Goal: Task Accomplishment & Management: Use online tool/utility

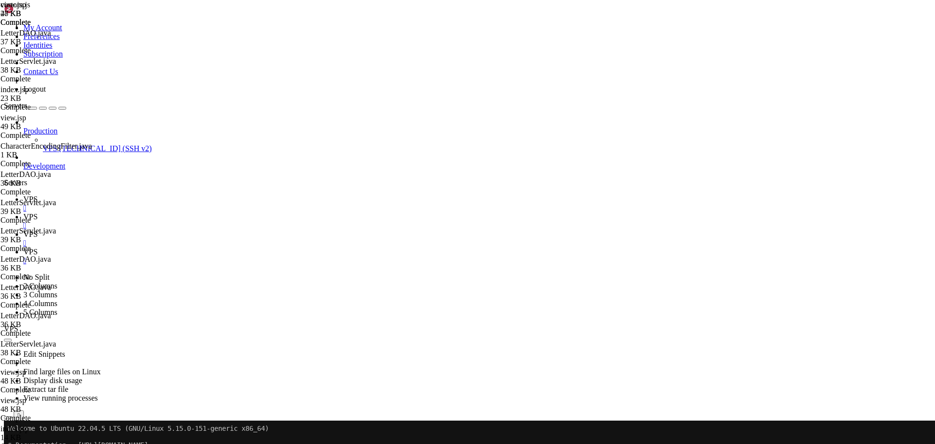
scroll to position [7043, 0]
click at [37, 247] on span "VPS" at bounding box center [30, 251] width 14 height 8
click at [37, 195] on span "VPS" at bounding box center [30, 199] width 14 height 8
click at [37, 212] on span "VPS" at bounding box center [30, 216] width 14 height 8
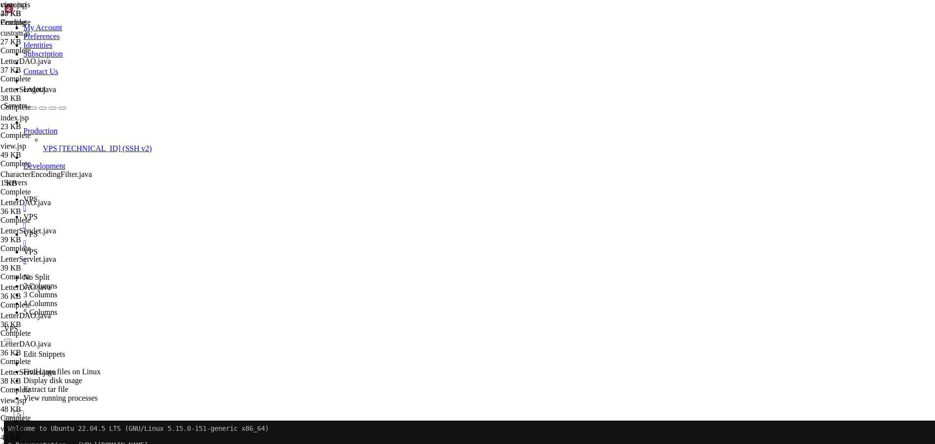
type textarea "state: {"
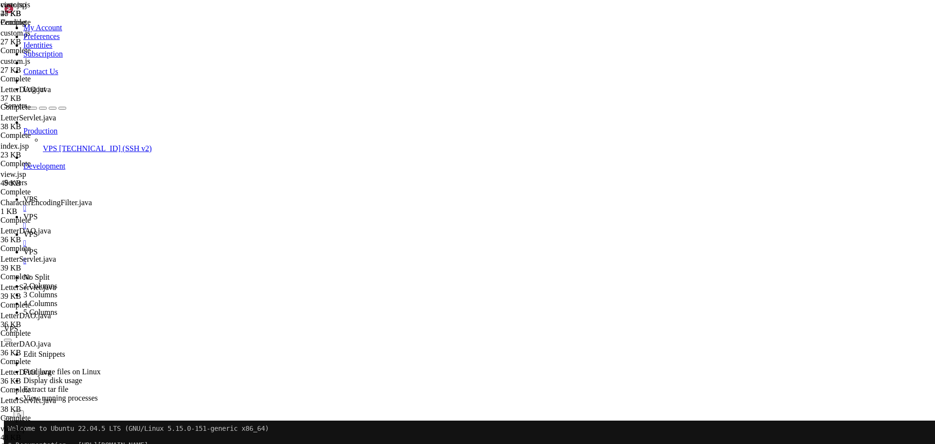
type input "sendVote"
drag, startPoint x: 169, startPoint y: 358, endPoint x: 162, endPoint y: 273, distance: 86.0
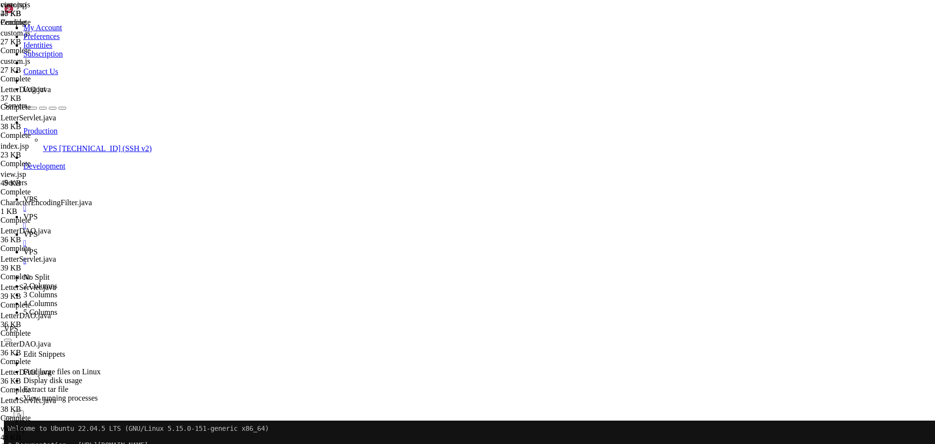
paste textarea "},"
type textarea "sendVote: function(letterId, voteType) { // FIXED: Use correct endpoint that ma…"
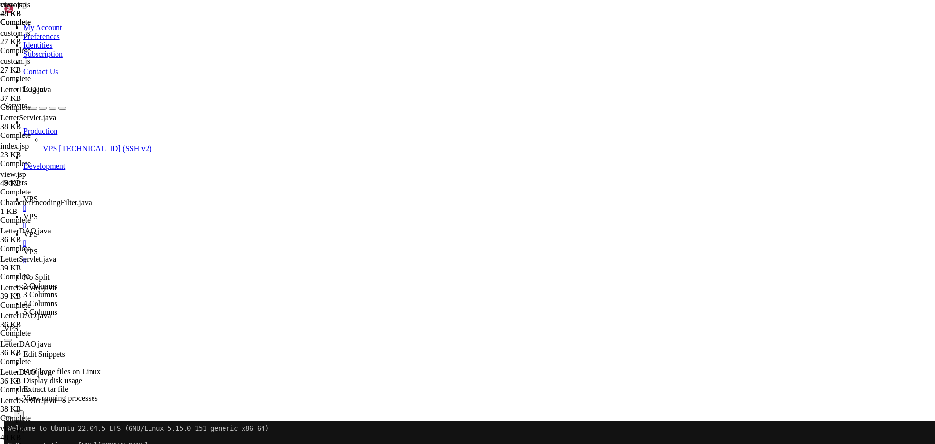
scroll to position [2705, 0]
type input "sendvote"
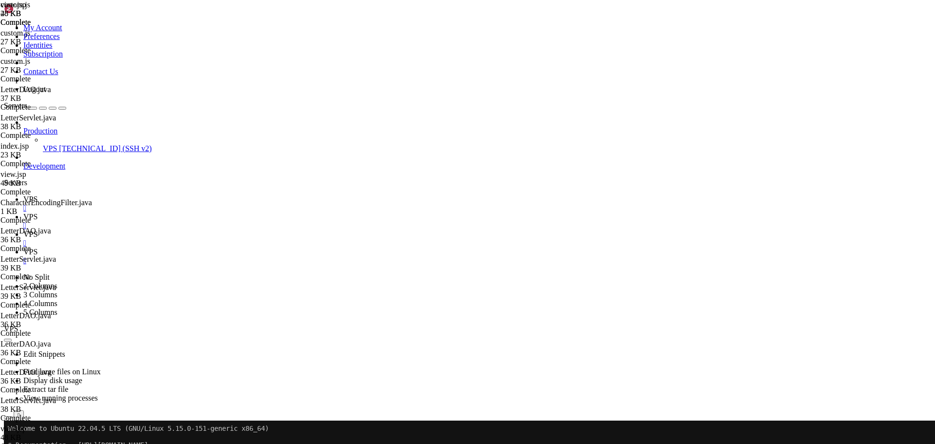
type textarea "window.SaveNotSend = SaveNotSend;"
click at [8, 443] on icon "button" at bounding box center [8, 444] width 0 height 0
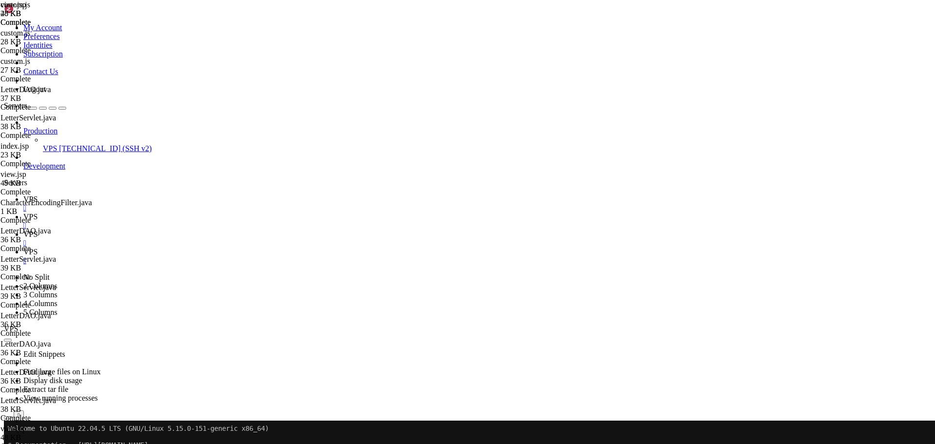
click at [37, 195] on span "VPS" at bounding box center [30, 199] width 14 height 8
drag, startPoint x: 9, startPoint y: 635, endPoint x: 440, endPoint y: 765, distance: 450.0
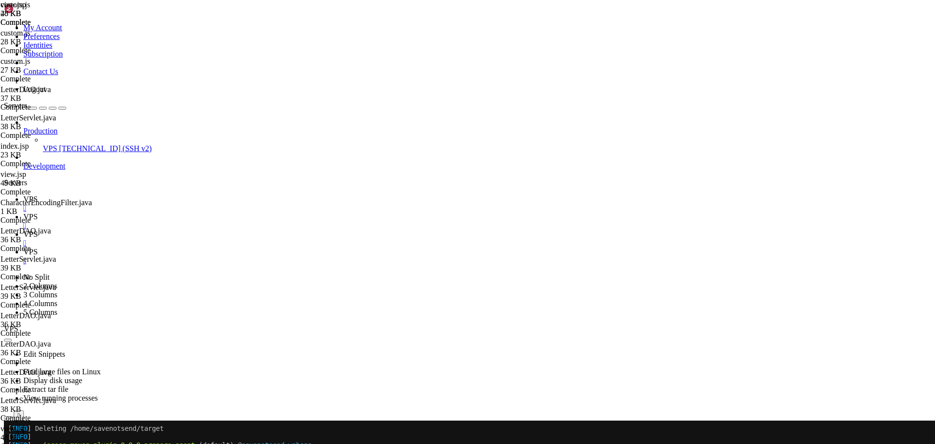
scroll to position [7043, 0]
drag, startPoint x: 7, startPoint y: 636, endPoint x: 389, endPoint y: 772, distance: 405.3
click at [37, 212] on span "VPS" at bounding box center [30, 216] width 14 height 8
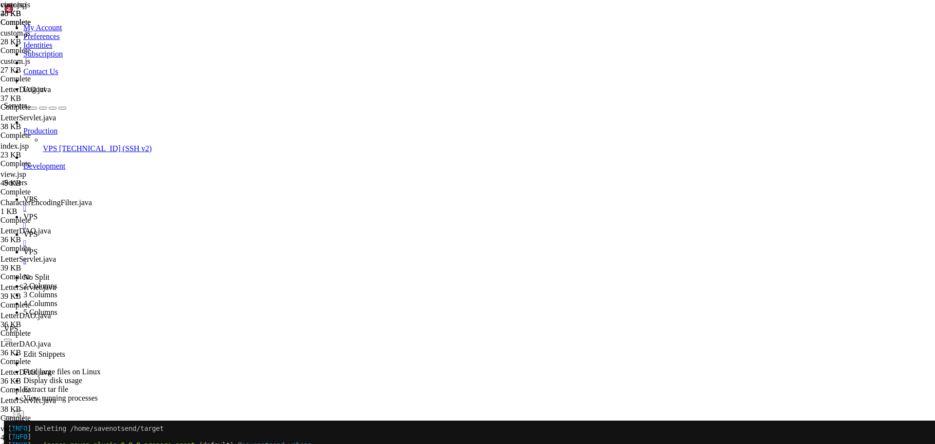
type input "/home/savenotsend/src/main/java/com/savenotsend/dao"
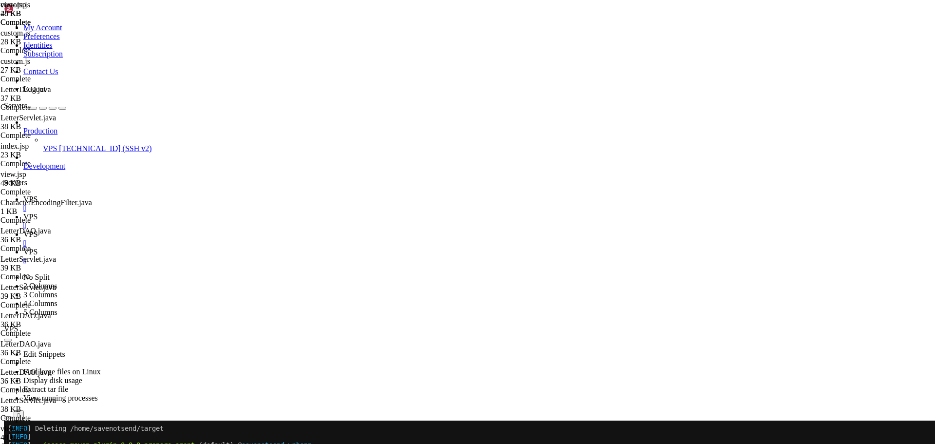
click at [37, 195] on span "VPS" at bounding box center [30, 199] width 14 height 8
click at [183, 212] on link "VPS " at bounding box center [476, 221] width 907 height 18
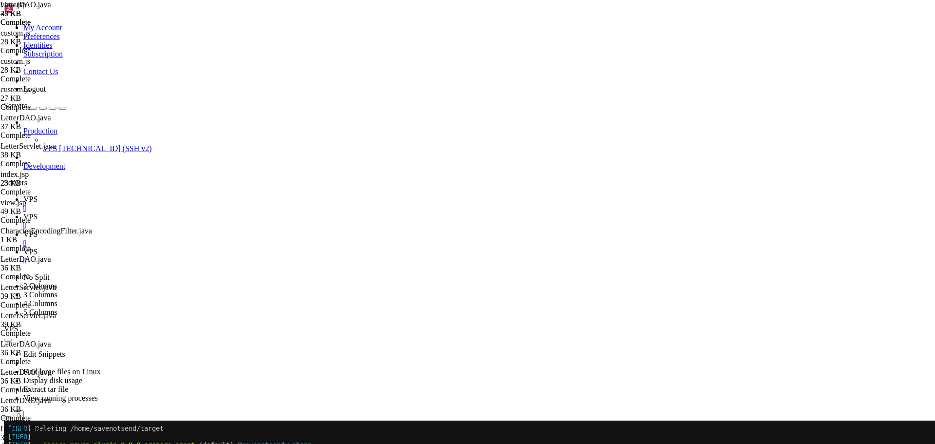
type textarea "params.add(pageSize);"
click at [135, 195] on link "VPS " at bounding box center [476, 204] width 907 height 18
click at [23, 212] on icon at bounding box center [23, 216] width 0 height 8
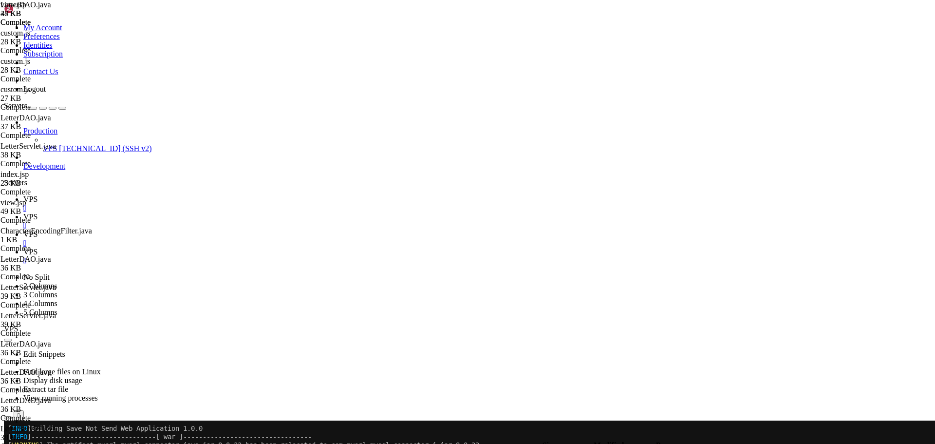
type textarea "int paramIndex = 1;"
click at [37, 195] on span "VPS" at bounding box center [30, 199] width 14 height 8
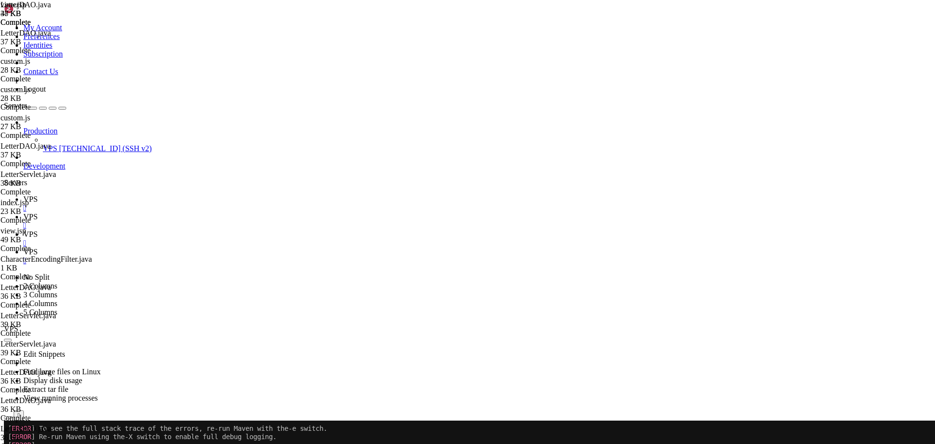
scroll to position [4750, 0]
drag, startPoint x: 6, startPoint y: 635, endPoint x: 96, endPoint y: 729, distance: 129.8
drag, startPoint x: 8, startPoint y: 633, endPoint x: 364, endPoint y: 767, distance: 380.4
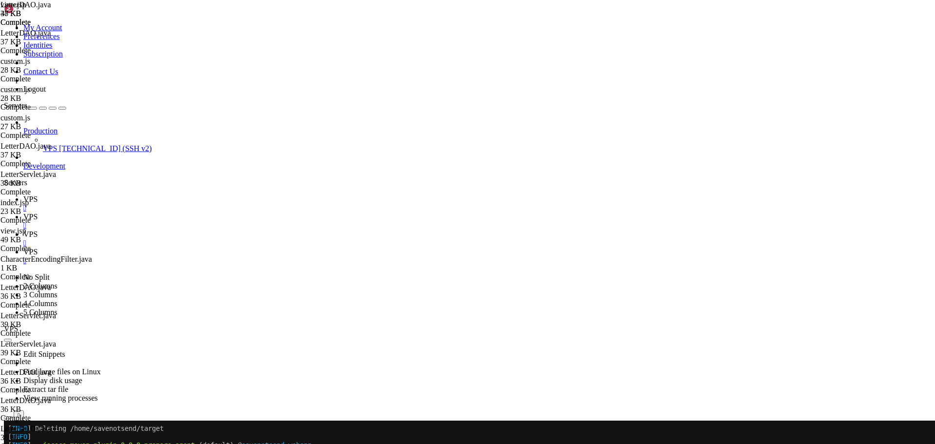
click at [23, 212] on icon at bounding box center [23, 216] width 0 height 8
click at [8, 443] on icon "button" at bounding box center [8, 444] width 0 height 0
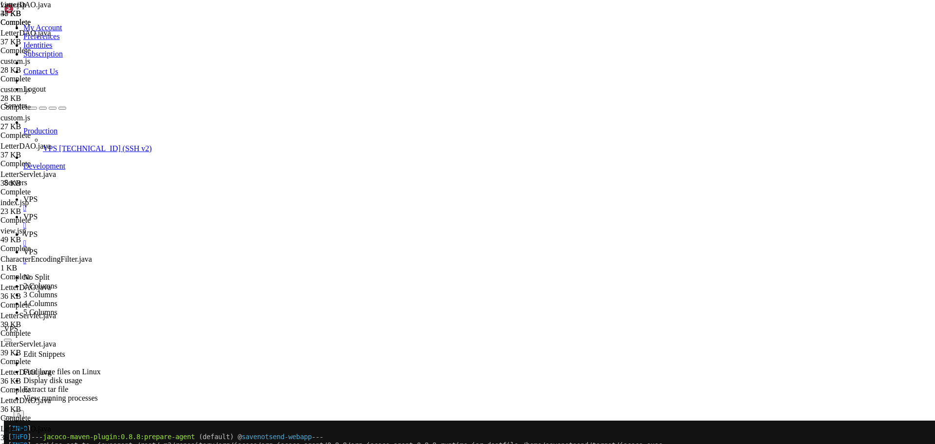
type input "/home/savenotsend/src/main/java/com/savenotsend/servlets"
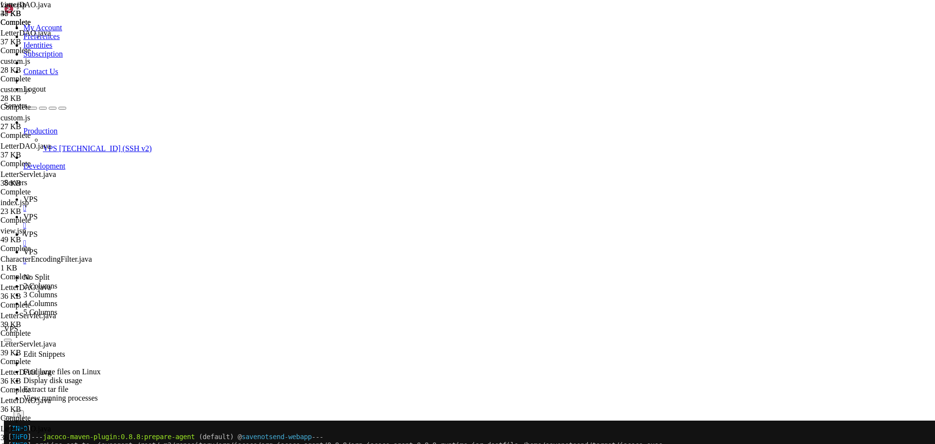
type textarea "package com.savenotsend.servlets;"
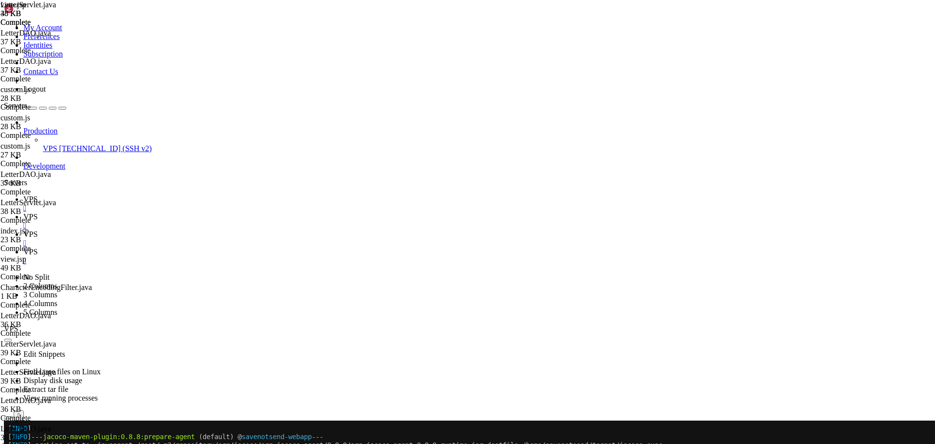
scroll to position [287, 0]
type input "handleVote"
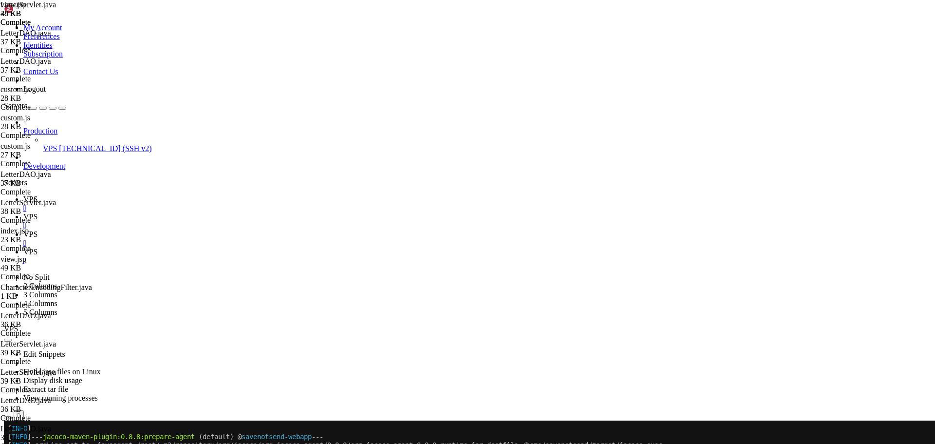
scroll to position [2390, 0]
paste textarea "}"
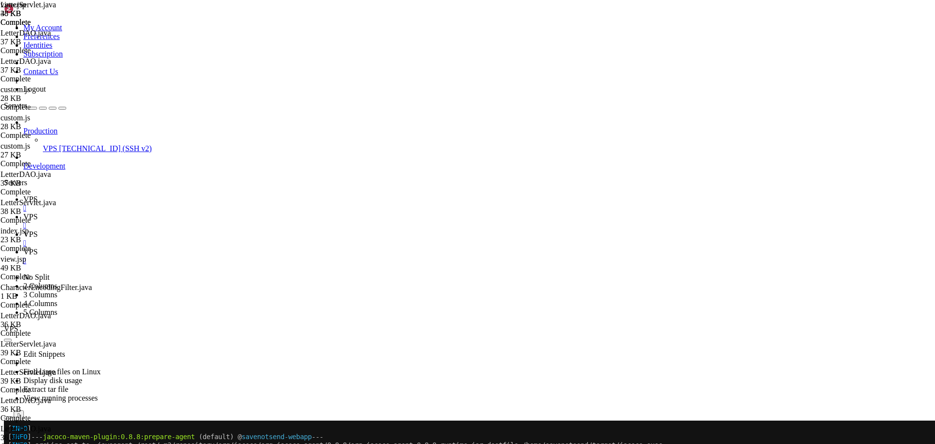
type textarea "// FIXED: Check for 'user' attribute consistently with rest of application Http…"
type textarea "// FIXED: Check for 'user' attribute consistently with rest of application"
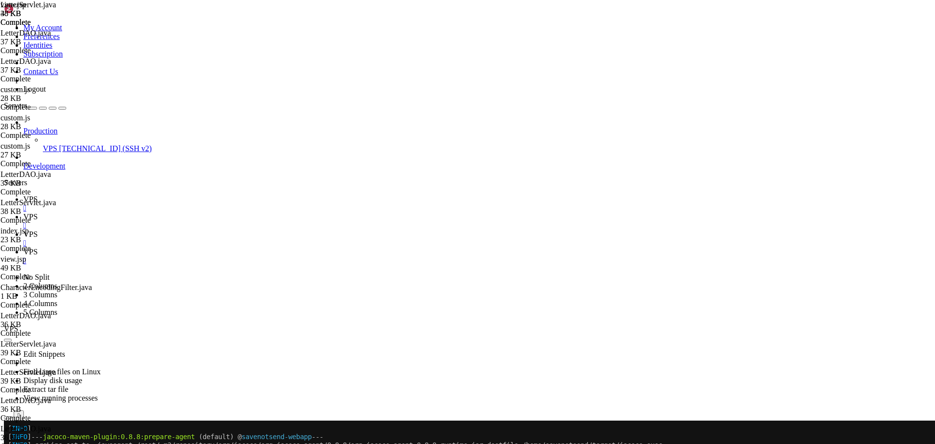
type textarea "//session.setAttribute("error", "Invalid letter ID."); //response.sendRedirect(…"
type textarea "//response.sendError(HttpServletResponse.SC_INTERNAL_SERVER_ERROR, "An error oc…"
type textarea "SetupErrorRequestAttribute(request, e);"
type textarea "// Forward directly to 500.jsp"
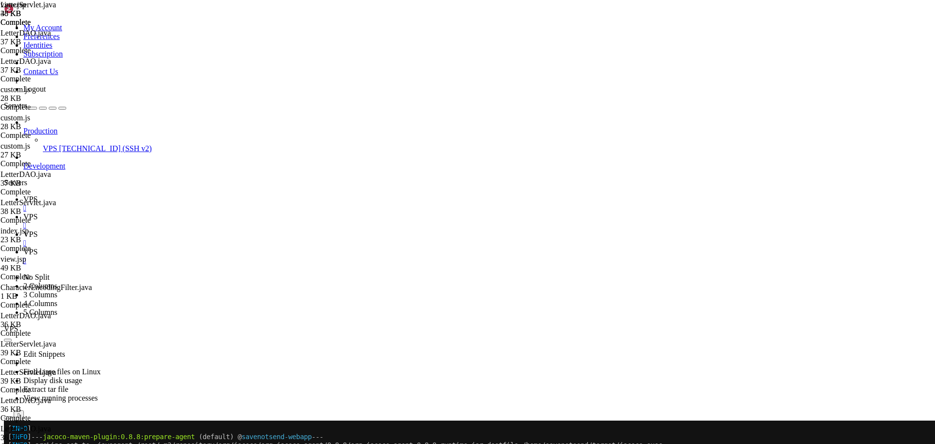
type textarea "//response.sendError(HttpServletResponse.SC_INTERNAL_SERVER_ERROR, "An error oc…"
type textarea "SetupErrorRequestAttribute(request, e);"
type textarea "// Forward directly to 500.jsp"
drag, startPoint x: 440, startPoint y: 364, endPoint x: 184, endPoint y: 353, distance: 256.8
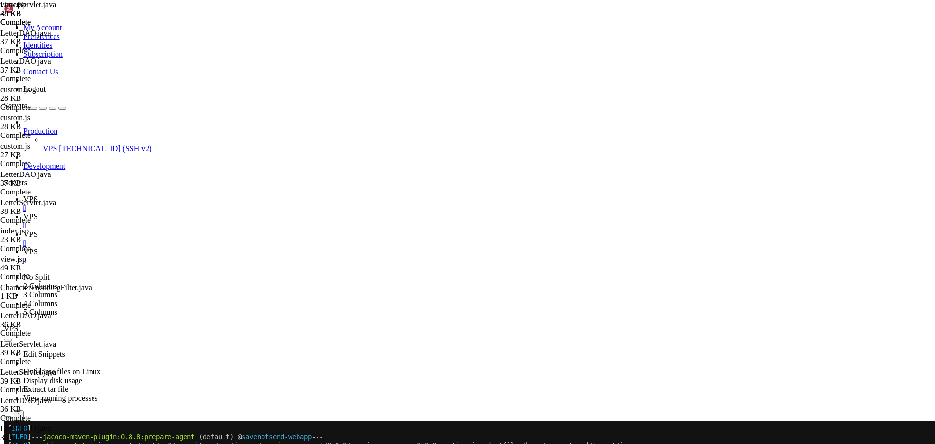
drag, startPoint x: 243, startPoint y: 351, endPoint x: 183, endPoint y: 352, distance: 60.4
type textarea "SetupErrorRequestAttribute(request, e);"
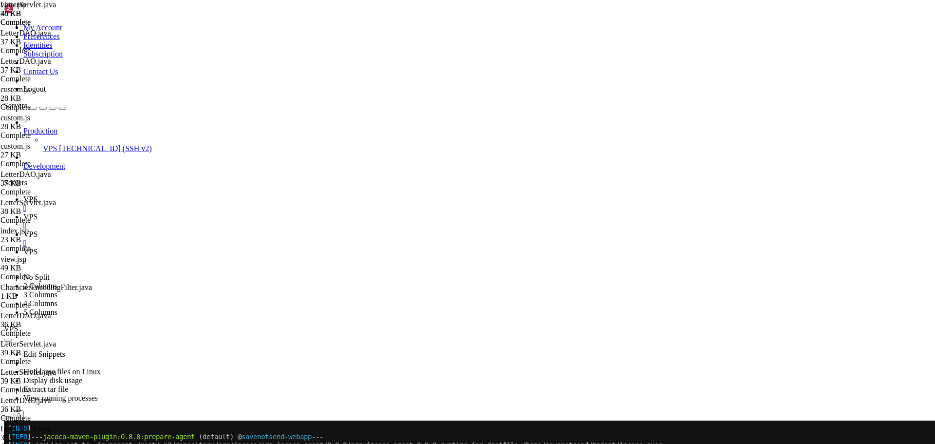
type input "SetupErrorRequestAttribute"
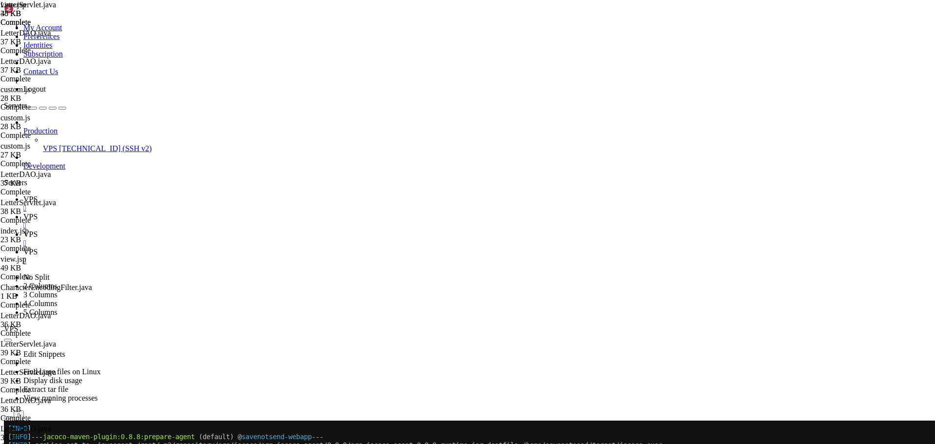
type textarea "private void SetupErrorRequestAttribute(HttpServletRequest request, Exception e…"
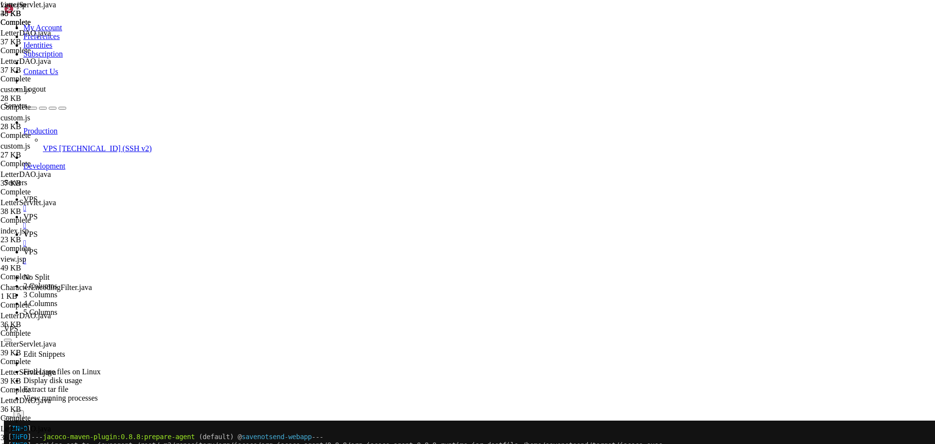
paste textarea "e.printStackTrace();"
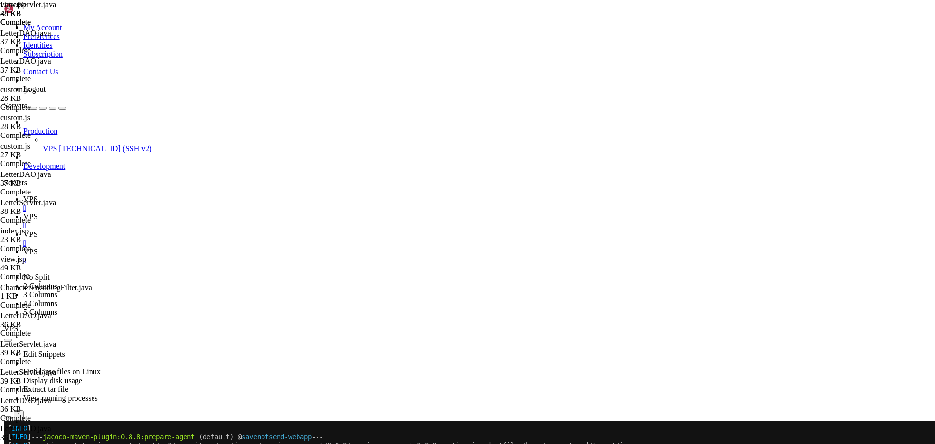
scroll to position [4528, 0]
type textarea "request.setAttribute("javax.servlet.error.request_uri", request.getRequestURI()…"
paste textarea "request.getRequestDispatcher("/WEB-INF/jsp/error/error.jsp").forward(request, r…"
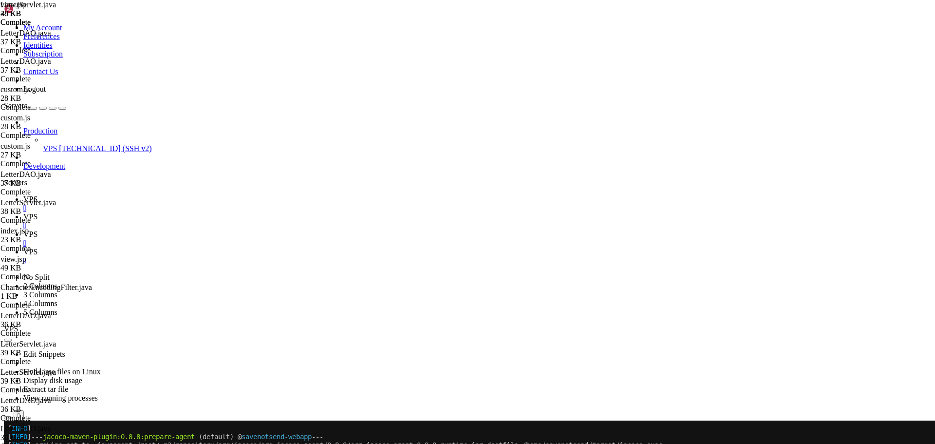
scroll to position [4411, 0]
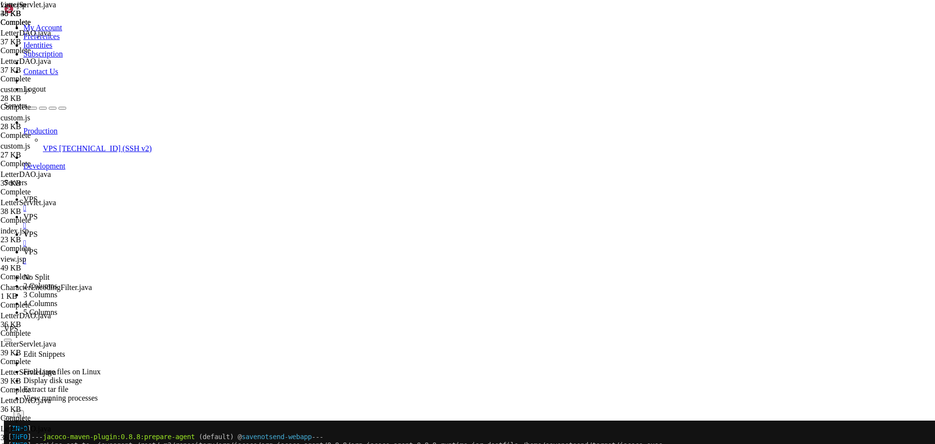
type textarea "SetupErrorRequestAttribute(request, response, e);"
type textarea "package com.savenotsend.servlets;"
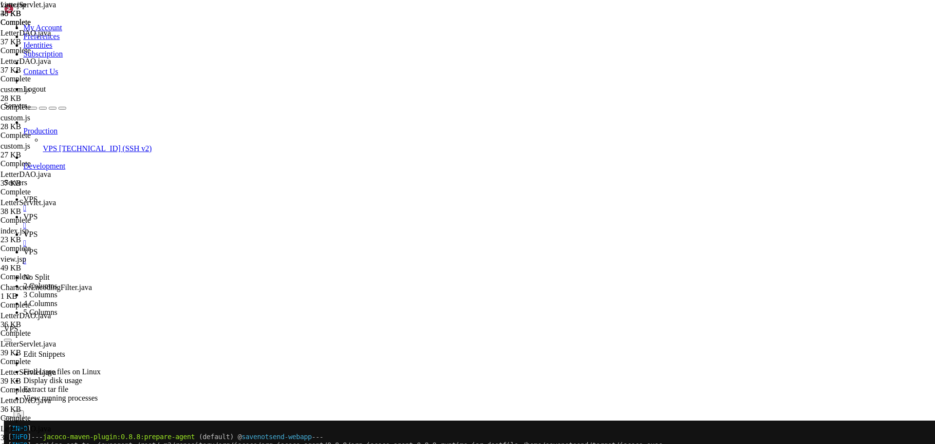
drag, startPoint x: 859, startPoint y: 51, endPoint x: 679, endPoint y: 45, distance: 180.2
type input "response"
drag, startPoint x: 301, startPoint y: 269, endPoint x: 382, endPoint y: 271, distance: 80.8
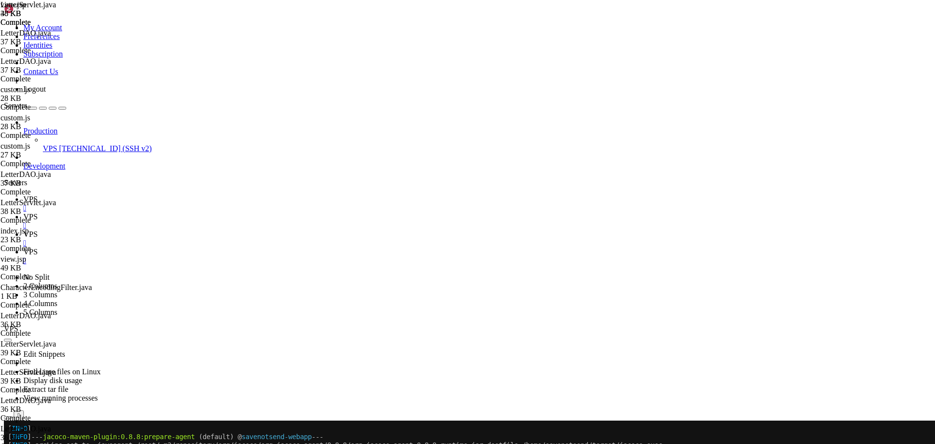
scroll to position [4534, 0]
paste textarea "HttpServletResponse response"
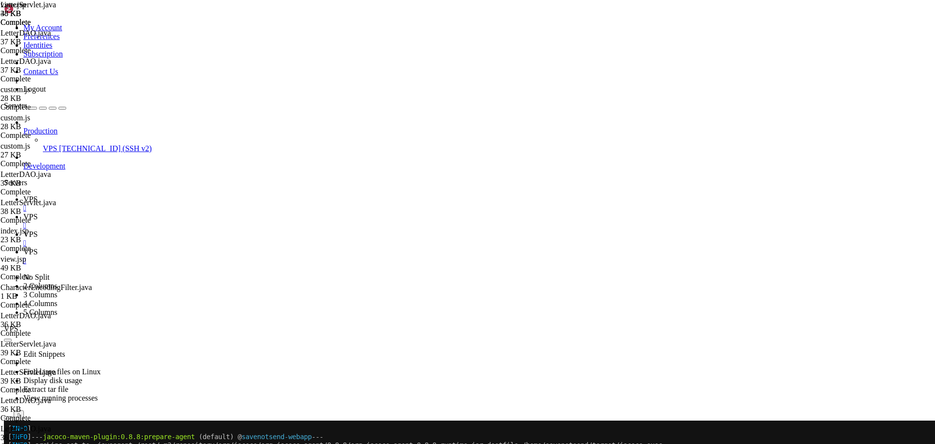
scroll to position [613, 0]
type textarea "} catch (Exception e) {"
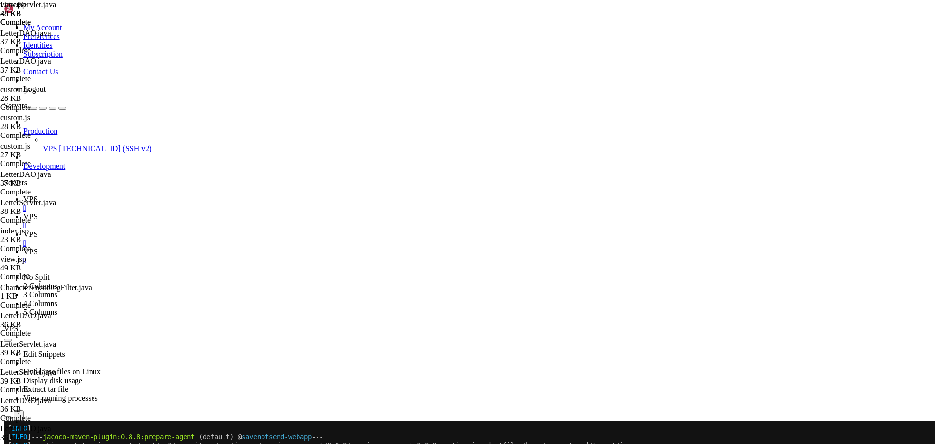
type input "catch"
type textarea "e.printStackTrace();"
type textarea "request.getRequestDispatcher("/WEB-INF/jsp/error/500.jsp").forward(request, res…"
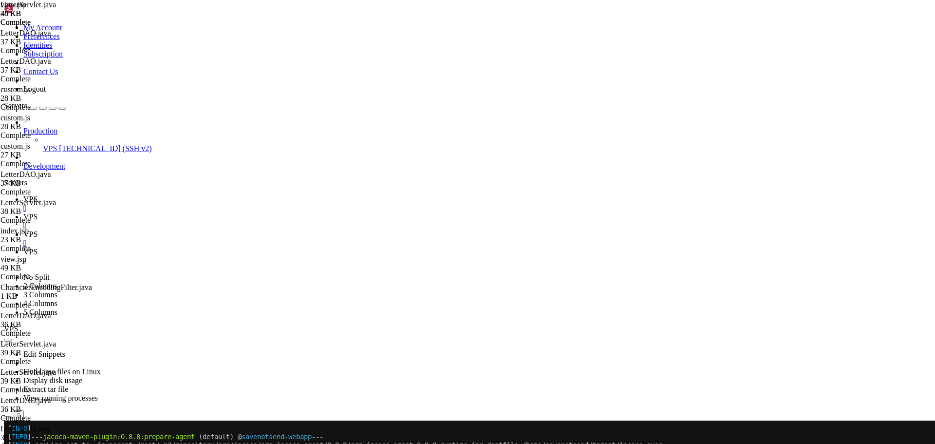
scroll to position [1139, 0]
drag, startPoint x: 354, startPoint y: 323, endPoint x: 172, endPoint y: 323, distance: 182.1
paste textarea "SetupErrorRequestAttribute(request, response, e"
drag, startPoint x: 503, startPoint y: 354, endPoint x: 172, endPoint y: 334, distance: 332.1
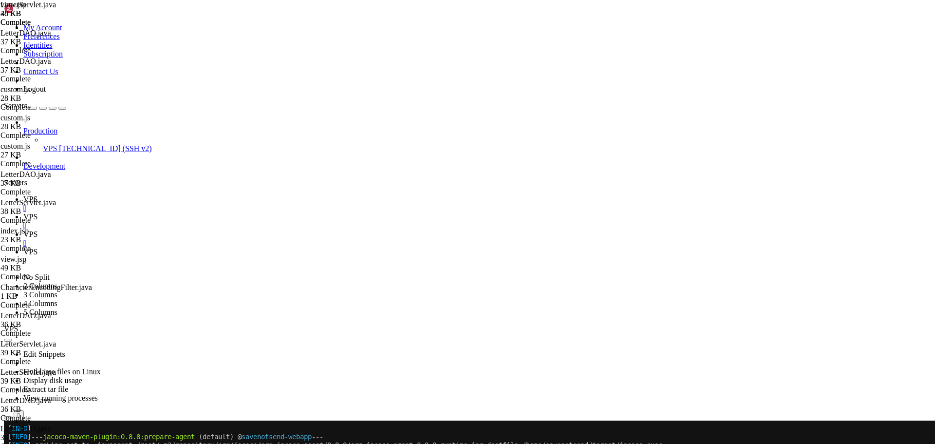
paste textarea "SetupErrorRequestAttribute(request, response, e"
drag, startPoint x: 558, startPoint y: 363, endPoint x: 185, endPoint y: 348, distance: 373.7
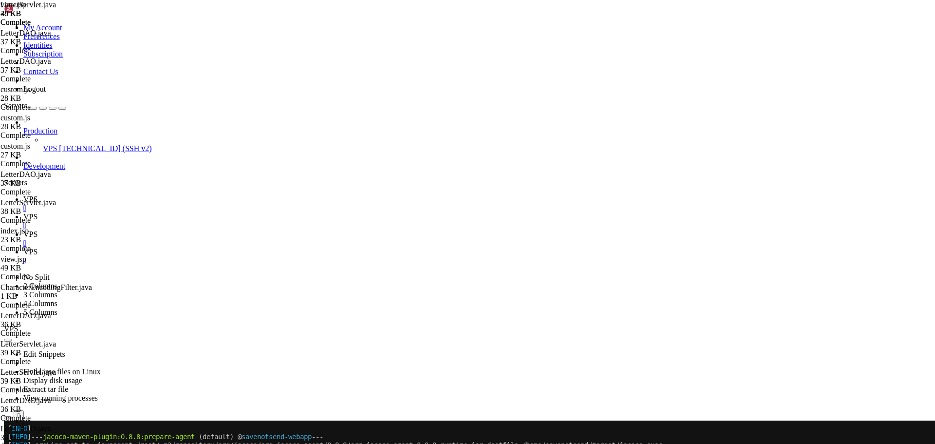
paste textarea "SetupErrorRequestAttribute(request, response, e"
drag, startPoint x: 437, startPoint y: 357, endPoint x: 183, endPoint y: 317, distance: 257.3
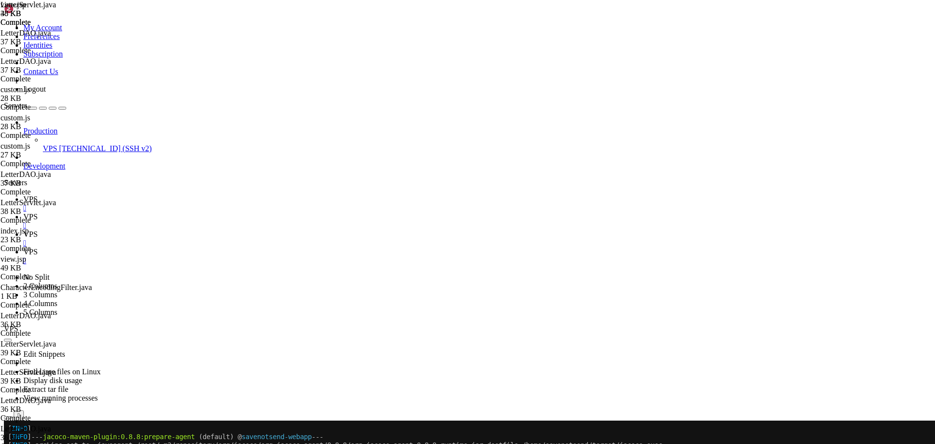
paste textarea "SetupErrorRequestAttribute(request, response,"
drag, startPoint x: 436, startPoint y: 370, endPoint x: 185, endPoint y: 331, distance: 253.7
paste textarea "SetupErrorRequestAttribute(request, response, e"
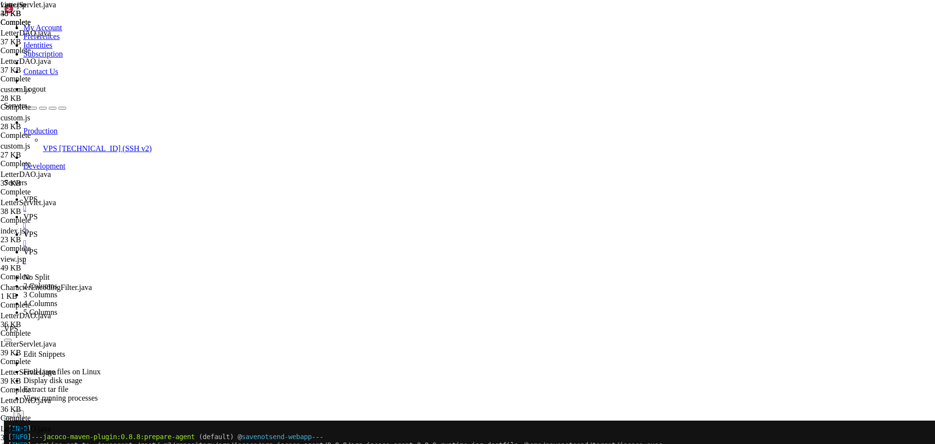
scroll to position [1665, 0]
drag, startPoint x: 331, startPoint y: 258, endPoint x: 102, endPoint y: 246, distance: 229.1
type textarea "} catch (NumberFormatException e) {"
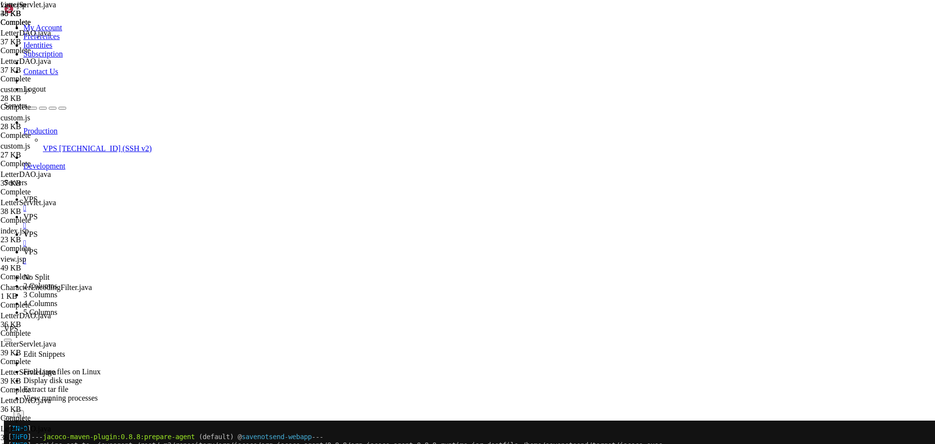
drag, startPoint x: 438, startPoint y: 334, endPoint x: 124, endPoint y: 315, distance: 314.6
type textarea "} catch (NumberFormatException e) { e.printStackTrace();"
paste textarea "response,"
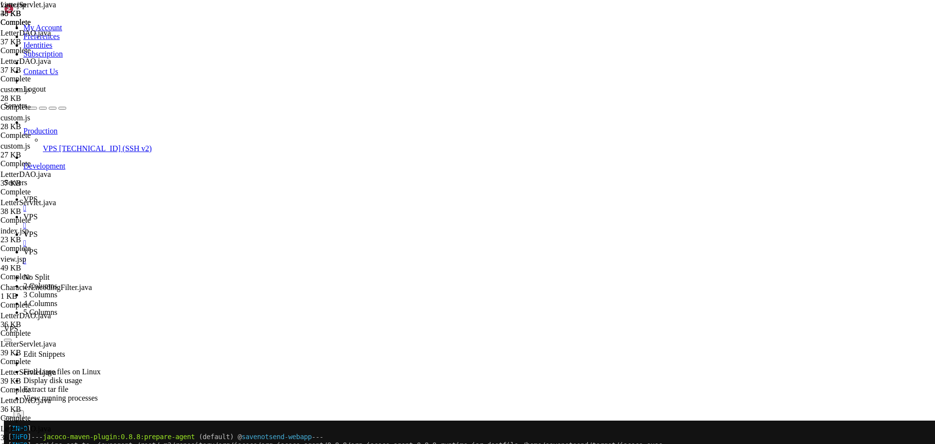
drag, startPoint x: 244, startPoint y: 347, endPoint x: 96, endPoint y: 315, distance: 151.3
type textarea "} catch (NumberFormatException e) {"
paste textarea "SetupErrorRequestAttribute(request, response, e"
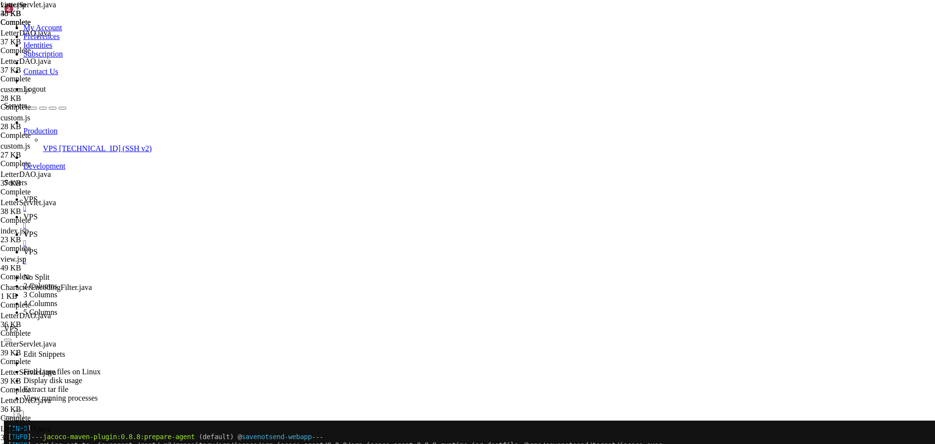
drag, startPoint x: 438, startPoint y: 371, endPoint x: 122, endPoint y: 349, distance: 317.2
type textarea "} catch (NumberFormatException e) { e.printStackTrace();"
paste textarea "response,"
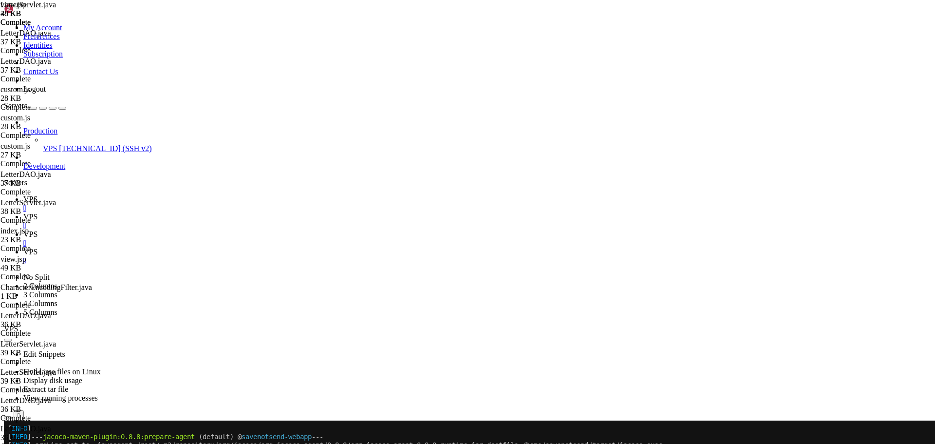
drag, startPoint x: 440, startPoint y: 364, endPoint x: 185, endPoint y: 324, distance: 258.2
paste textarea "SetupErrorRequestAttribute(request, response, e"
drag, startPoint x: 437, startPoint y: 313, endPoint x: 120, endPoint y: 265, distance: 320.5
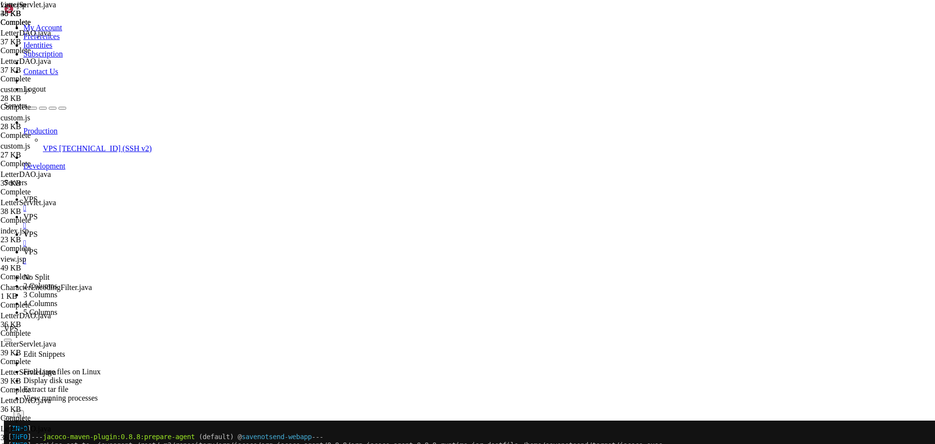
type textarea "} catch (NumberFormatException e) {"
drag, startPoint x: 439, startPoint y: 329, endPoint x: 108, endPoint y: 286, distance: 333.7
type textarea "} catch (NumberFormatException e) { //response.sendRedirect(request.getContextP…"
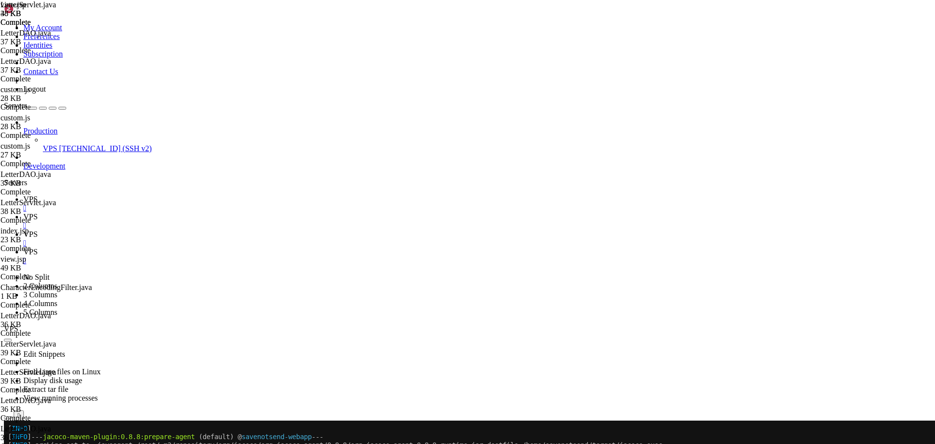
drag, startPoint x: 438, startPoint y: 316, endPoint x: 184, endPoint y: 286, distance: 255.9
paste textarea "SetupErrorRequestAttribute(request, response, e"
drag, startPoint x: 441, startPoint y: 346, endPoint x: 184, endPoint y: 336, distance: 257.2
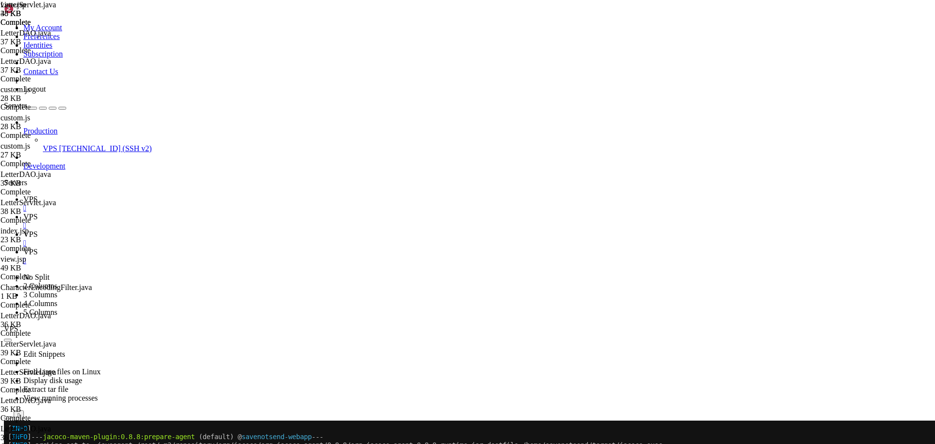
paste textarea "SetupErrorRequestAttribute(request, response, e"
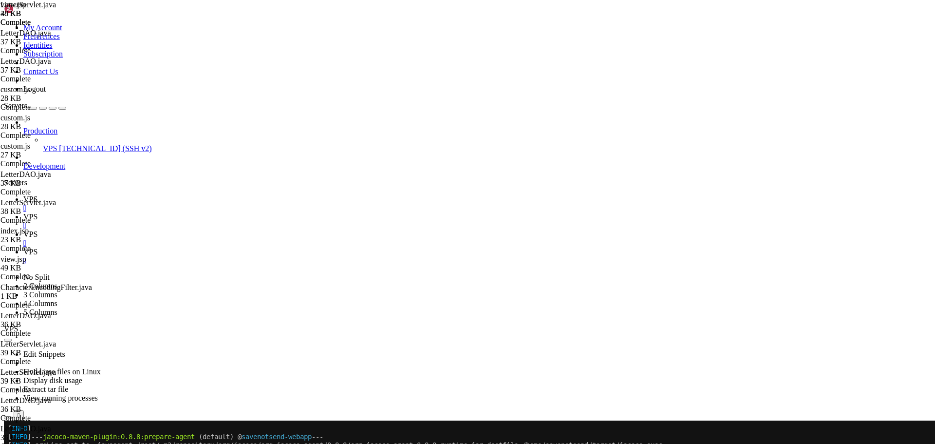
drag, startPoint x: 176, startPoint y: 399, endPoint x: 173, endPoint y: 389, distance: 10.5
drag, startPoint x: 198, startPoint y: 166, endPoint x: 197, endPoint y: 153, distance: 12.7
paste textarea "}"
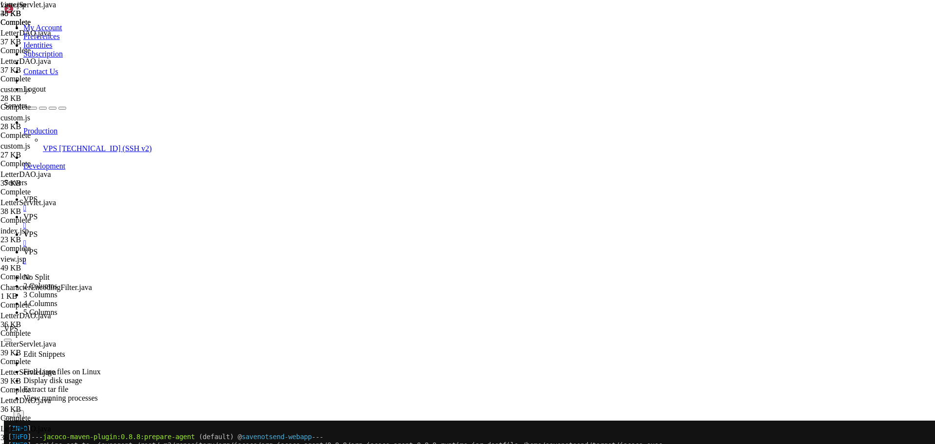
drag, startPoint x: 351, startPoint y: 159, endPoint x: 207, endPoint y: 159, distance: 143.6
paste textarea "categoryId"
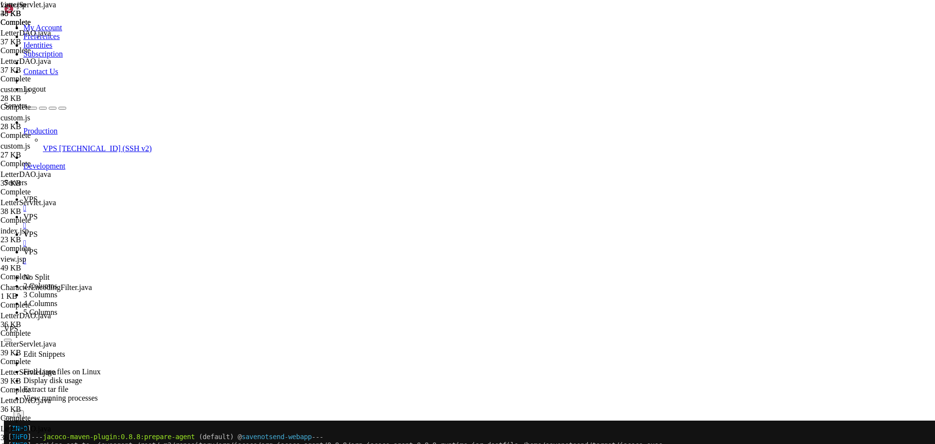
drag, startPoint x: 318, startPoint y: 240, endPoint x: 125, endPoint y: 229, distance: 193.5
type textarea "} catch (NumberFormatException e) {"
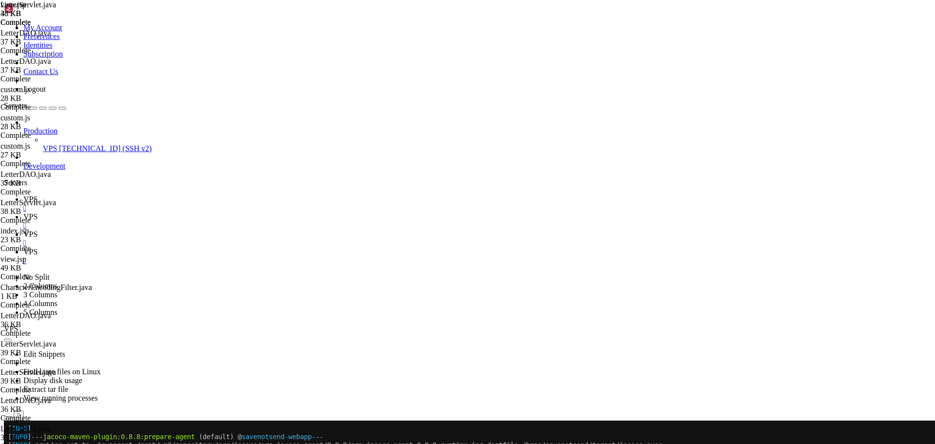
scroll to position [0, 0]
type textarea "request.getRequestDispatcher("/WEB-INF/jsp/letters/view.jsp").forward(request, …"
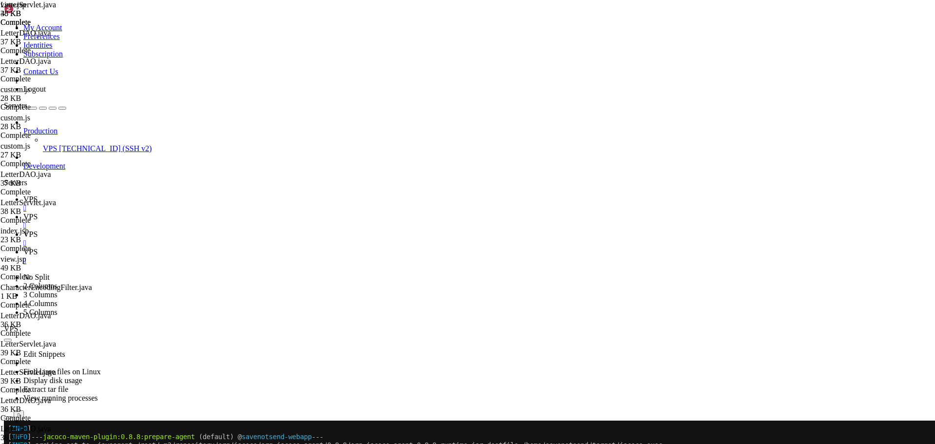
scroll to position [1665, 0]
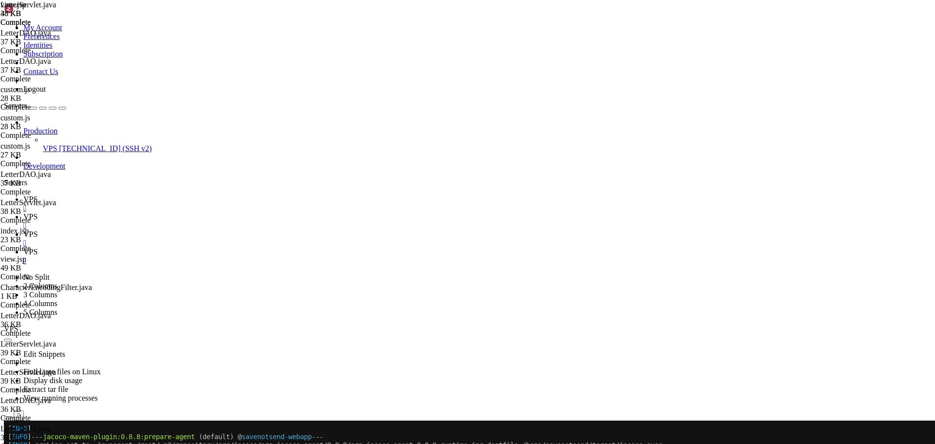
scroll to position [2489, 0]
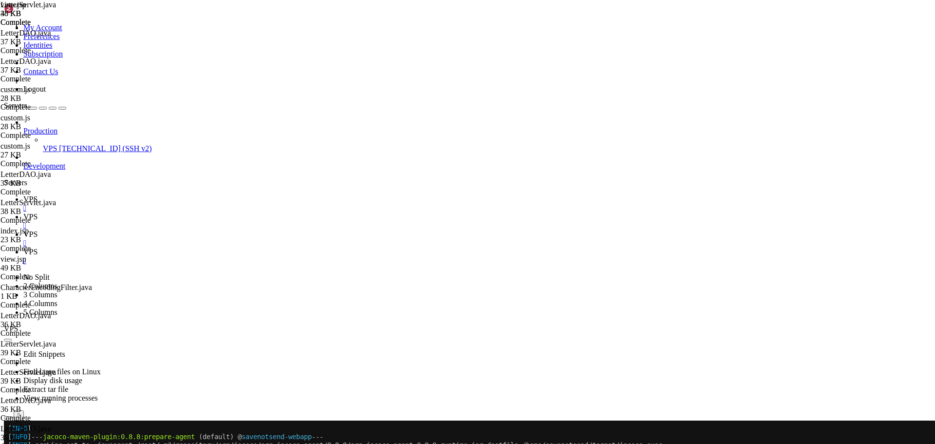
click at [37, 195] on span "VPS" at bounding box center [30, 199] width 14 height 8
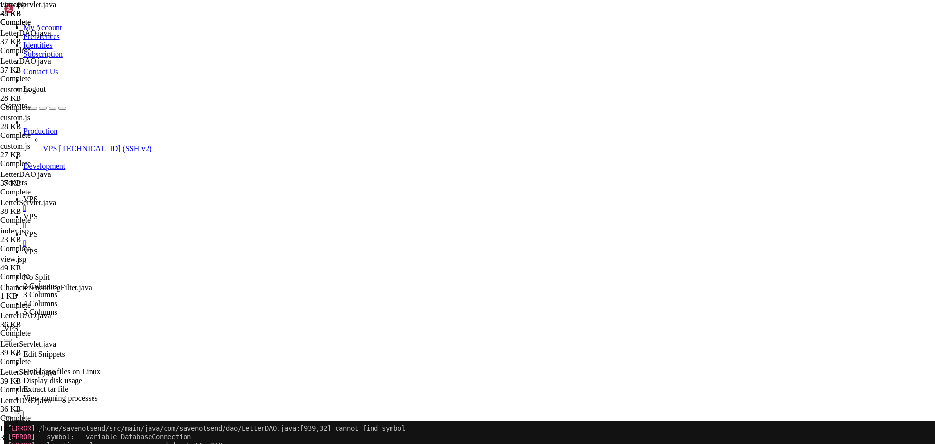
scroll to position [5297, 0]
click at [37, 212] on span "VPS" at bounding box center [30, 216] width 14 height 8
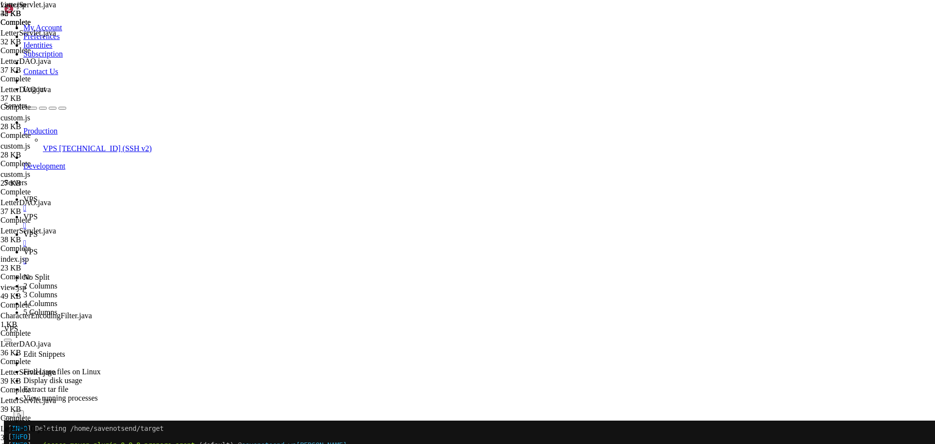
drag, startPoint x: 850, startPoint y: 51, endPoint x: 686, endPoint y: 44, distance: 163.7
paste input "LetterV"
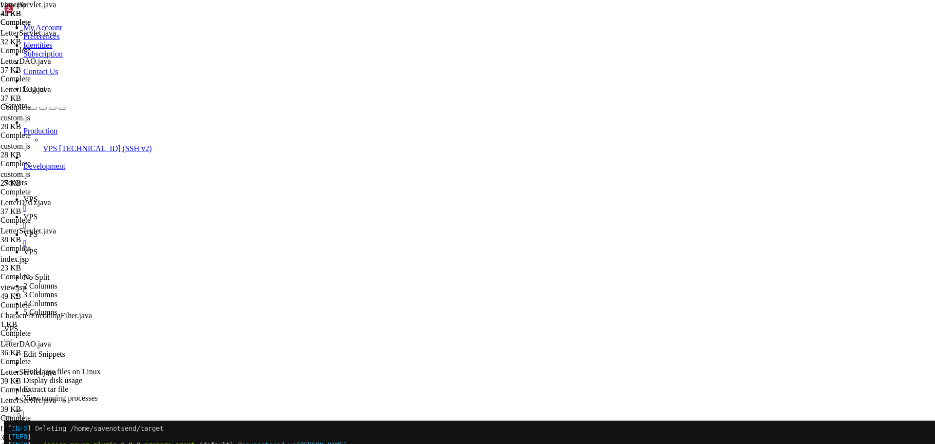
type input "handleLetterView"
type textarea "handleLetterIndex(request, response);"
click at [23, 195] on icon at bounding box center [23, 199] width 0 height 8
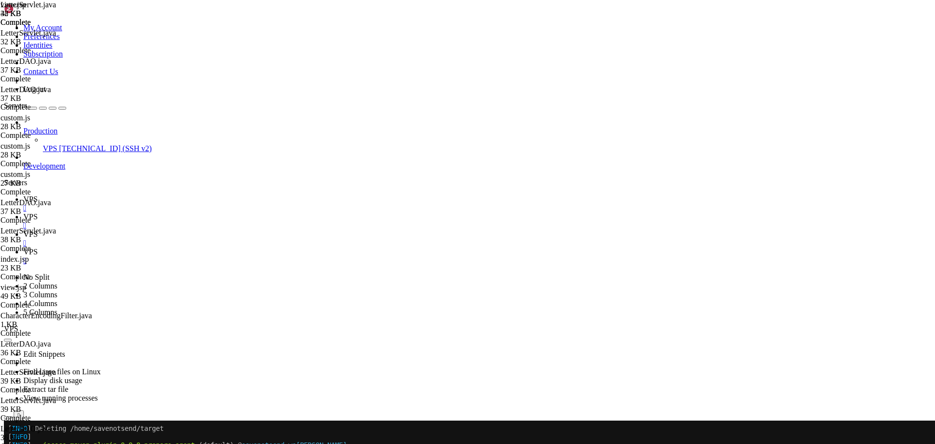
click at [37, 212] on span "VPS" at bounding box center [30, 216] width 14 height 8
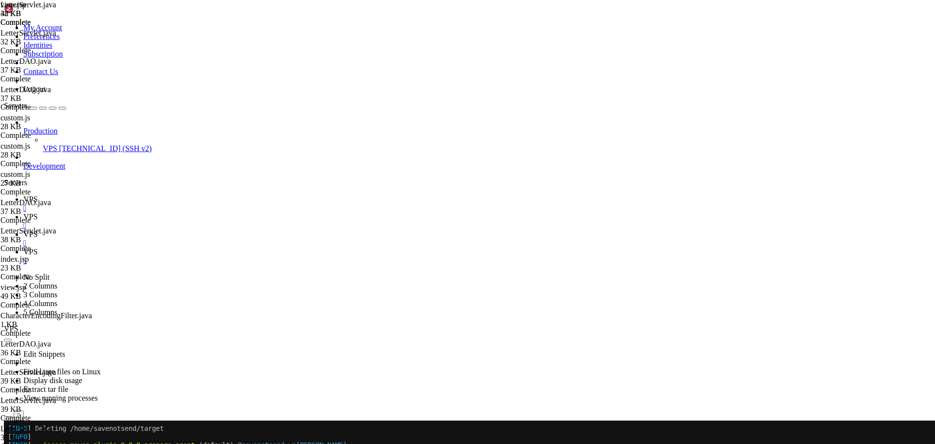
type input "/home/savenotsend/src/main/java/com/savenotsend/dao"
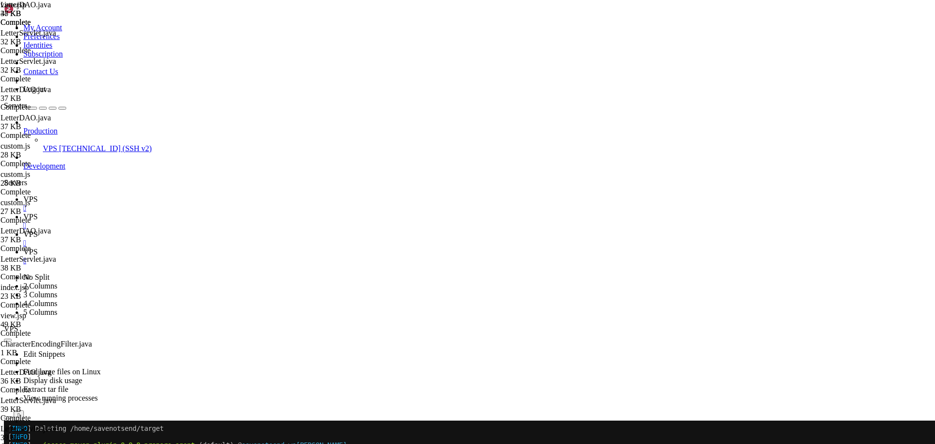
drag, startPoint x: 166, startPoint y: 416, endPoint x: 146, endPoint y: 260, distance: 157.1
type textarea "/** * Gets vote counts for a specific letter grouped by vote type ID"
type textarea "}"
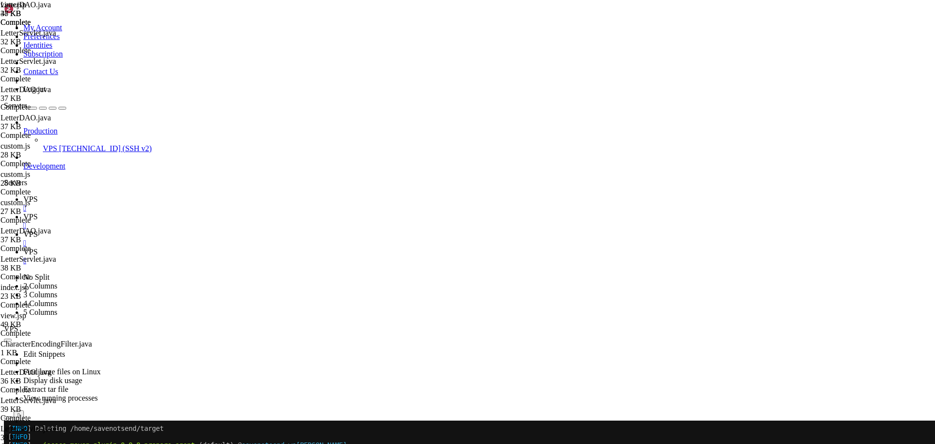
scroll to position [5007, 0]
click at [37, 195] on span "VPS" at bounding box center [30, 199] width 14 height 8
click at [185, 212] on link "VPS " at bounding box center [476, 221] width 907 height 18
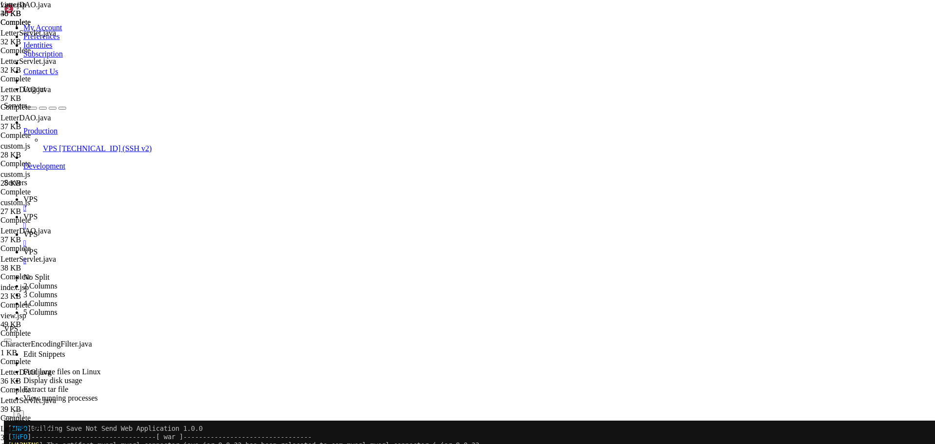
type textarea "}"
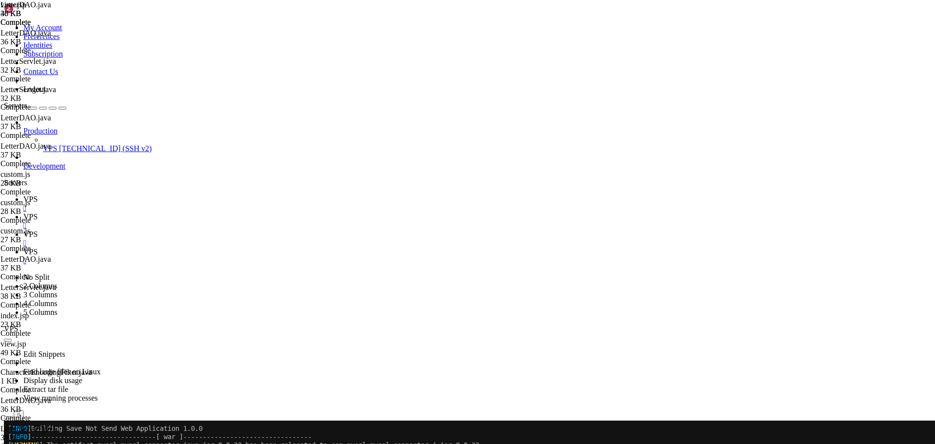
drag, startPoint x: 804, startPoint y: 53, endPoint x: 646, endPoint y: 45, distance: 158.4
paste input "Counts"
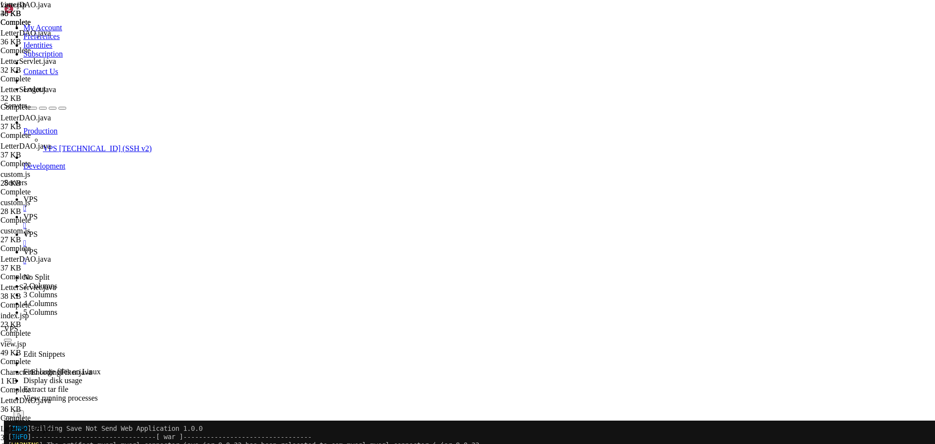
type input "getVoteCounts"
type textarea "}"
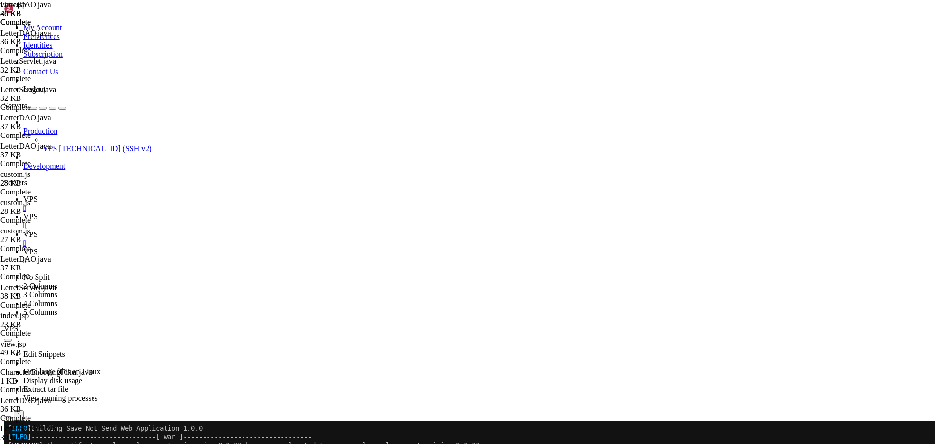
click at [37, 195] on span "VPS" at bounding box center [30, 199] width 14 height 8
click at [37, 212] on span "VPS" at bounding box center [30, 216] width 14 height 8
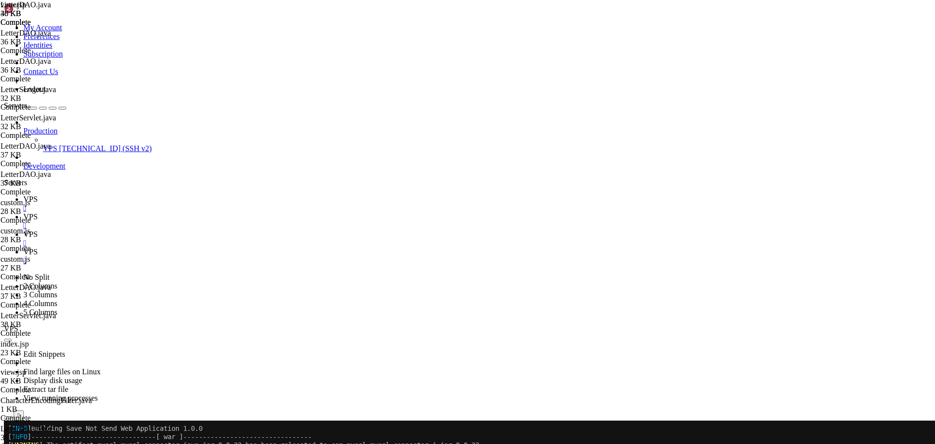
type textarea "int paramIndex = 1;"
drag, startPoint x: 133, startPoint y: 6, endPoint x: 198, endPoint y: 228, distance: 230.8
click at [133, 195] on link "VPS " at bounding box center [476, 204] width 907 height 18
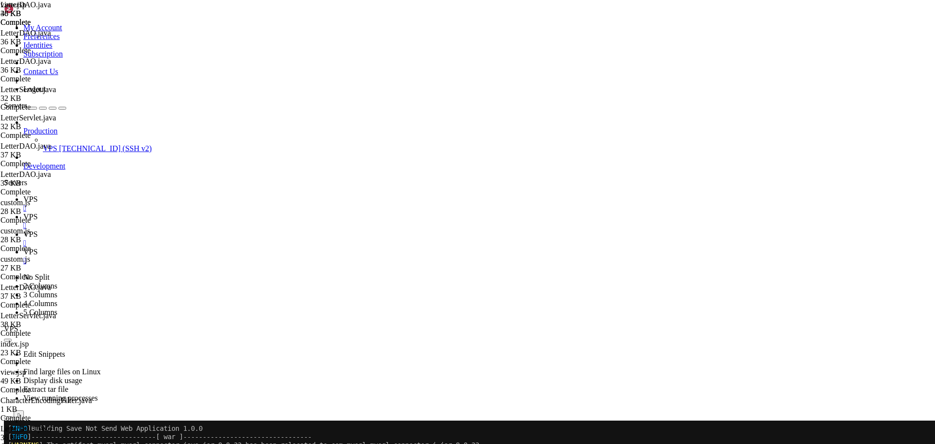
click at [37, 212] on span "VPS" at bounding box center [30, 216] width 14 height 8
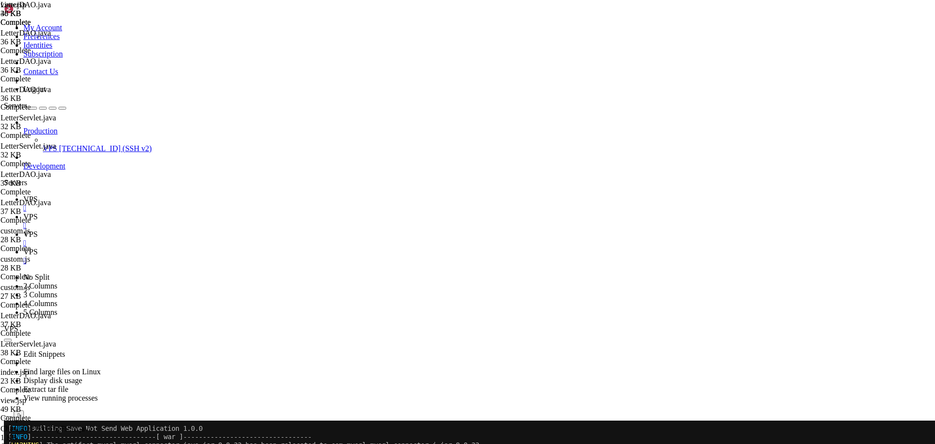
type textarea "}"
click at [148, 195] on link "VPS " at bounding box center [476, 204] width 907 height 18
drag, startPoint x: 9, startPoint y: 599, endPoint x: 770, endPoint y: 622, distance: 761.2
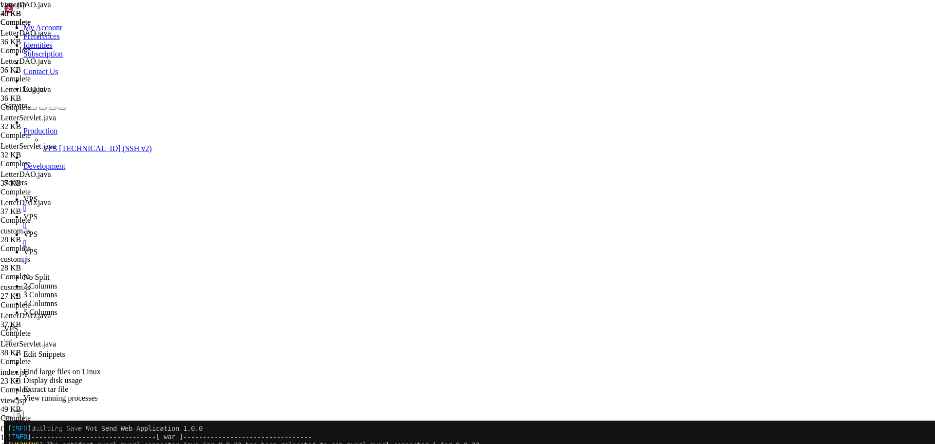
scroll to position [7382, 0]
click at [37, 212] on span "VPS" at bounding box center [30, 216] width 14 height 8
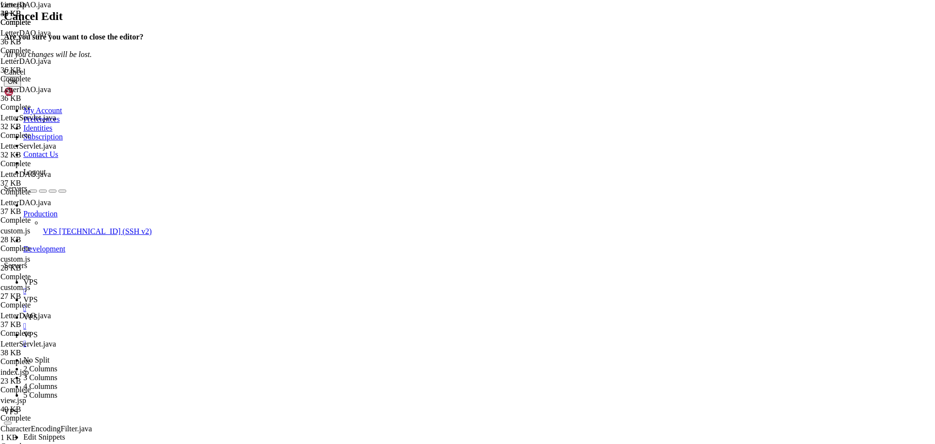
click at [518, 76] on div "Cancel" at bounding box center [467, 72] width 927 height 9
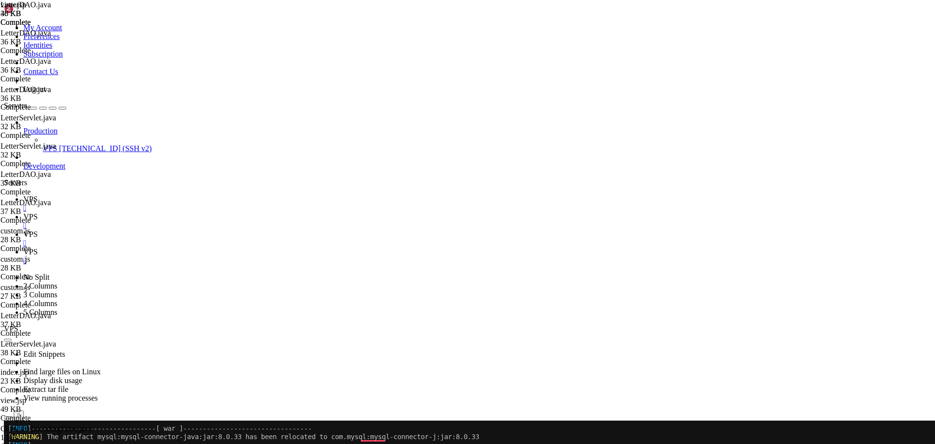
type input "/home/savenotsend/src/main/java/com/savenotsend/servlets"
click at [37, 195] on span "VPS" at bounding box center [30, 199] width 14 height 8
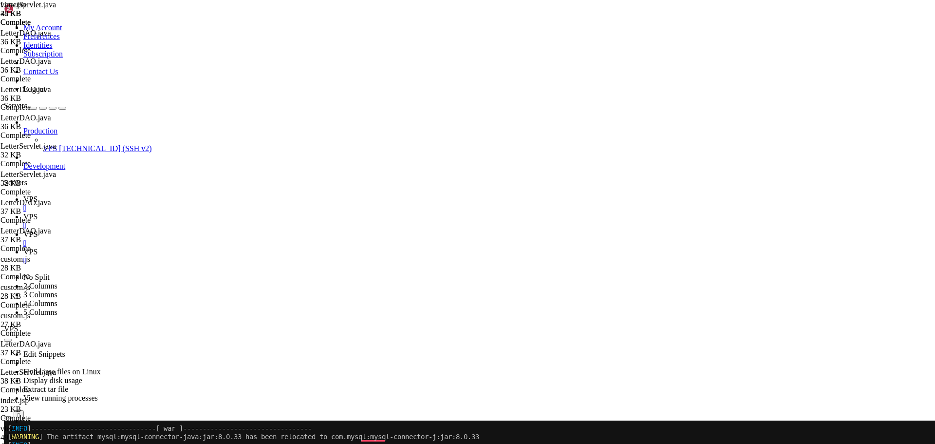
click at [23, 212] on icon at bounding box center [23, 216] width 0 height 8
drag, startPoint x: 483, startPoint y: 372, endPoint x: 506, endPoint y: 384, distance: 25.0
paste textarea "throws ServletException"
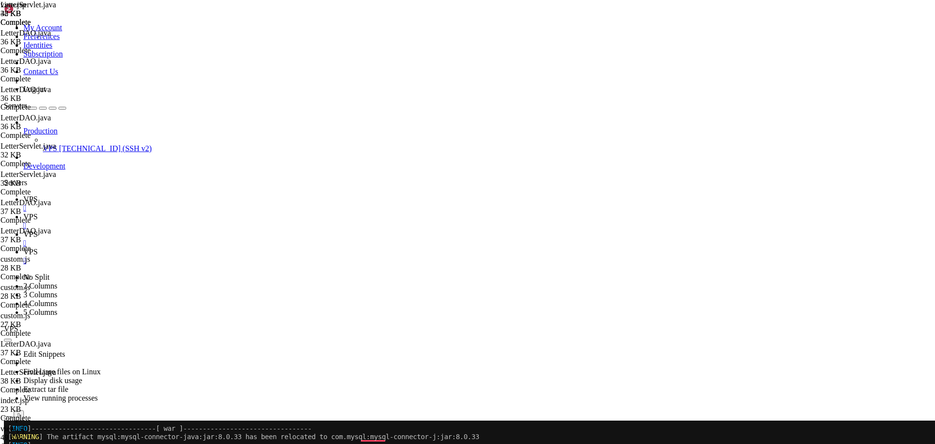
scroll to position [0, 1]
type textarea "{"
click at [37, 195] on span "VPS" at bounding box center [30, 199] width 14 height 8
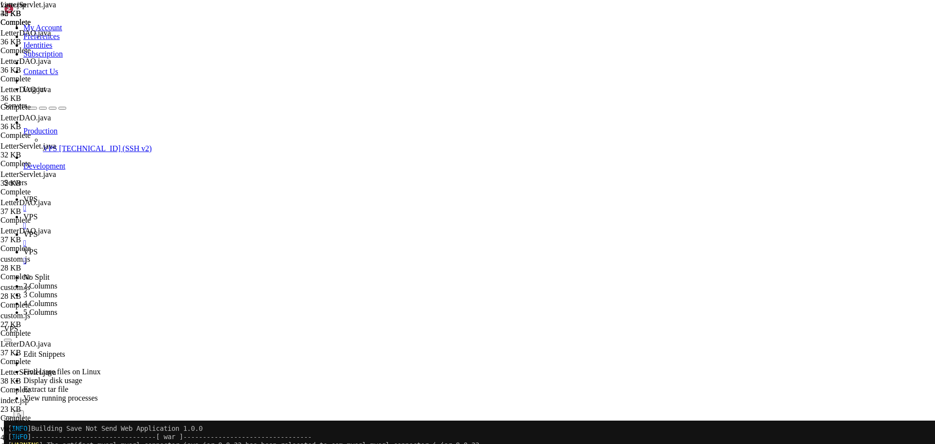
click at [23, 212] on icon at bounding box center [23, 216] width 0 height 8
type textarea "e.printStackTrace();"
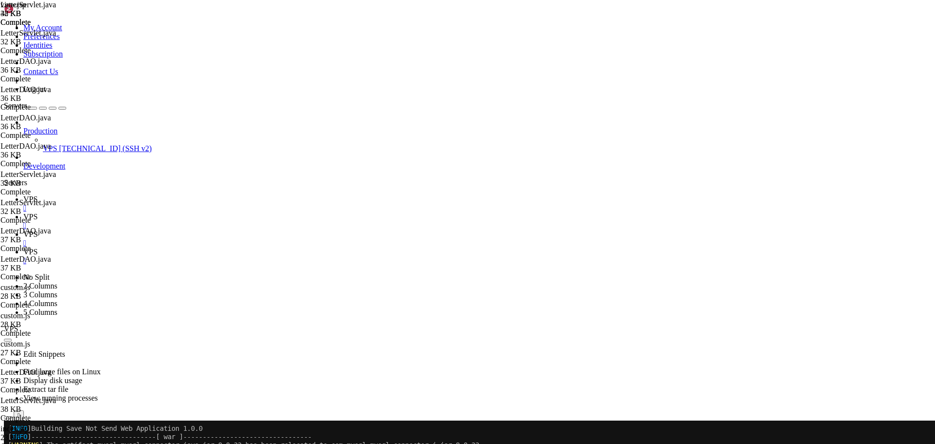
click at [141, 195] on link "VPS " at bounding box center [476, 204] width 907 height 18
click at [37, 212] on span "VPS" at bounding box center [30, 216] width 14 height 8
type textarea "e.printStackTrace();"
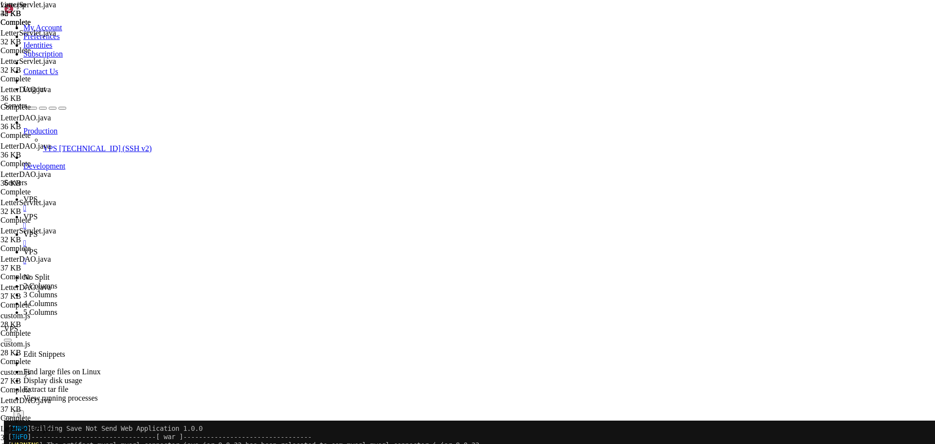
click at [145, 195] on link "VPS " at bounding box center [476, 204] width 907 height 18
click at [37, 212] on span "VPS" at bounding box center [30, 216] width 14 height 8
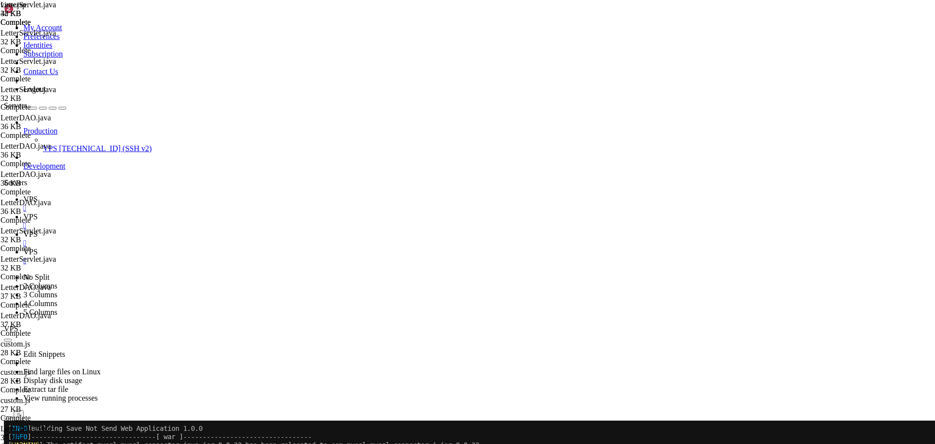
click at [37, 195] on span "VPS" at bounding box center [30, 199] width 14 height 8
drag, startPoint x: 40, startPoint y: 702, endPoint x: 349, endPoint y: 700, distance: 308.7
click at [37, 212] on span "VPS" at bounding box center [30, 216] width 14 height 8
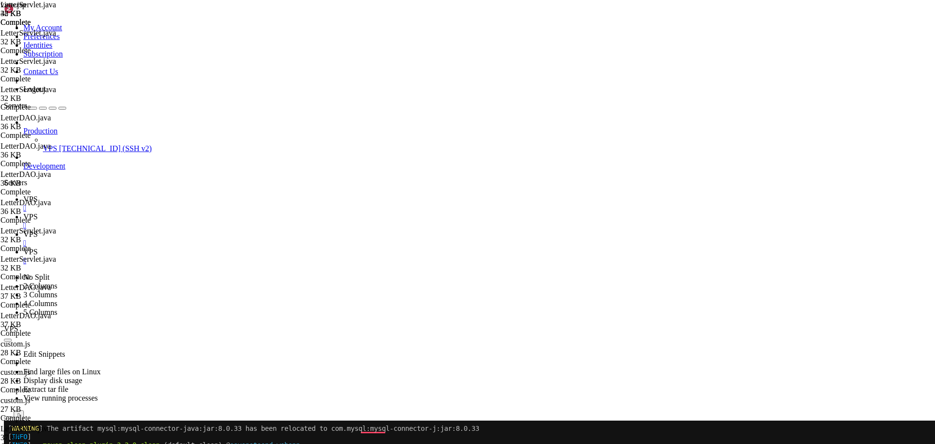
drag, startPoint x: 173, startPoint y: 318, endPoint x: 286, endPoint y: 318, distance: 112.9
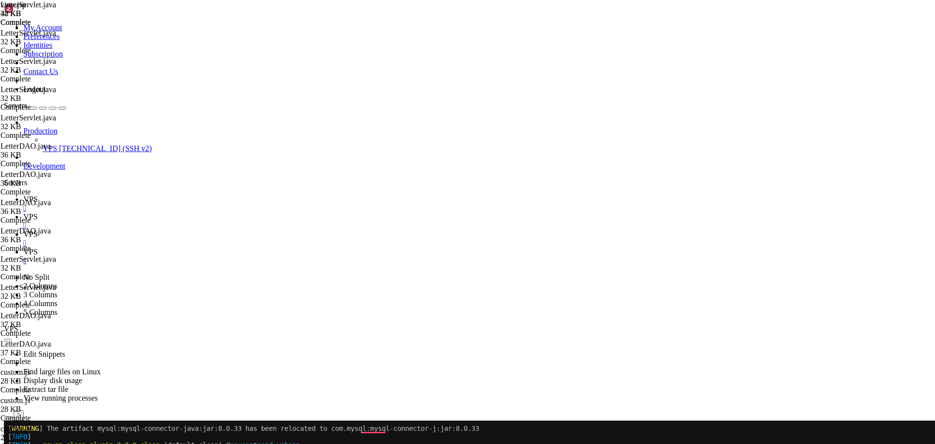
drag, startPoint x: 166, startPoint y: 369, endPoint x: 236, endPoint y: 377, distance: 70.6
type textarea "throws ServletException, IOException {"
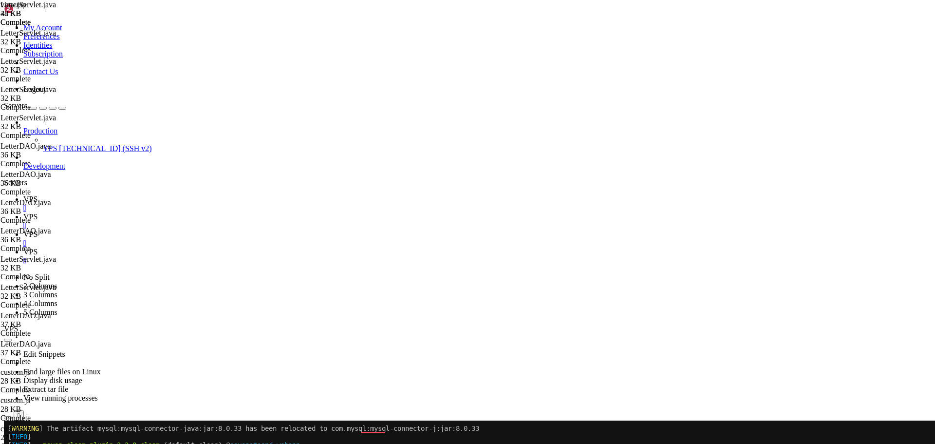
scroll to position [4066, 0]
click at [23, 195] on icon at bounding box center [23, 199] width 0 height 8
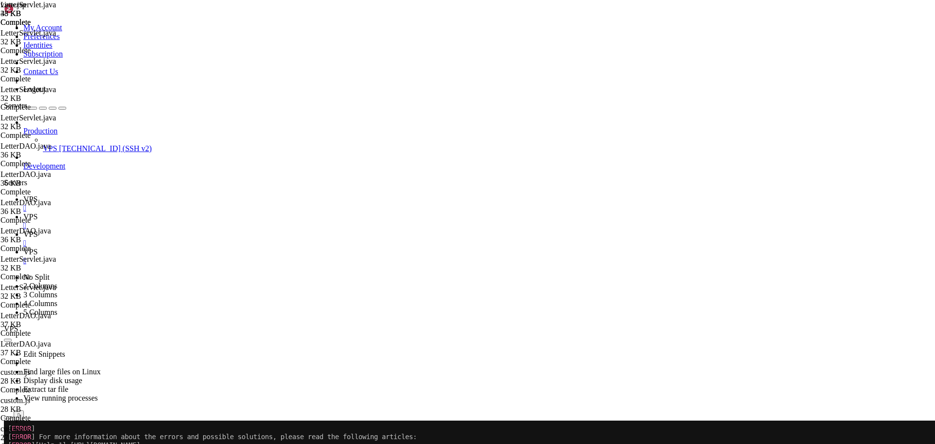
scroll to position [9501, 0]
click at [175, 212] on link "VPS " at bounding box center [476, 221] width 907 height 18
click at [132, 195] on link "VPS " at bounding box center [476, 204] width 907 height 18
click at [37, 212] on span "VPS" at bounding box center [30, 216] width 14 height 8
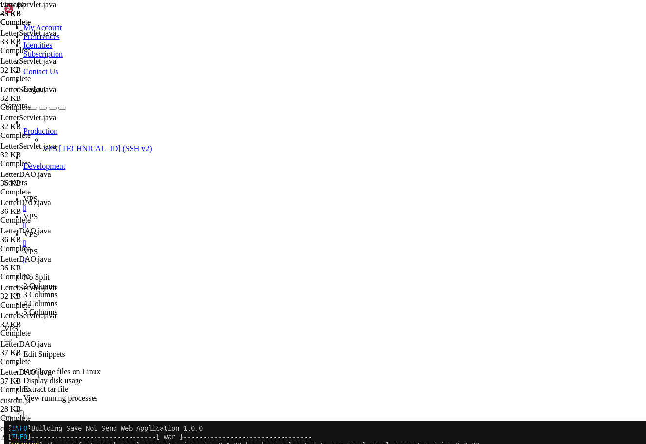
scroll to position [7043, 0]
click at [139, 195] on link "VPS " at bounding box center [332, 204] width 618 height 18
drag, startPoint x: 9, startPoint y: 651, endPoint x: 410, endPoint y: 773, distance: 419.1
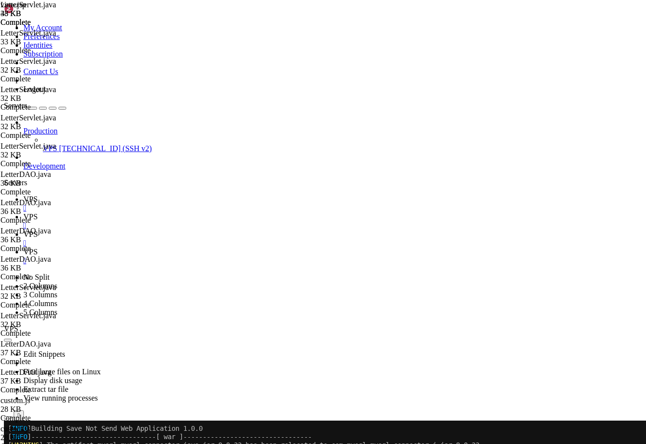
scroll to position [9724, 0]
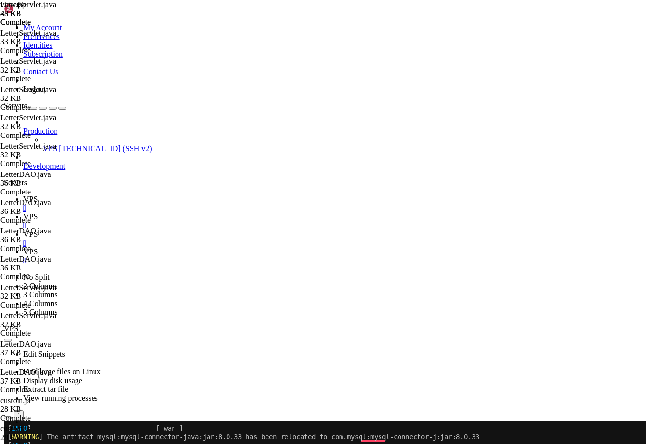
click at [37, 212] on span "VPS" at bounding box center [30, 216] width 14 height 8
type textarea "e.printstackTrace();"
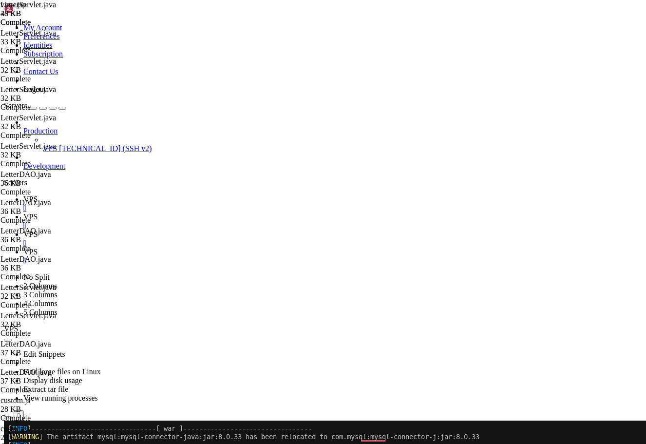
click at [139, 195] on link "VPS " at bounding box center [332, 204] width 618 height 18
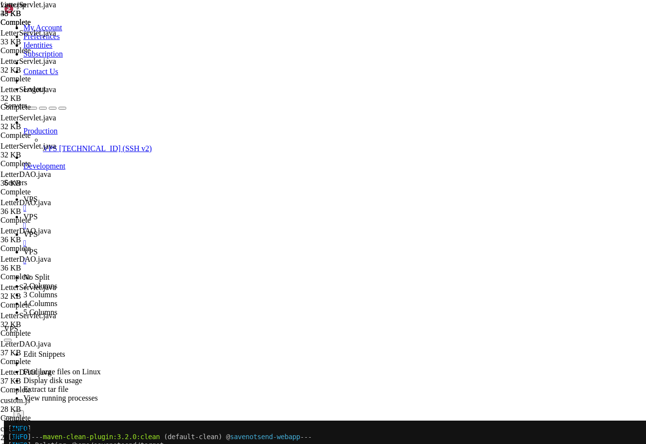
scroll to position [10329, 0]
click at [37, 212] on span "VPS" at bounding box center [30, 216] width 14 height 8
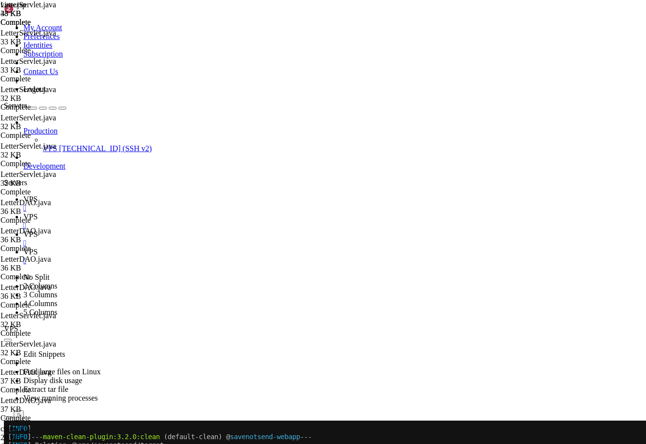
type textarea "request.setAttribute("javax.servlet.error.exception", e);"
click at [144, 195] on link "VPS " at bounding box center [332, 204] width 618 height 18
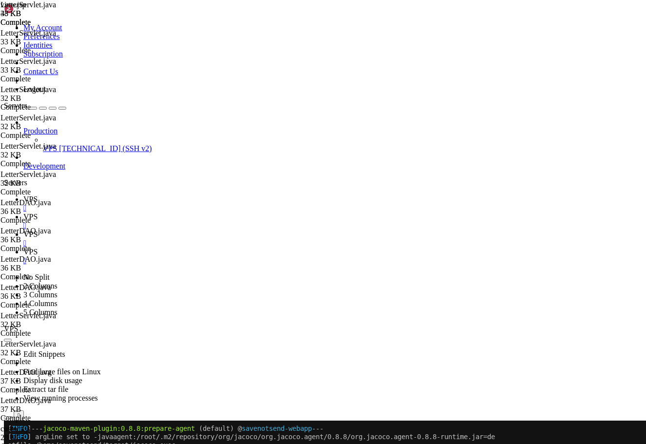
click at [23, 212] on icon at bounding box center [23, 216] width 0 height 8
click at [37, 195] on span "VPS" at bounding box center [30, 199] width 14 height 8
click at [190, 212] on link "VPS " at bounding box center [332, 221] width 618 height 18
click at [147, 195] on link "VPS " at bounding box center [332, 204] width 618 height 18
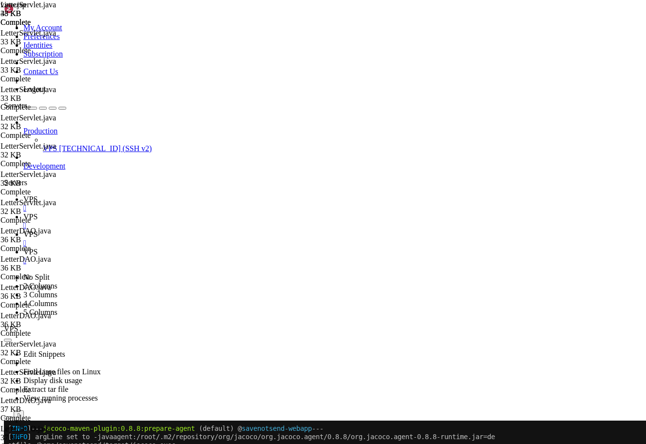
click at [37, 212] on span "VPS" at bounding box center [30, 216] width 14 height 8
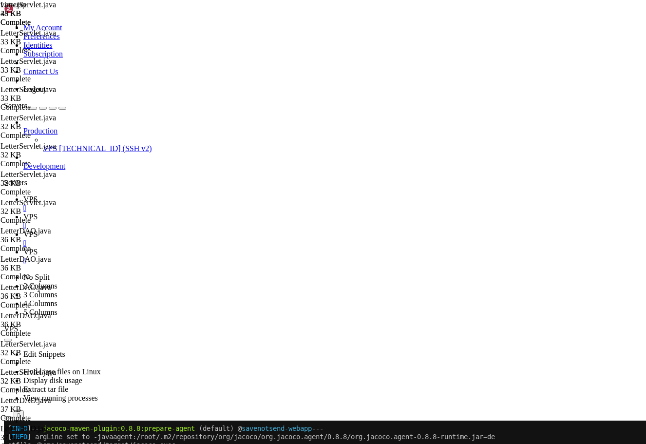
type textarea "request.setAttribute("javax.servlet.error.exception", e);"
click at [37, 195] on span "VPS" at bounding box center [30, 199] width 14 height 8
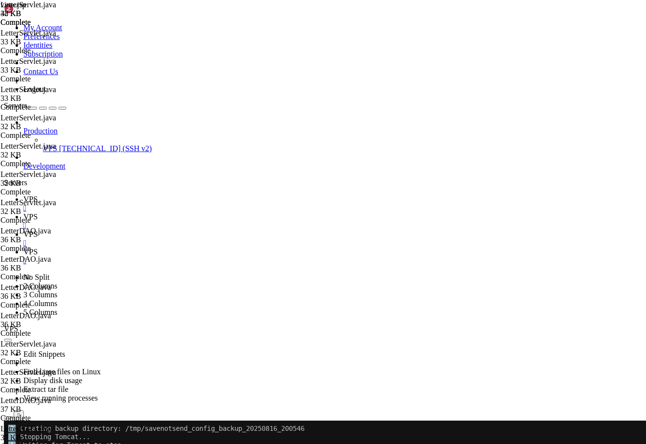
scroll to position [11429, 0]
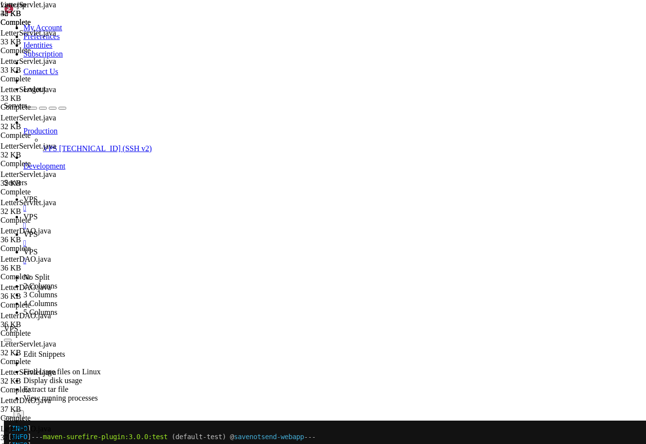
click at [276, 247] on link "VPS " at bounding box center [332, 256] width 618 height 18
drag, startPoint x: 7, startPoint y: 1485, endPoint x: 282, endPoint y: 1774, distance: 398.1
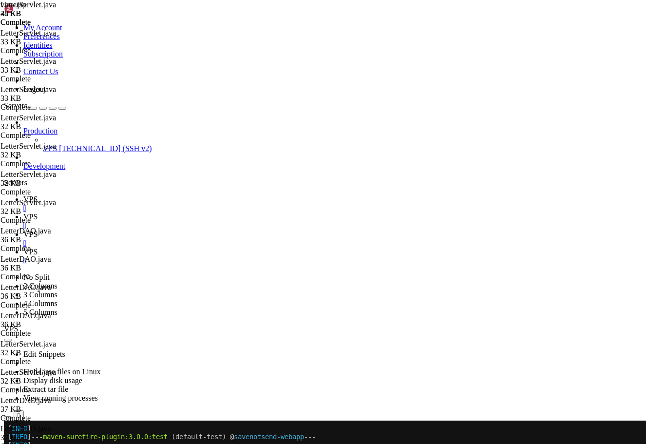
click at [37, 212] on span "VPS" at bounding box center [30, 216] width 14 height 8
type textarea "package com.savenotsend.servlets;"
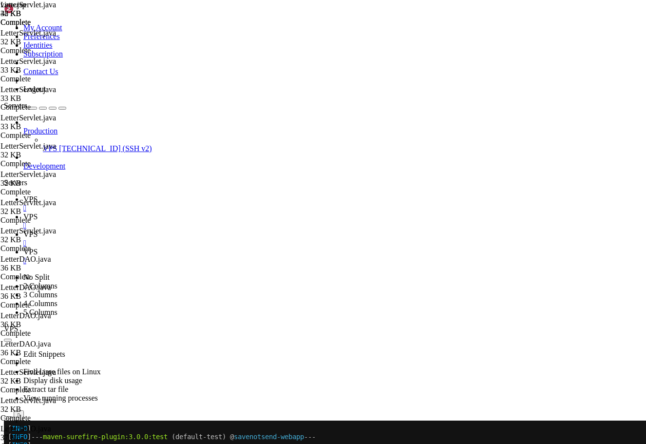
scroll to position [0, 0]
type textarea "import com.savenotsend.model.*;"
type textarea "import [DOMAIN_NAME];"
type textarea "private ReportDAO reportDAO;"
type textarea "}"
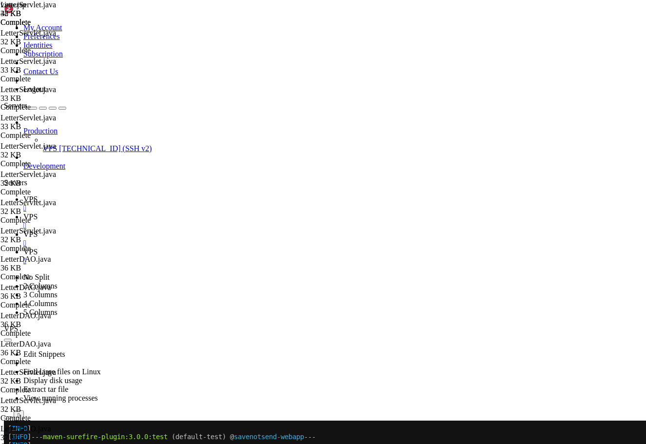
type textarea "throws ServletException, IOException {"
type textarea "if (pathInfo == null) pathInfo = "/";"
type textarea "}"
type textarea "throws ServletException, IOException {"
type textarea "if (pathInfo == null) pathInfo = "/";"
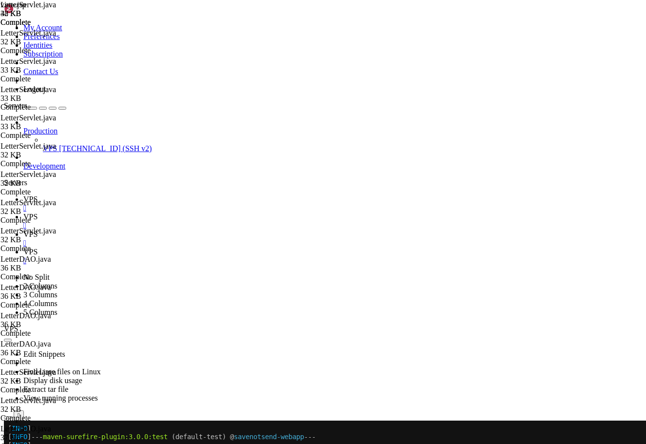
type textarea "}"
type textarea "throws ServletException, IOException {"
type textarea "int categoryId = 0; // 0 means "All Letters""
type textarea "}"
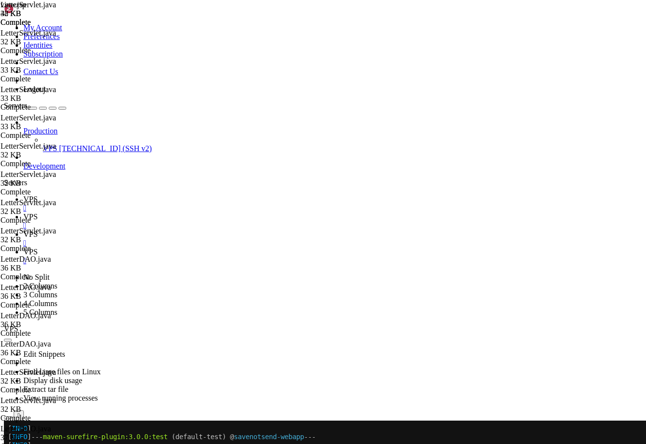
type textarea "int pageSize = 10; // From requirements"
type textarea "int totalPages = (int) Math.ceil((double) totalLetters / pageSize);"
type textarea "List<Category> categories = categoryDAO.getAllActiveCategories();"
type textarea "Category currentCategory = categoryDAO.getCategoryById(categoryId);"
type textarea "// Set request attributes"
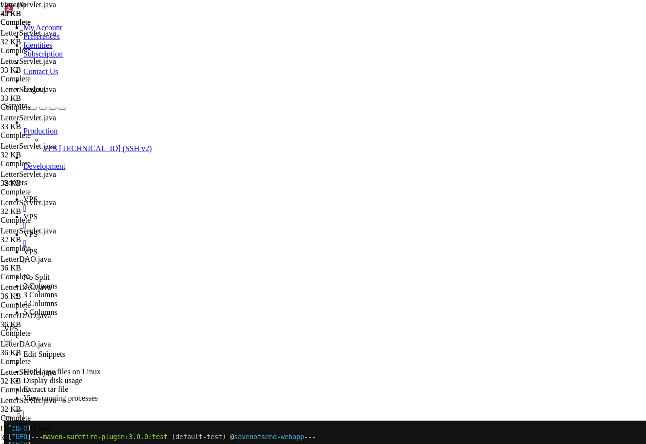
scroll to position [386, 0]
type textarea "// Get current category"
type textarea "// Get all categories for navigation"
type textarea "// Get letters for the category with pagination - using existing method"
type textarea "int pageSize = 10; // From requirements"
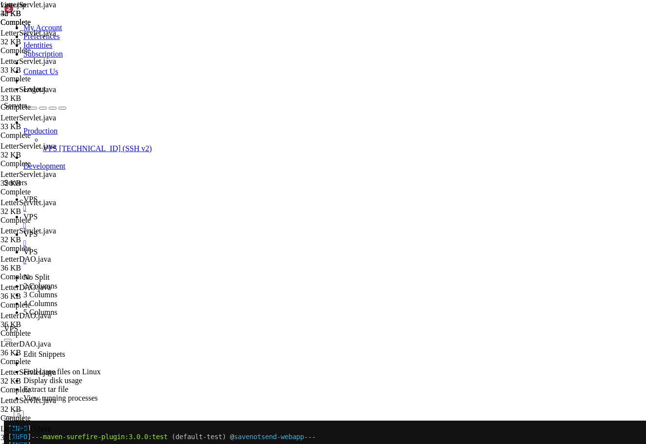
type textarea "// Get page parameter"
type textarea "if (categoryParam != null && !categoryParam.trim().isEmpty()) {"
type textarea "int categoryId = 0; // 0 means "All Letters""
type textarea "}"
type textarea "// Get page parameter"
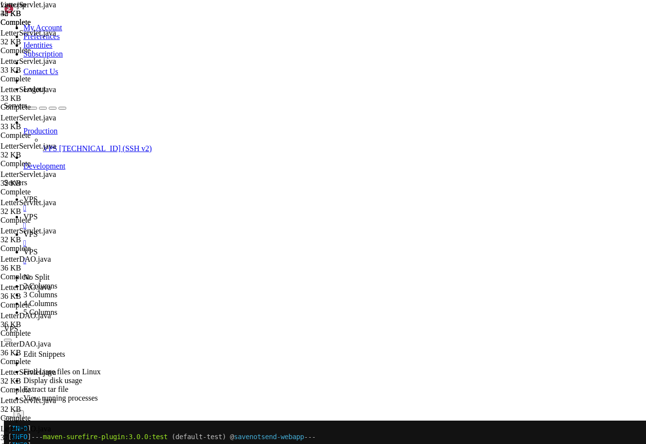
type textarea "}"
type textarea "int pageSize = 10; // From requirements"
type textarea "int totalPages = (int) Math.ceil((double) totalLetters / pageSize);"
type textarea "List<Category> categories = categoryDAO.getAllActiveCategories();"
type textarea "Category currentCategory = categoryDAO.getCategoryById(categoryId);"
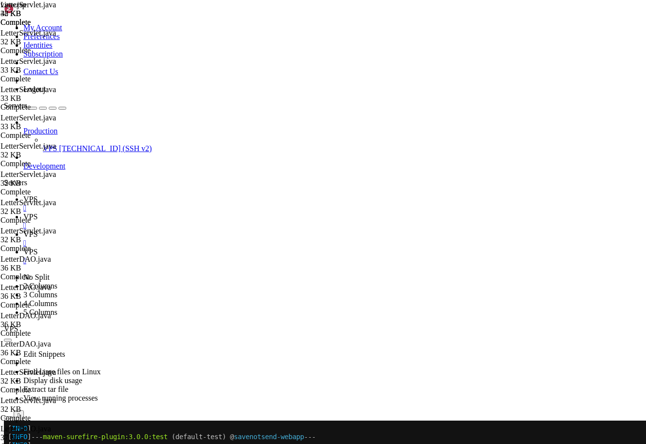
type textarea "request.setAttribute("totalLetters", totalLetters);"
type textarea "request.getRequestDispatcher("/WEB-INF/jsp/letters/index.jsp").forward(request,…"
type textarea "}"
type textarea "throws ServletException, IOException {"
type textarea "String letterIdParam = request.getParameter("id");"
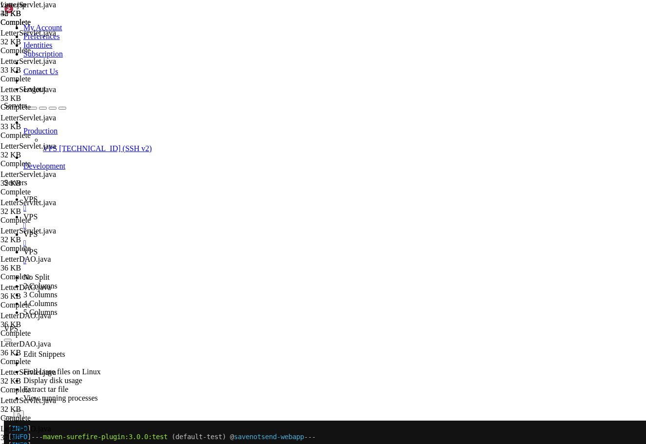
type textarea "}"
type textarea "Letter letter = letterDAO.getLetterById(letterId);"
type textarea "}"
type textarea "// Check if letter is approved (published) - only approved letters can be viewe…"
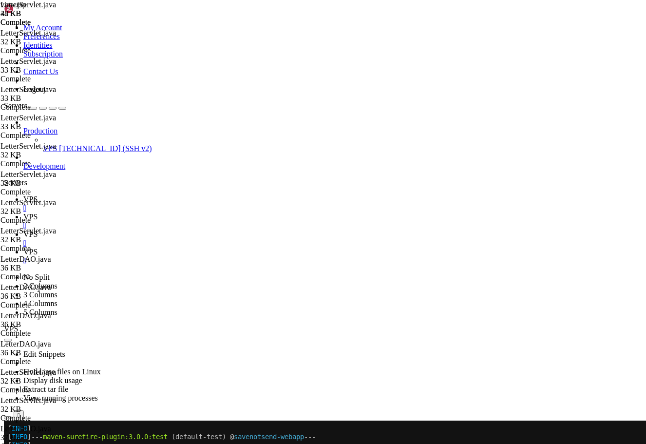
type textarea "if (letter == null || !letter.isActive()) {"
type textarea "try {"
type textarea "if (letterIdParam == null || letterIdParam.trim().isEmpty()) {"
type textarea "String letterIdParam = request.getParameter("id");"
type textarea "private void handleViewLetter(HttpServletRequest request, HttpServletResponse r…"
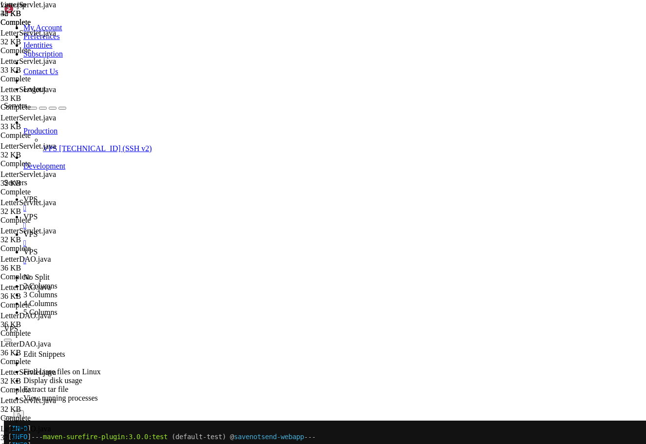
type textarea "} catch (Exception e) {"
type textarea "request.getRequestDispatcher("/WEB-INF/jsp/letters/index.jsp").forward(request,…"
type textarea "request.setAttribute("totalLetters", totalLetters);"
type textarea "request.getRequestDispatcher("/WEB-INF/jsp/letters/index.jsp").forward(request,…"
type textarea "}"
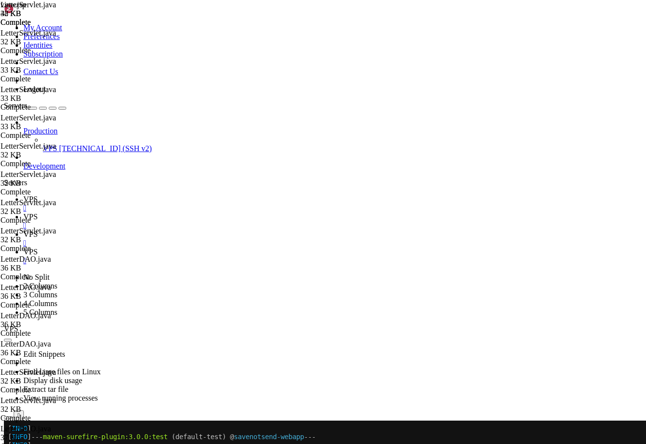
type textarea "throws ServletException, IOException {"
type textarea "String letterIdParam = request.getParameter("id");"
type textarea "}"
type textarea "Letter letter = letterDAO.getLetterById(letterId);"
type textarea "}"
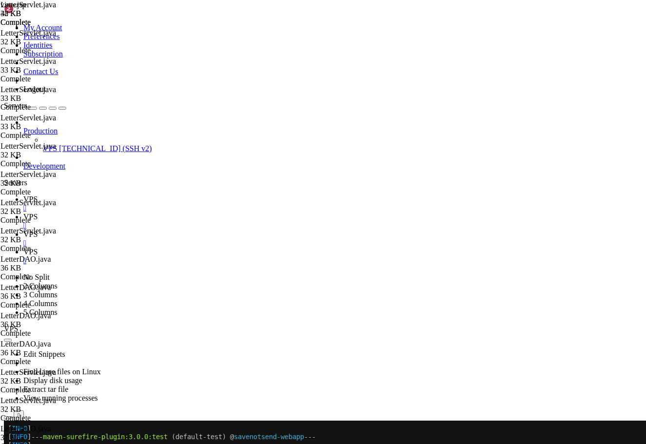
type textarea "boolean canView = false;"
type textarea "User currentUser = (User) session.getAttribute("user");"
type textarea "}"
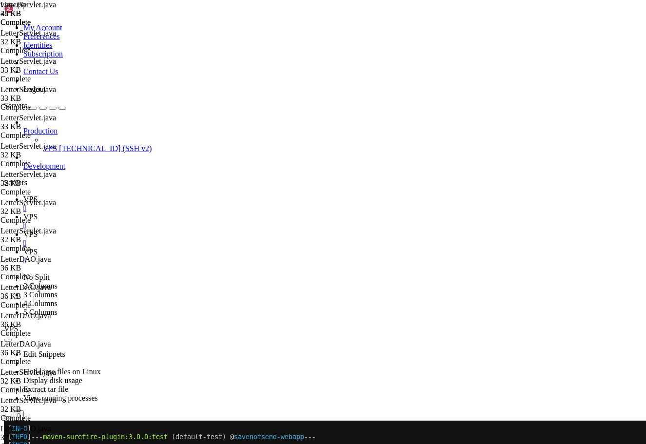
type textarea "boolean shouldIncrementView = (currentUserId == null) || (currentUserId != lett…"
type textarea "}"
type textarea "List<Comment> comments = commentDAO.getCommentsByLetter(letterId);"
type textarea "// Get comments"
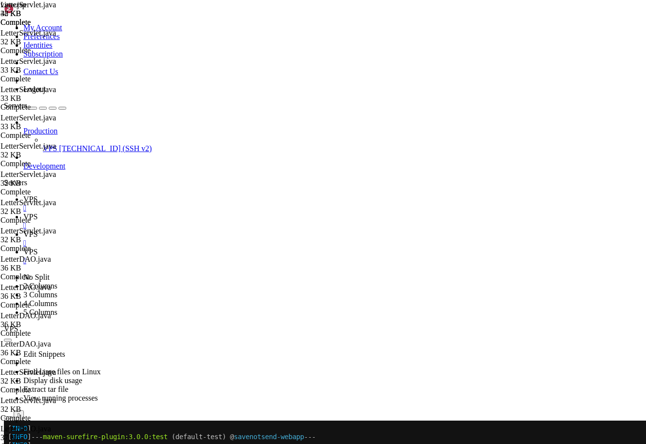
type textarea "if (shouldIncrementView) {"
type textarea "// Only increment view count if:"
type textarea "// Get user session information"
type textarea "if (!canView) {"
type textarea "// Allow author to view their own unpublished letter"
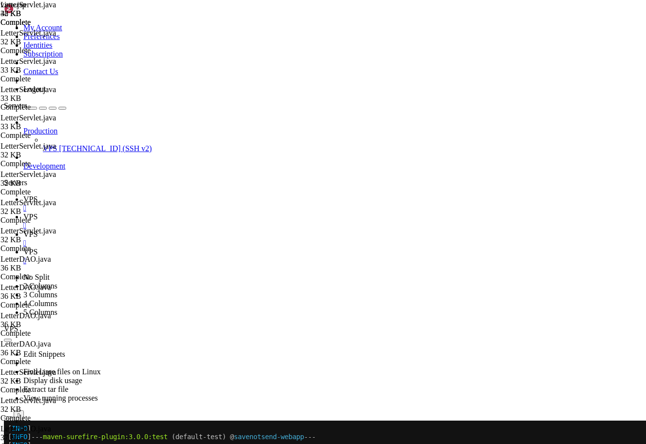
type textarea "if (session != null && session.getAttribute("userId") != null) {"
type textarea "boolean canView = false;"
type textarea "}"
type textarea "// Get user session information"
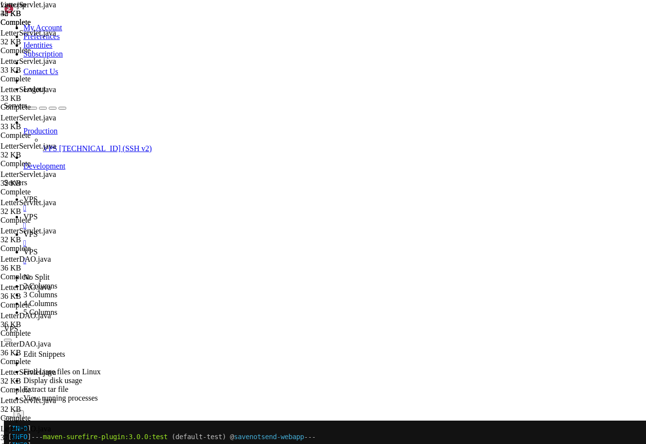
type textarea "}"
type textarea "boolean shouldIncrementView = (currentUserId == null) || (currentUserId != lett…"
type textarea "}"
type textarea "List<Comment> comments = commentDAO.getCommentsByLetter(letterId);"
type textarea "// Get vote counts"
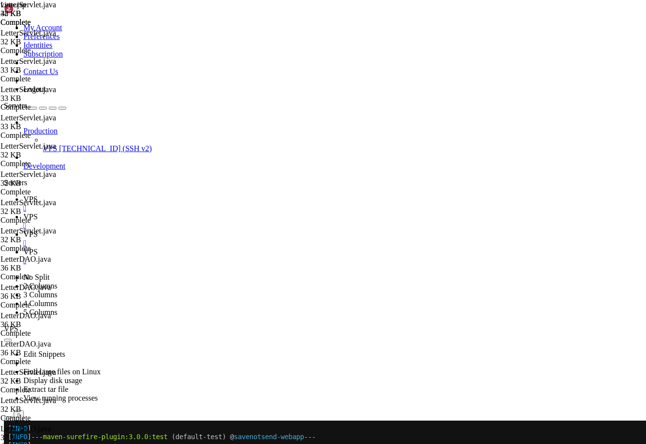
type textarea "letter.setVoteCounts(voteCounts);"
type textarea "List<VoteType> voteTypes = voteDAO.getAllVoteTypes();"
type textarea "// Get user's current vote if logged in"
type textarea "}"
type textarea "request.setAttribute("userVote", userVote);"
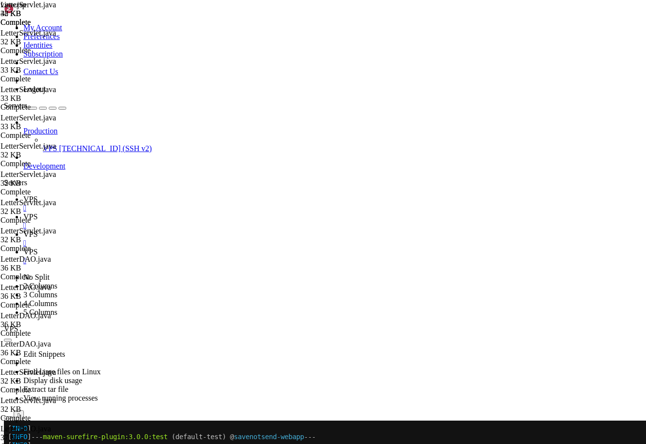
type textarea "}"
type textarea "throws ServletException, IOException {"
type textarea "// Check if user is logged in"
type textarea "private void handleNewLetterForm(HttpServletRequest request, HttpServletRespons…"
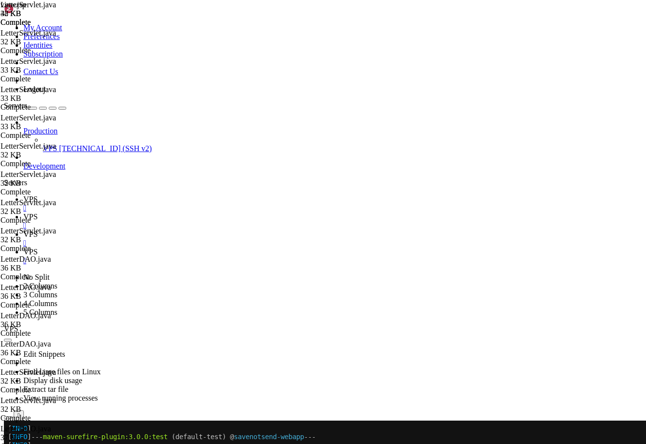
type textarea "request.getRequestDispatcher("/WEB-INF/jsp/letters/view.jsp").forward(request, …"
type textarea "}"
type textarea "throws ServletException, IOException {"
type textarea "}"
type textarea "request.getRequestDispatcher("/WEB-INF/jsp/letters/new.jsp").forward(request, r…"
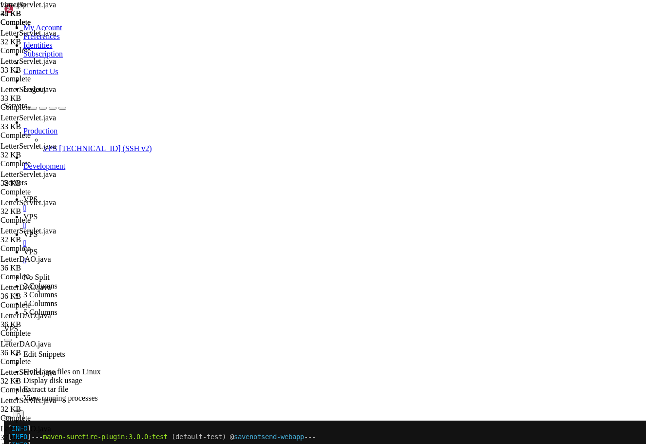
type textarea "}"
type textarea "throws ServletException, IOException {"
type textarea "}"
type textarea "String categoryIdParam = request.getParameter("categoryId");"
type textarea "int userId = (Integer) session.getAttribute("userId");"
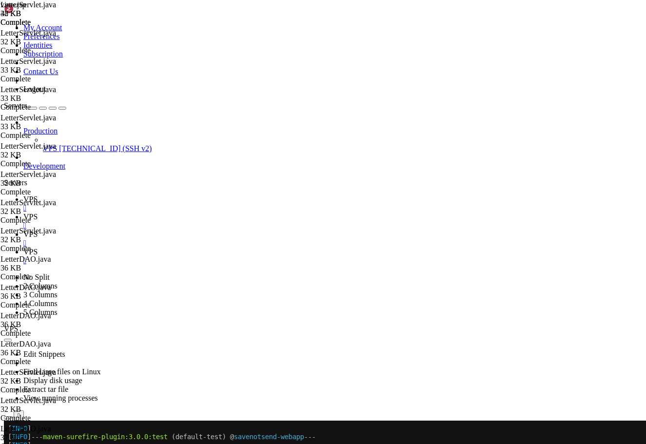
type textarea "}"
type textarea "int categoryId = Integer.parseInt(categoryIdParam);"
type textarea "// Basic input sanitization - escape HTML"
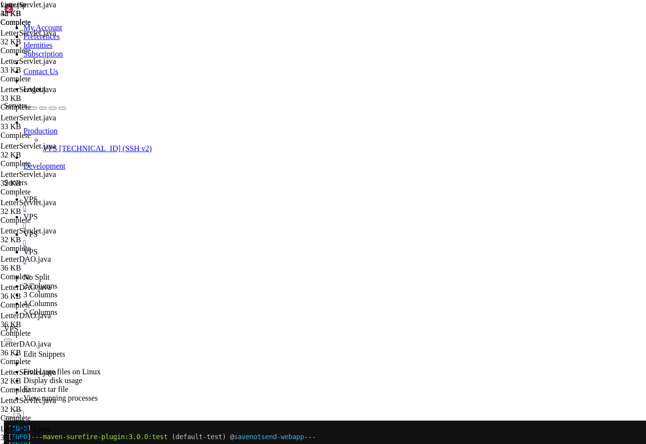
type textarea "int categoryId = Integer.parseInt(categoryIdParam);"
type textarea "if (body == null || body.trim().length() < 10 || body.trim().length() > 10000) {"
type textarea "// Basic validation"
type textarea "try {"
type textarea "String subject = request.getParameter("subject");"
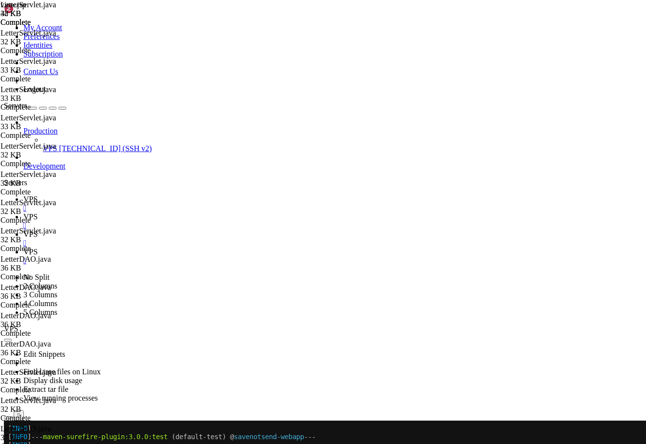
type textarea "// Check if user is logged in"
type textarea "private void handleCreateLetter(HttpServletRequest request, HttpServletResponse…"
type textarea "SetupErrorRequestAttribute(request, response, e);"
type textarea "request.getRequestDispatcher("/WEB-INF/jsp/letters/new.jsp").forward(request, r…"
type textarea "}"
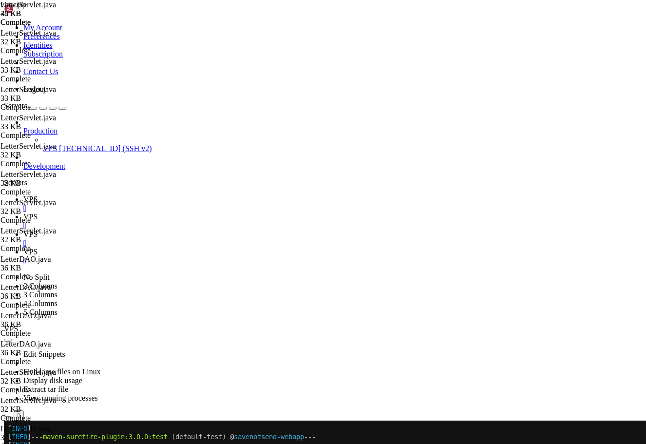
type textarea "throws ServletException, IOException {"
type textarea "}"
type textarea "String categoryIdParam = request.getParameter("categoryId");"
type textarea "int userId = (Integer) session.getAttribute("userId");"
type textarea "}"
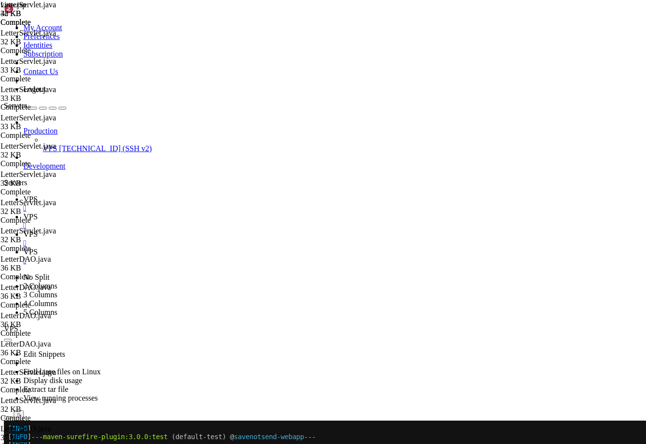
type textarea "}"
type textarea "int categoryId = Integer.parseInt(categoryIdParam);"
type textarea "// Basic input sanitization - escape HTML"
type textarea "Letter letter = new Letter(userId, subject, body, categoryId);"
type textarea "Letter createdLetter = letterDAO.createLetter(letter);"
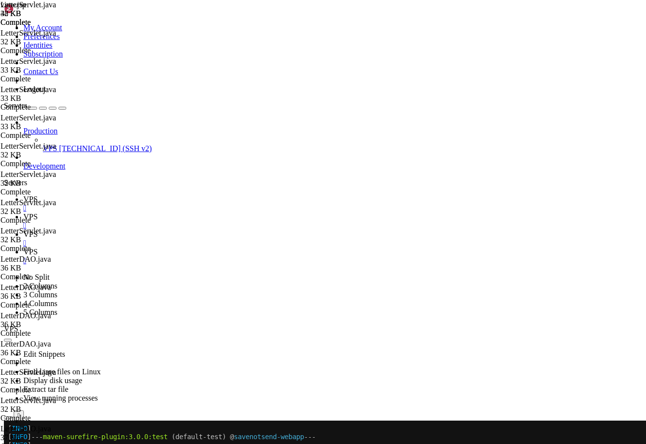
type textarea "}"
type textarea "throws ServletException, IOException {"
type textarea "}"
type textarea "String responseCommentIdParam = request.getParameter("responseCommentId");"
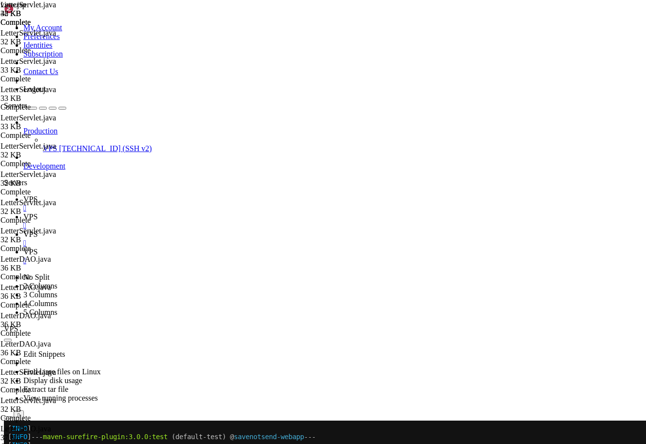
type textarea "int userId = (Integer) session.getAttribute("userId");"
type textarea "}"
type textarea "commentText = escapeHtml(commentText.trim());"
type textarea "// Create comment"
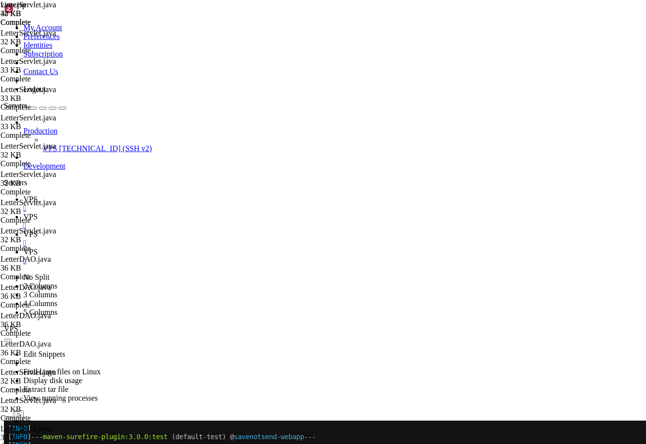
type textarea "// Basic input sanitization"
type textarea "// Validate comment"
type textarea "try {"
type textarea "String letterIdParam = request.getParameter("letterId");"
type textarea "// Check if user is logged in"
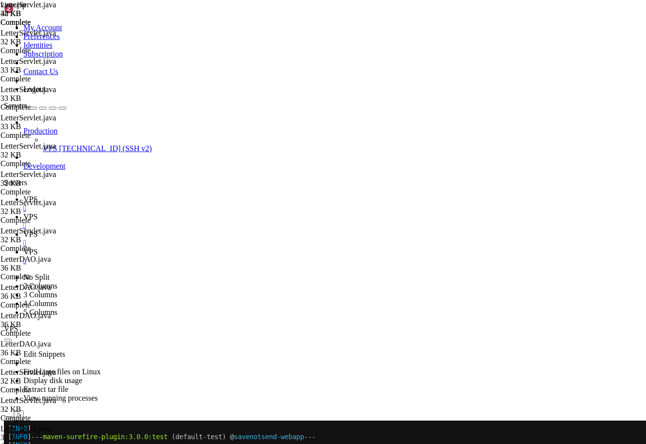
type textarea "}"
type textarea "String responseCommentIdParam = request.getParameter("responseCommentId");"
type textarea "int userId = (Integer) session.getAttribute("userId");"
type textarea "// Validate comment"
type textarea "}"
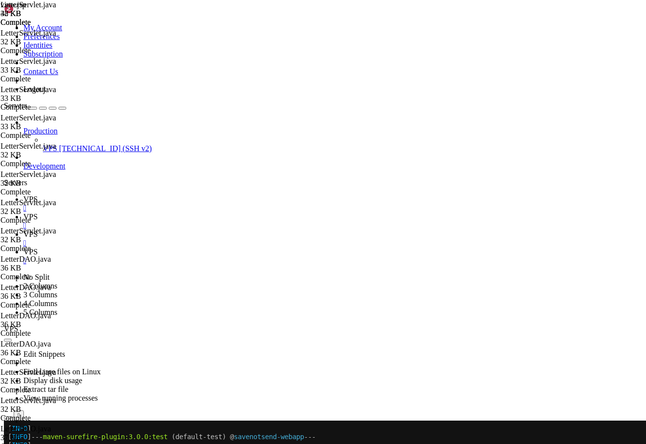
type textarea "commentText = escapeHtml(commentText.trim());"
type textarea "// Create comment"
type textarea "}"
type textarea "Comment createdComment = commentDAO.createComment(comment);"
type textarea "}"
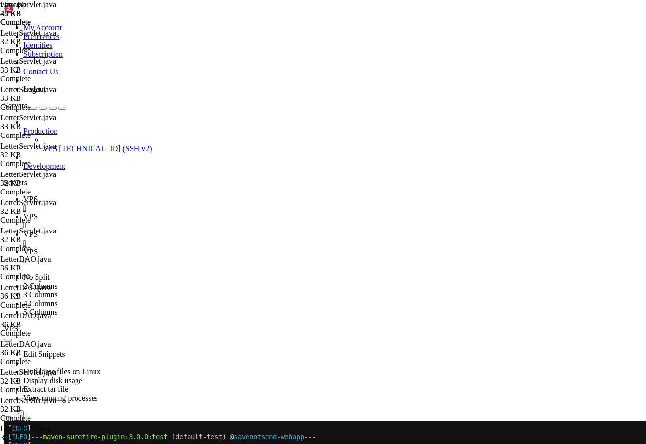
type textarea "response.sendRedirect(request.getContextPath() + "/letters/view?id=" + letterId…"
type textarea "}"
type textarea "throws ServletException, IOException {"
type textarea "}"
type textarea "String voteIdParam = request.getParameter("voteId");"
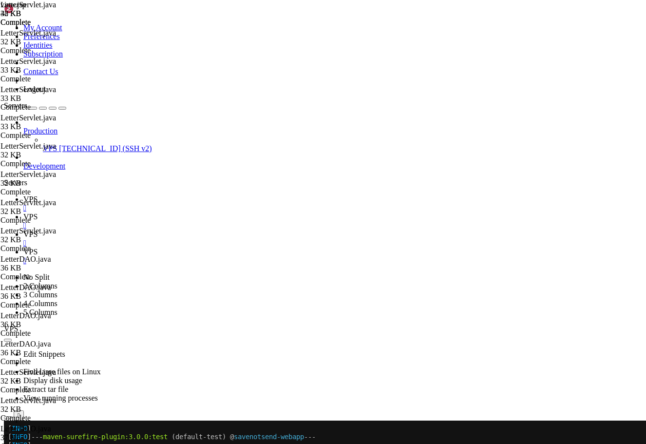
scroll to position [1560, 0]
type textarea "String letterIdParam = request.getParameter("letterId");"
type textarea "HttpSession session = request.getSession(false);"
type textarea "private void handleVote(HttpServletRequest request, HttpServletResponse respons…"
type textarea "} catch (Exception e) {"
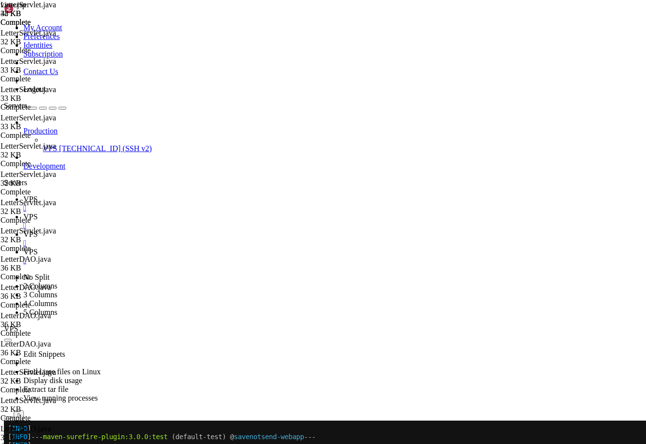
type textarea "response.sendRedirect(request.getContextPath() + "/letters/view?id=" + letterId…"
type textarea "if (createdComment != null) {"
type textarea "// Create comment using existing DAO method"
type textarea "Comment createdComment = commentDAO.createComment(comment);"
type textarea "if (createdComment != null) {"
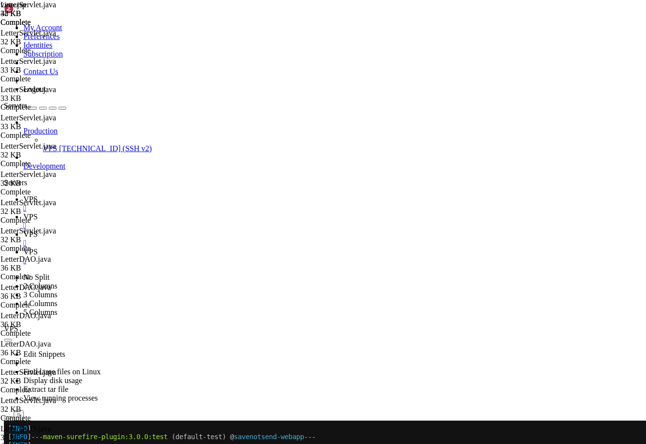
type textarea "}"
type textarea "response.sendRedirect(request.getContextPath() + "/letters/view?id=" + letterId…"
type textarea "} catch (Exception e) {"
type textarea "}"
type textarea "throws ServletException, IOException {"
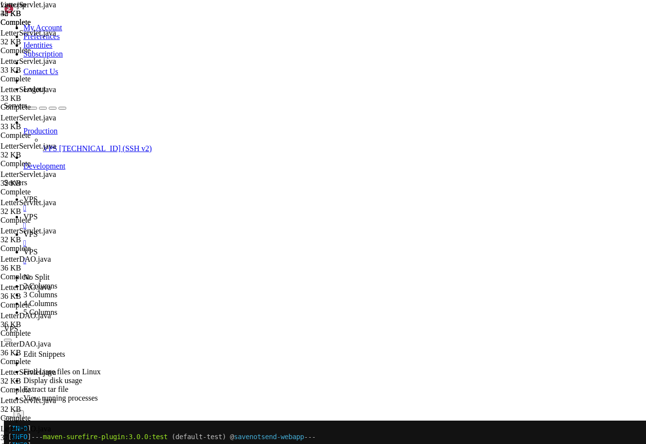
type textarea "}"
type textarea "String voteIdParam = request.getParameter("voteId");"
type textarea "}"
type textarea "int voteId = Integer.parseInt(voteIdParam);"
type textarea "int userId = user.getUserId();"
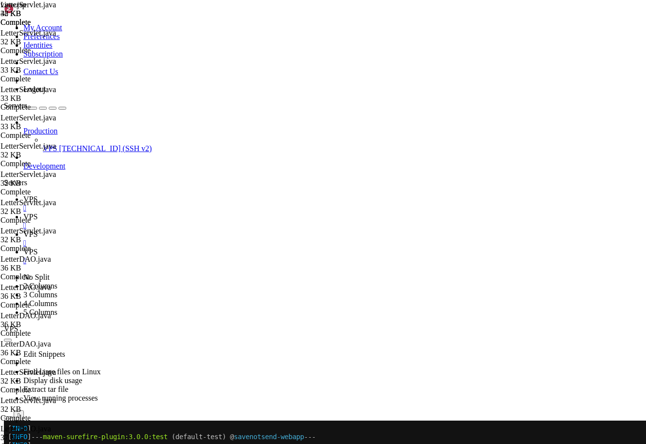
type textarea "}"
type textarea "boolean success = false;"
type textarea "}"
type textarea "Map<Integer, Integer> voteCounts = letterDAO.getVoteCounts(letterId);"
type textarea "PrintWriter out = response.getWriter();"
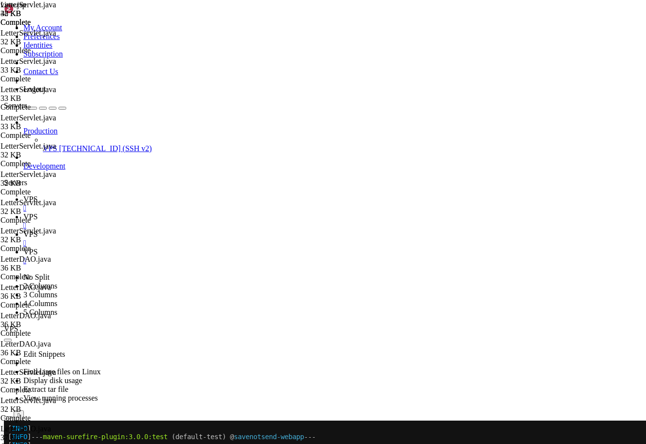
scroll to position [1858, 0]
type textarea "if (success) {"
type textarea "// Return JSON response"
type textarea "// Get updated vote counts - use existing method in [GEOGRAPHIC_DATA]"
type textarea "if (hasVoted) {"
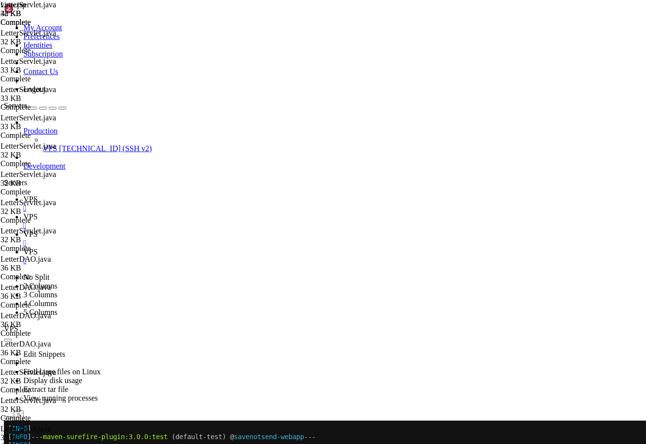
type textarea "// Check if user has already voted on this letter"
type textarea "// Check if user is trying to vote on their own letter"
type textarea "// FIXED: Get User object from session and extract userId"
type textarea "int userId = user.getUserId();"
type textarea "}"
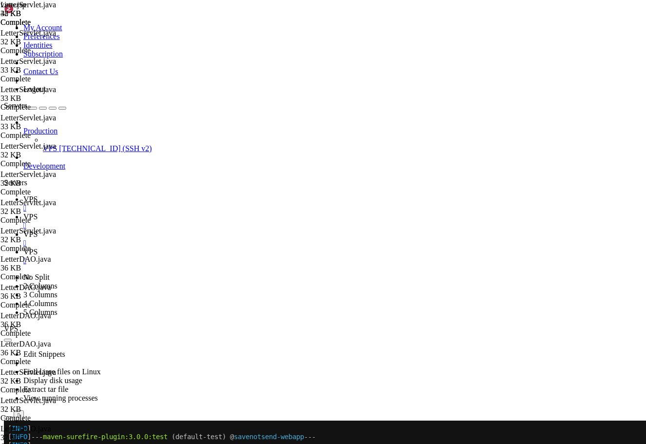
type textarea "boolean success = false;"
type textarea "}"
type textarea "Map<Integer, Integer> voteCounts = letterDAO.getVoteCounts(letterId);"
type textarea "response.setContentType("application/json");"
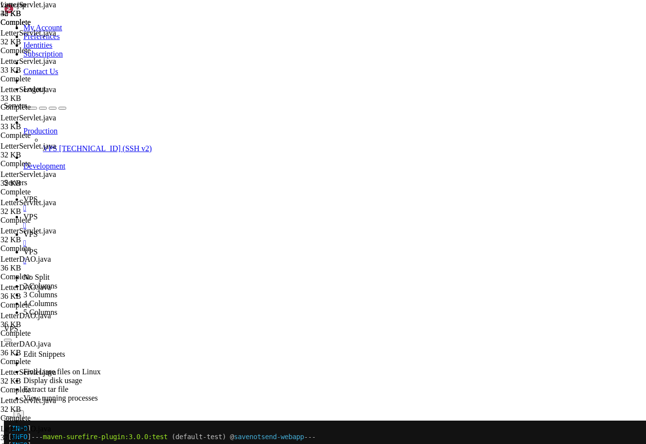
type textarea "PrintWriter out = response.getWriter();"
type textarea "}"
type textarea "throws ServletException, IOException {"
type textarea "}"
type textarea "String reason = request.getParameter("reason");"
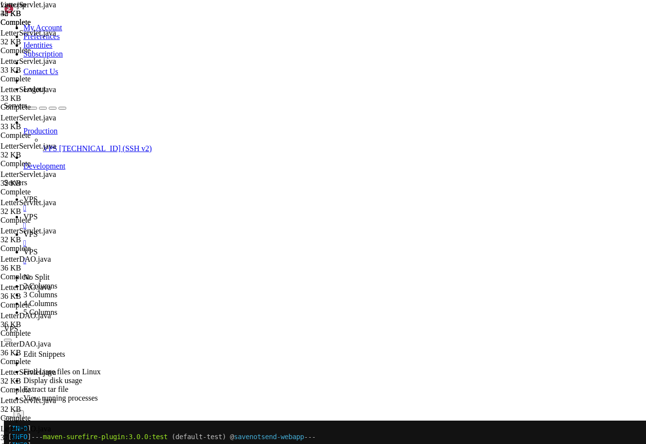
type textarea "int letterId = Integer.parseInt(letterIdParam);"
type textarea "// Validate input"
type textarea "try {"
type textarea "User user = (User) session.getAttribute("user");"
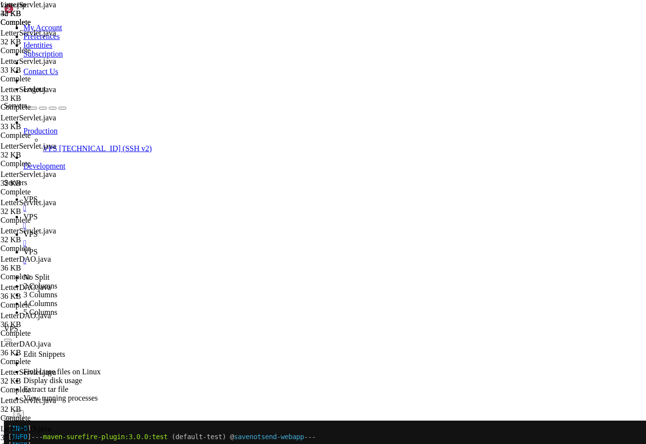
type textarea "// Check if user is logged in"
type textarea "}"
type textarea "String reason = request.getParameter("reason");"
type textarea "int letterId = Integer.parseInt(letterIdParam);"
type textarea "}"
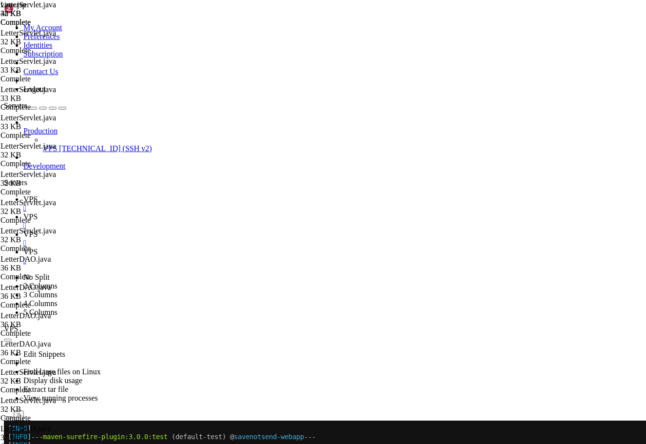
type textarea "}"
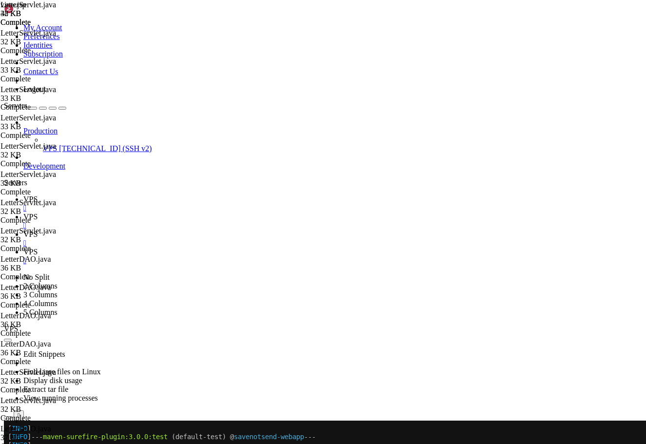
type textarea "reason = escapeHtml(reason.trim());"
type textarea "boolean success = reportDAO.createReport(letterId, user.getUserId(), reason);"
type textarea "}"
type textarea "response.sendRedirect(request.getContextPath() + "/letters/view?id=" + letterId…"
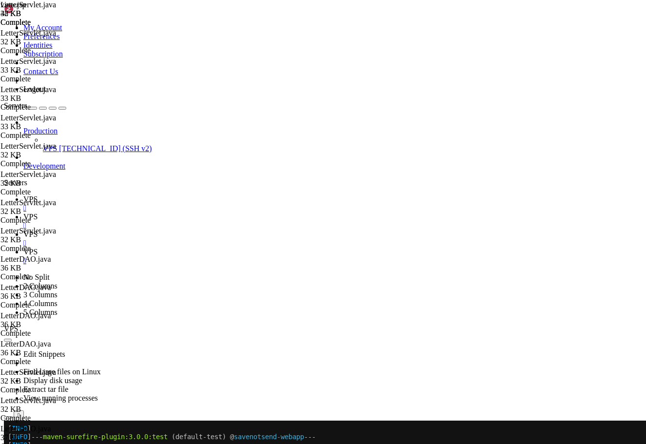
type textarea "if (success) {"
type textarea "// Create the report"
type textarea "// Basic input sanitization"
type textarea "if (letter.getUserId() == user.getUserId()) {"
type textarea "// Check if the letter exists and user is not reporting their own letter"
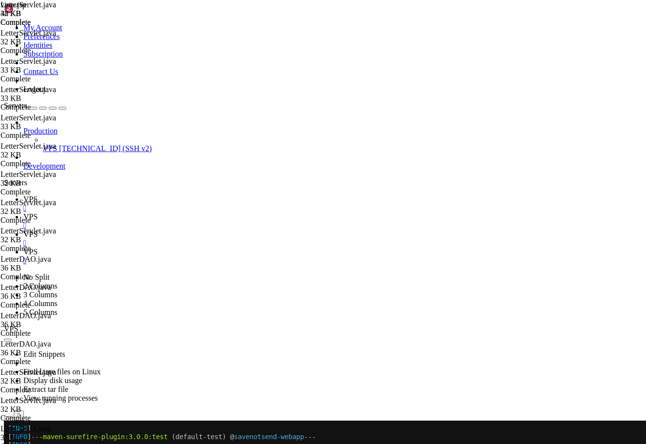
type textarea "// Check if user has already reported this letter"
type textarea "}"
type textarea "reason = escapeHtml(reason.trim());"
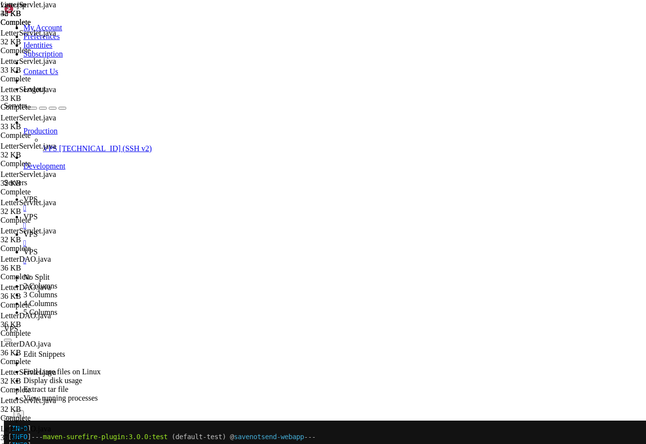
type textarea "boolean success = reportDAO.createReport(letterId, user.getUserId(), reason);"
type textarea "}"
type textarea "throws ServletException, IOException {"
type textarea "}"
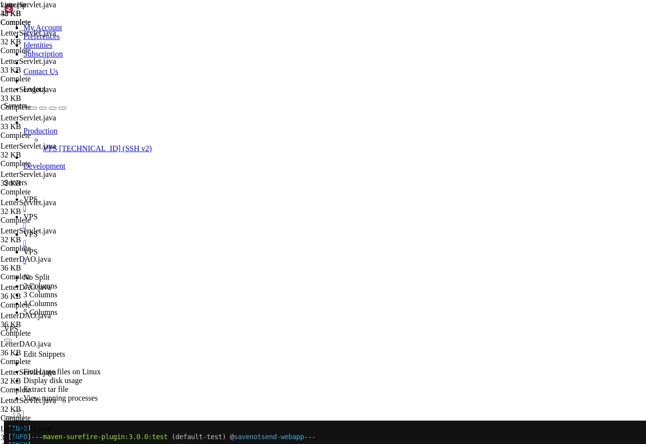
type textarea "String letterIdParam = request.getParameter("id");"
type textarea "}"
type textarea "int userId = (Integer) session.getAttribute("userId");"
type textarea "Letter letter = letterDAO.getLetterById(letterId);"
type textarea "}"
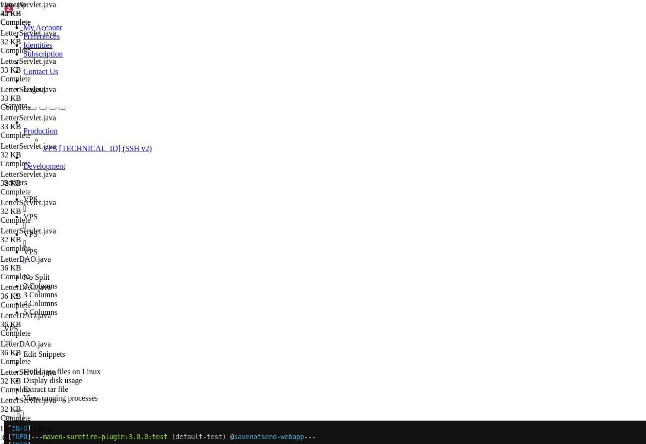
type textarea "}"
type textarea "throws ServletException, IOException {"
type textarea "}"
type textarea "String reason = request.getParameter("reason");"
type textarea "}"
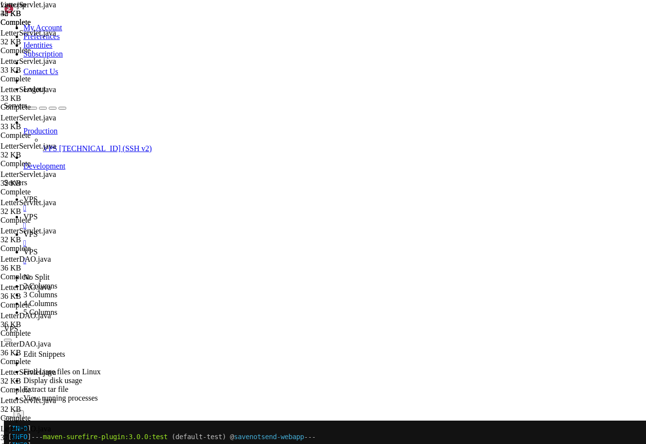
scroll to position [2548, 0]
type textarea "try {"
type textarea "if (letterIdParam == null || letterIdParam.trim().isEmpty()) {"
type textarea "String letterIdParam = request.getParameter("letterId");"
type textarea "// Check if user is logged in"
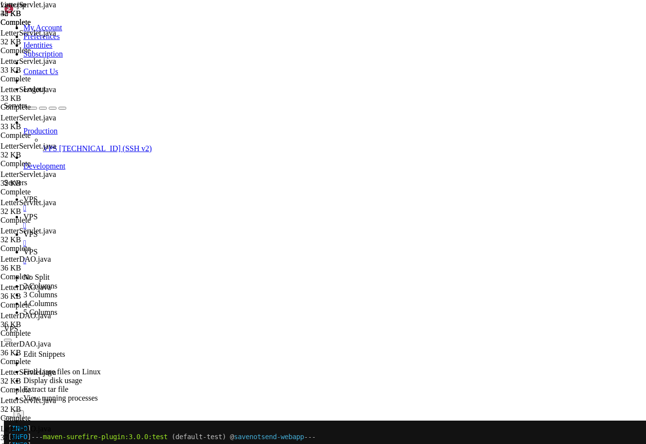
type textarea "private void handleRemoveLetterRequest(HttpServletRequest request, HttpServletR…"
type textarea "request.setAttribute("letter", letter);"
type textarea "if (letter == null || letter.getUserId() != userId) {"
type textarea "Letter letter = letterDAO.getLetterById(letterId);"
type textarea "try {"
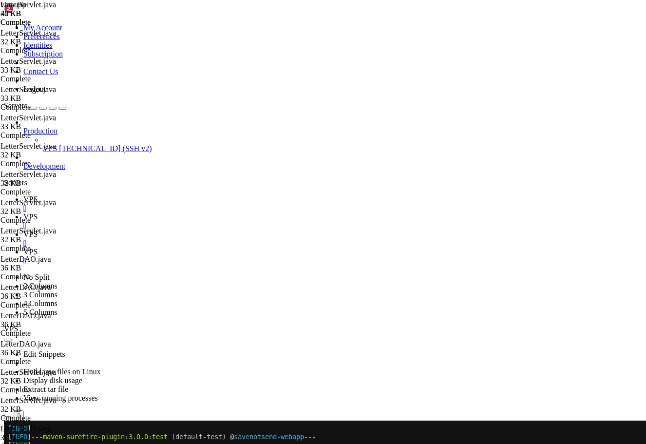
type textarea "if (letterIdParam == null || letterIdParam.trim().isEmpty()) {"
type textarea "String letterIdParam = request.getParameter("id");"
type textarea "}"
type textarea "String letterIdParam = request.getParameter("id");"
type textarea "}"
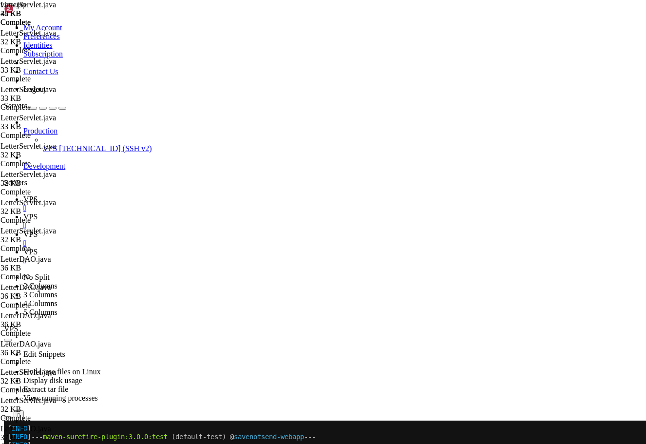
type textarea "int userId = (Integer) session.getAttribute("userId");"
type textarea "Letter letter = letterDAO.getLetterById(letterId);"
type textarea "}"
type textarea "throws ServletException, IOException {"
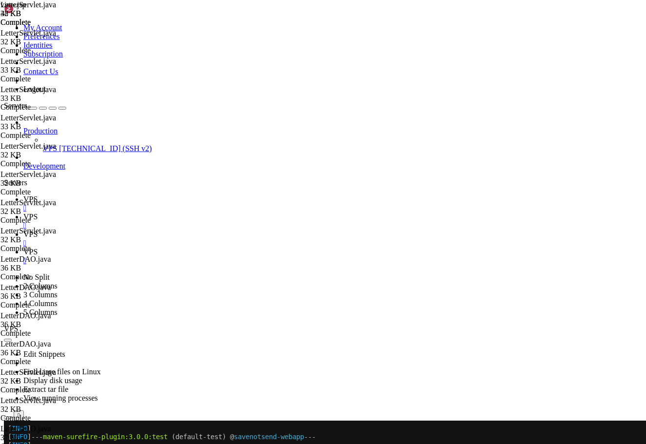
type textarea "}"
type textarea "String reason = request.getParameter("reason");"
type textarea "}"
type textarea "int userId = (Integer) session.getAttribute("userId");"
type textarea "}"
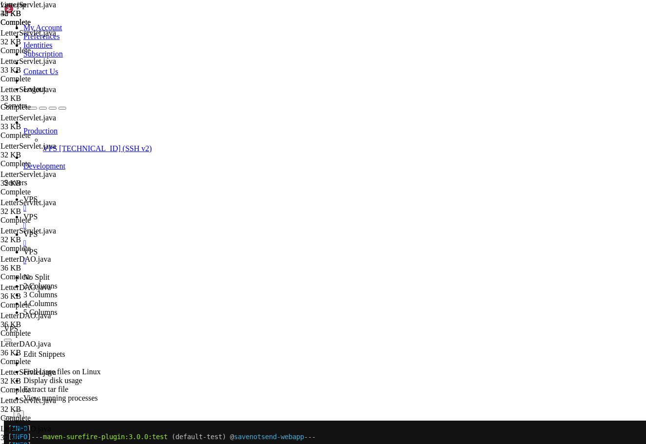
type textarea "}"
type textarea "throws ServletException, IOException {"
type textarea "}"
type textarea "int userId = (Integer) session.getAttribute("userId");"
type textarea "String statusParam = request.getParameter("status");"
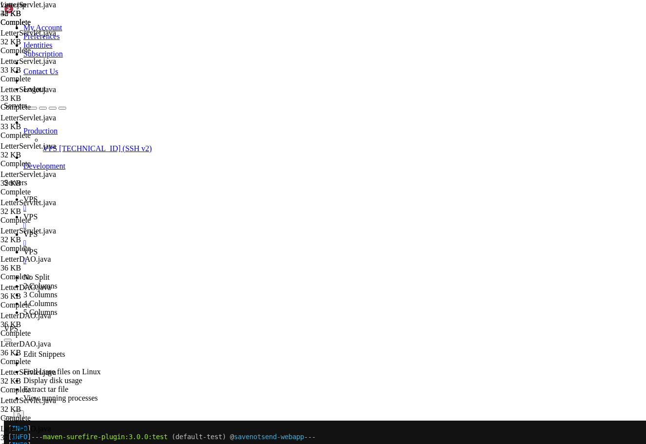
type textarea "}"
type textarea "int pageSize = 10;"
type textarea "int totalLetters;"
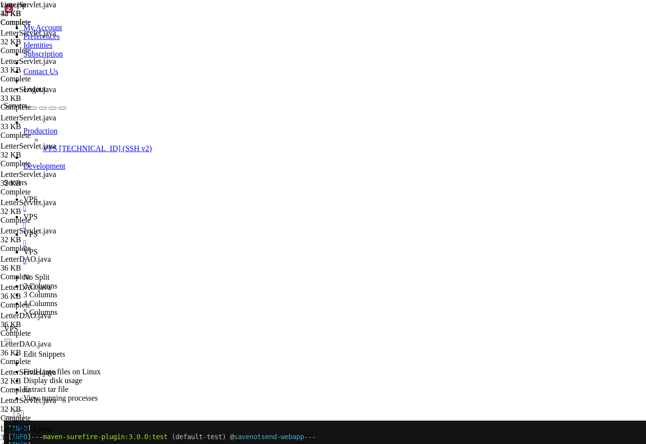
type textarea "if (categoryId > 0 || !"All".equals(statusFilter)) {"
type textarea "// Get user letters with pagination and filtering"
type textarea "String statusFilter = statusParam != null ? statusParam : "All";"
type textarea "int categoryId = 0; // 0 means all categories"
type textarea "int page = 1;"
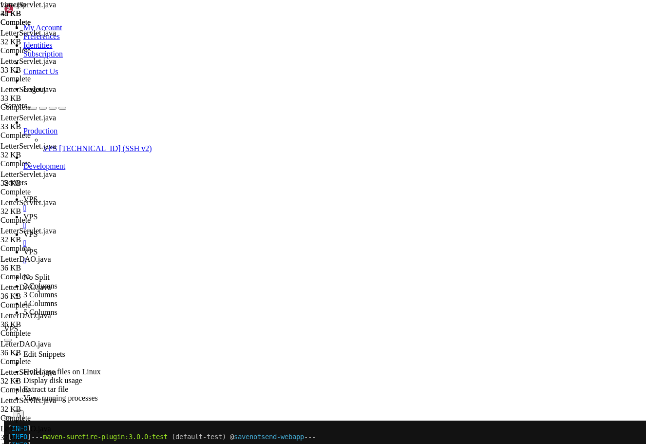
type textarea "// Get pagination parameters"
type textarea "try {"
type textarea "// Check if user is logged in"
type textarea "private void handleMyLetters(HttpServletRequest request, HttpServletResponse re…"
type textarea "// Create removal request (you'd implement RemovalRequestDAO)"
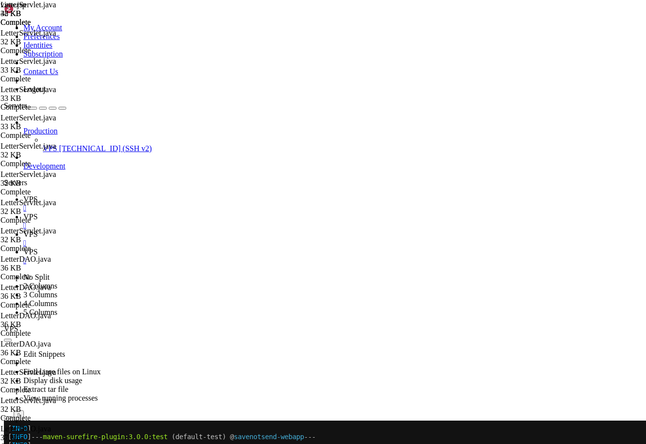
type textarea "}"
type textarea "throws ServletException, IOException {"
type textarea "}"
type textarea "int userId = (Integer) session.getAttribute("userId");"
type textarea "String statusParam = request.getParameter("status");"
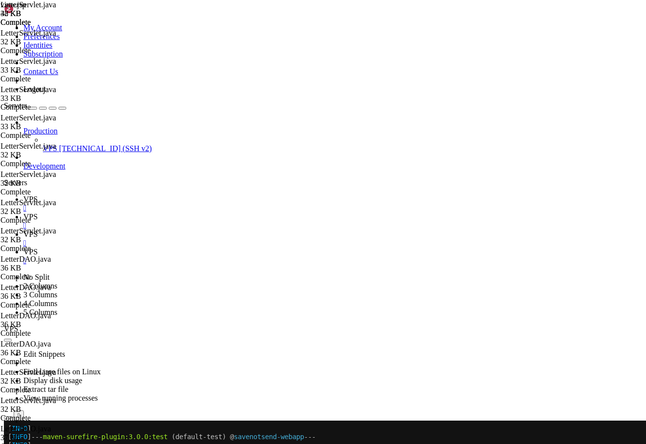
type textarea "}"
type textarea "int pageSize = 10;"
type textarea "int totalLetters;"
type textarea "}"
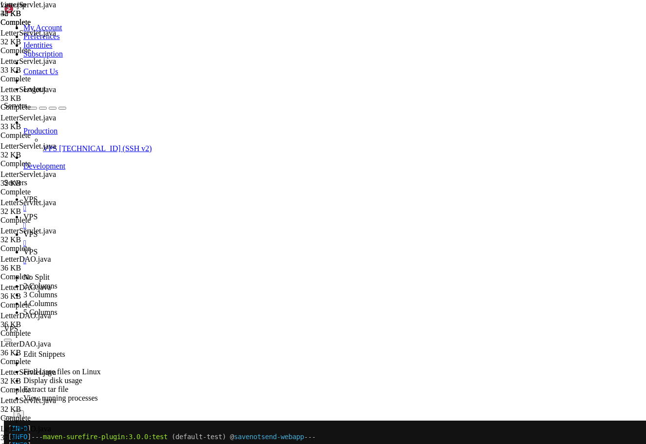
type textarea "int totalPages = (int) Math.ceil((double) totalLetters / pageSize);"
type textarea "int inactiveLetters = letterDAO.getUserLettersFilteredCount(userId, "Inactive",…"
type textarea "List<Category> categories = categoryDAO.getAllActiveCategories();"
type textarea "request.setAttribute("inactiveLetters", inactiveLetters);"
type textarea "request.setAttribute("statusFilter", statusFilter);"
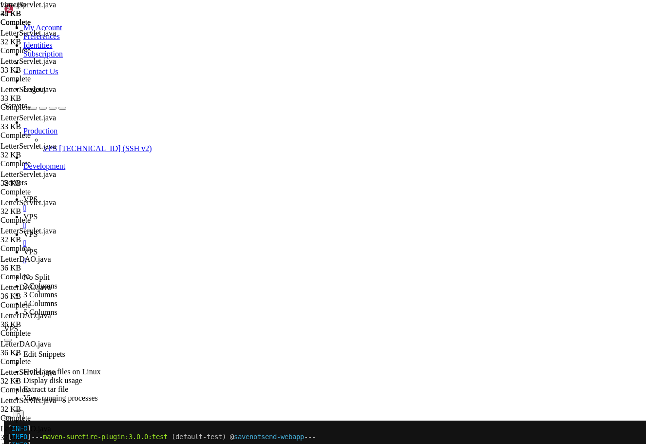
type textarea "request.getRequestDispatcher("/WEB-INF/jsp/letters/my-letters.jsp").forward(req…"
type textarea "if (html == null) return null;"
type textarea "}"
type textarea "if (input == null) return null;"
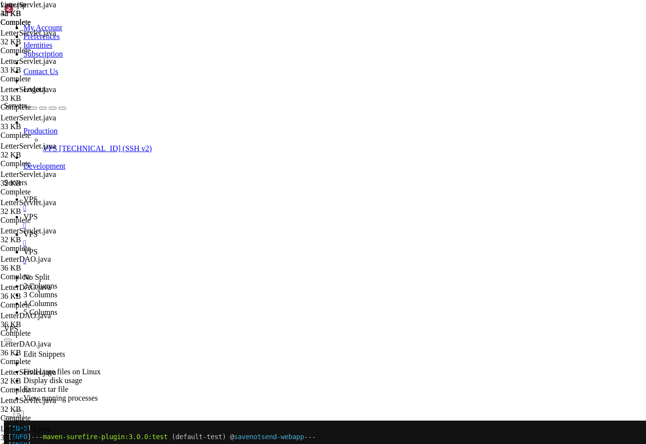
type textarea "// Only escape the most dangerous characters, preserve UTF-8/Unicode"
type textarea "// UTF-8 friendly HTML escaping that preserves emojis"
type textarea "// Remove dangerous elements but preserve formatting"
type textarea "} catch (Exception e) {"
type textarea "request.getRequestDispatcher("/WEB-INF/jsp/letters/my-letters.jsp").forward(req…"
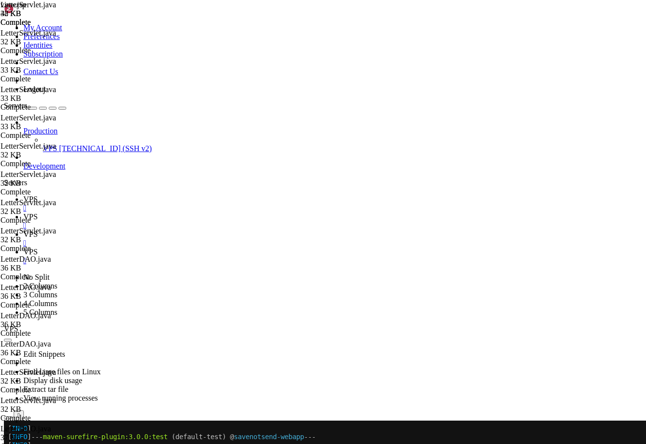
type textarea "// Set filter parameters back to JSP"
type textarea "// Set request attributes"
type textarea "// Get all categories for the filter dropdown"
type textarea "// Get statistics for the stats cards"
type textarea "// Calculate pagination"
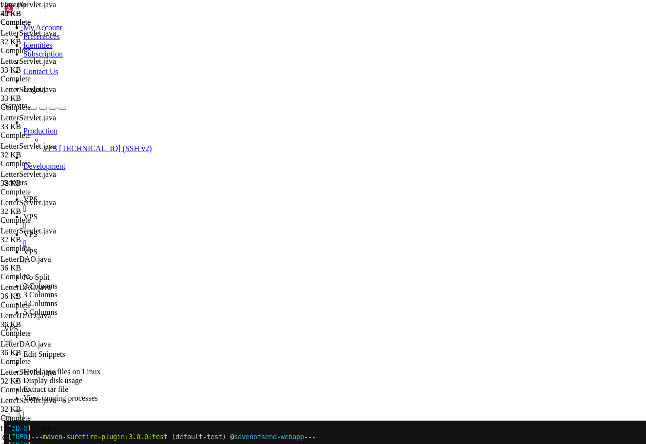
type textarea "int totalPages = (int) Math.ceil((double) totalLetters / pageSize);"
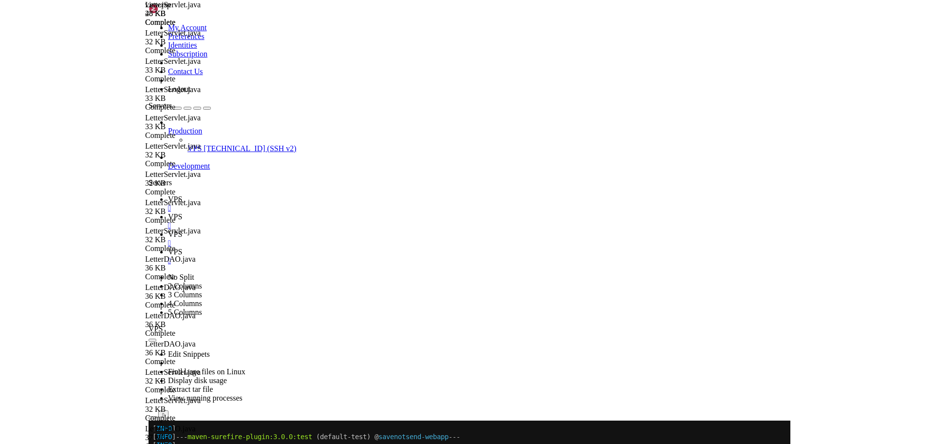
scroll to position [7366, 0]
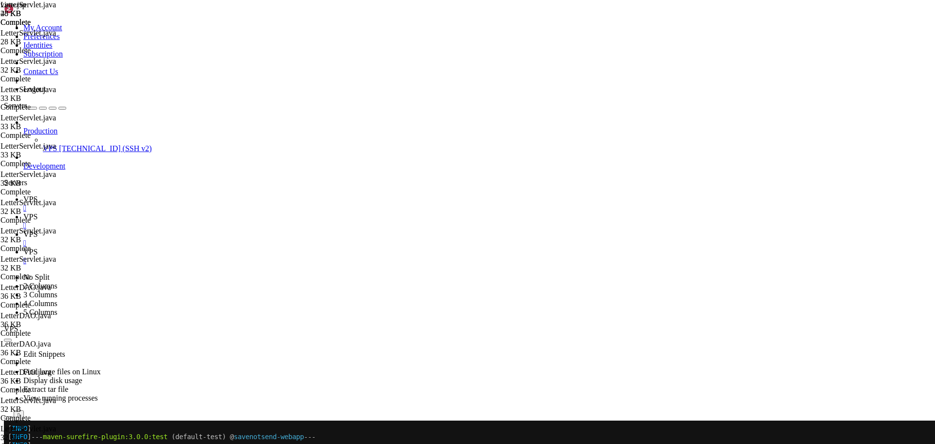
scroll to position [3319, 0]
drag, startPoint x: 807, startPoint y: 55, endPoint x: 732, endPoint y: 58, distance: 75.0
paste input "handle"
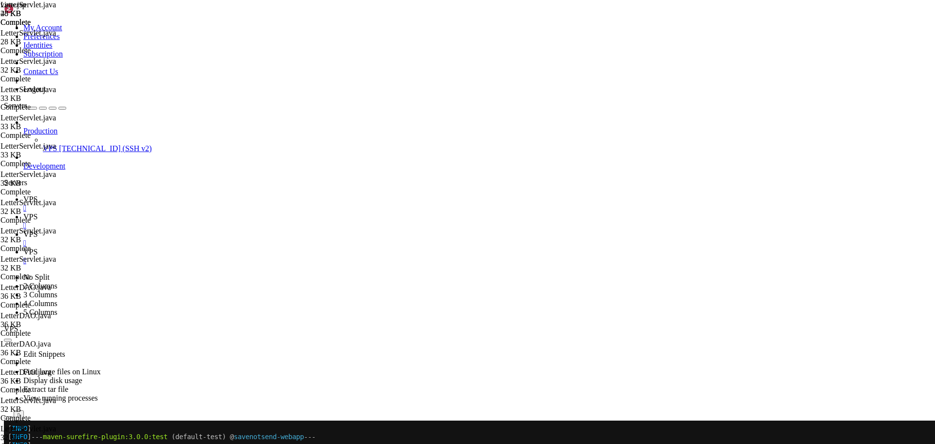
scroll to position [258, 0]
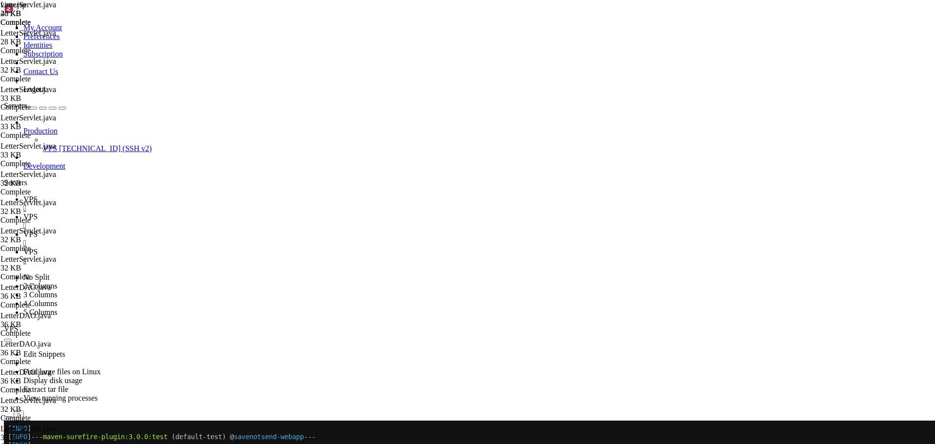
paste textarea
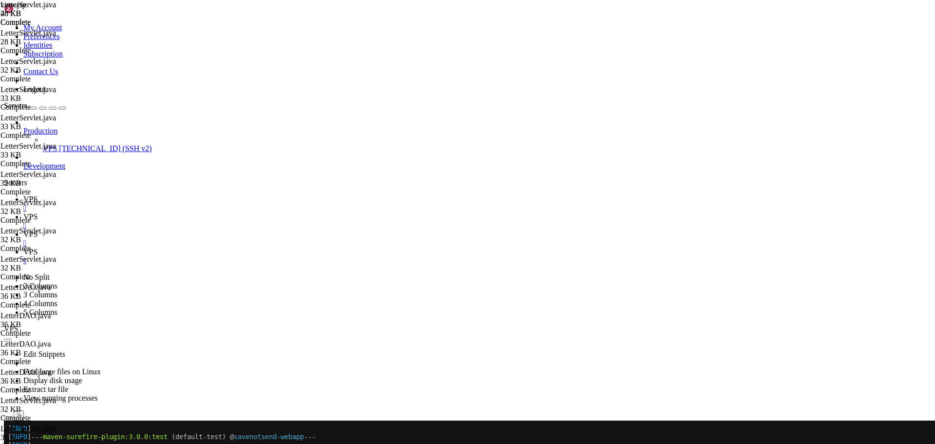
paste textarea "SetupErrorRequestAttribute(request, response, e"
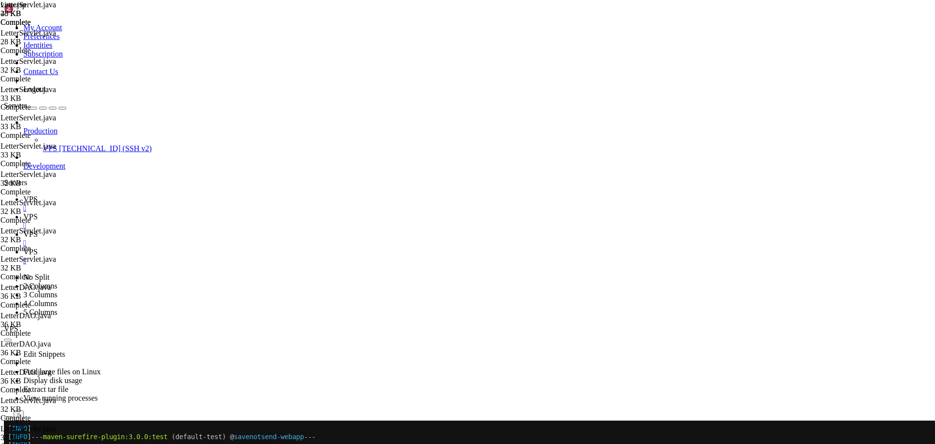
click at [8, 443] on icon "button" at bounding box center [8, 444] width 0 height 0
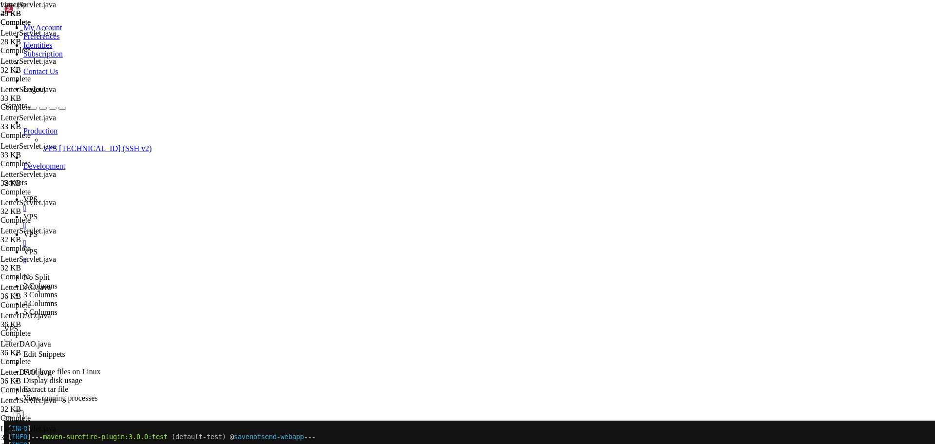
click at [8, 443] on icon "button" at bounding box center [8, 444] width 0 height 0
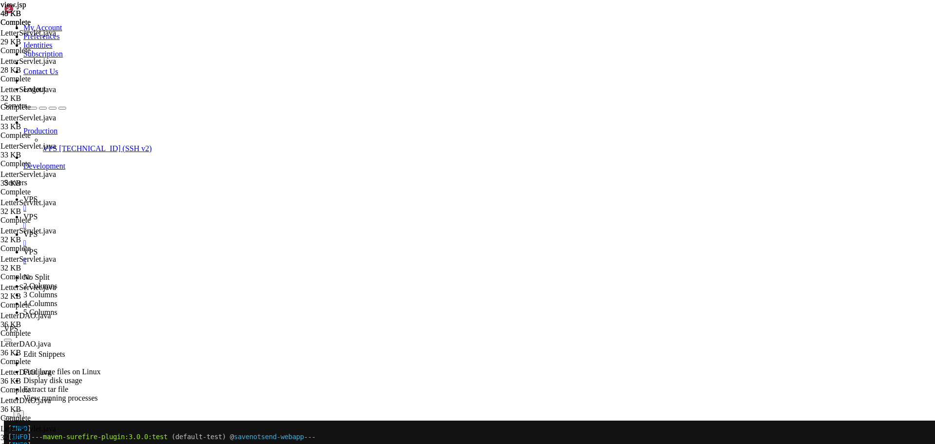
scroll to position [2948, 0]
drag, startPoint x: 173, startPoint y: 233, endPoint x: 215, endPoint y: 359, distance: 133.0
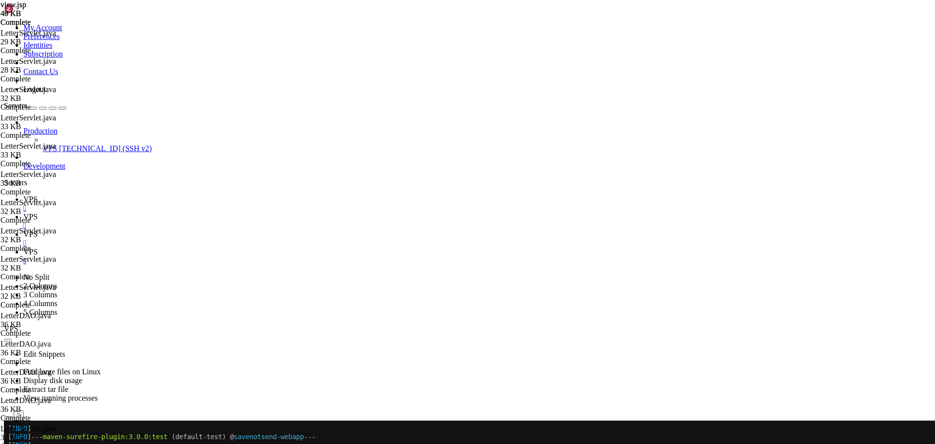
paste textarea
drag, startPoint x: 183, startPoint y: 195, endPoint x: 183, endPoint y: 203, distance: 7.3
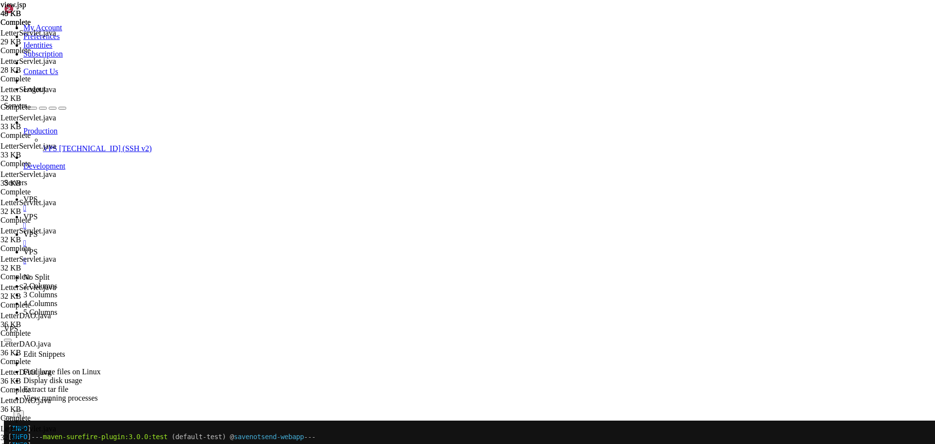
drag, startPoint x: 176, startPoint y: 213, endPoint x: 174, endPoint y: 82, distance: 131.5
paste textarea "}"
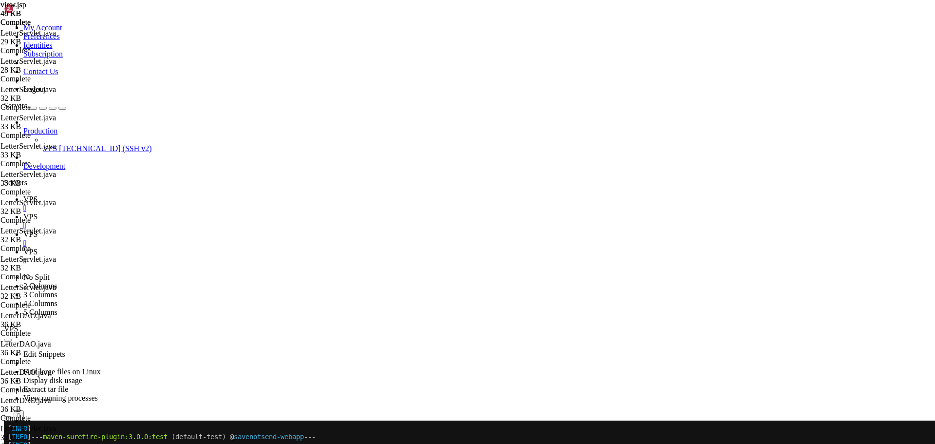
click at [37, 195] on span "VPS" at bounding box center [30, 199] width 14 height 8
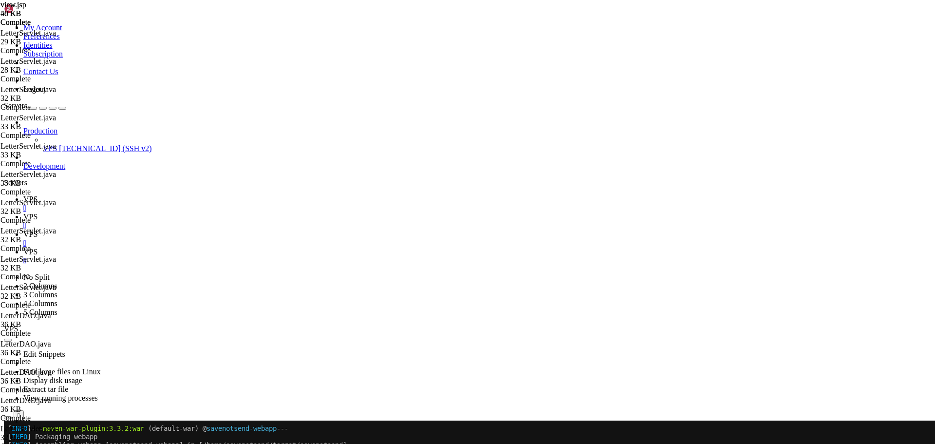
click at [37, 247] on span "VPS" at bounding box center [30, 251] width 14 height 8
click at [37, 195] on span "VPS" at bounding box center [30, 199] width 14 height 8
click at [23, 247] on icon at bounding box center [23, 251] width 0 height 8
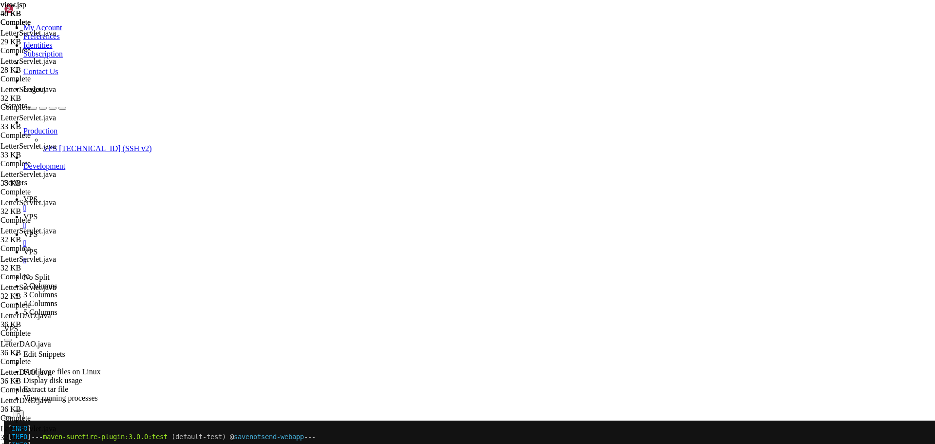
drag, startPoint x: 246, startPoint y: 1780, endPoint x: 8, endPoint y: 1621, distance: 286.4
click at [37, 212] on span "VPS" at bounding box center [30, 216] width 14 height 8
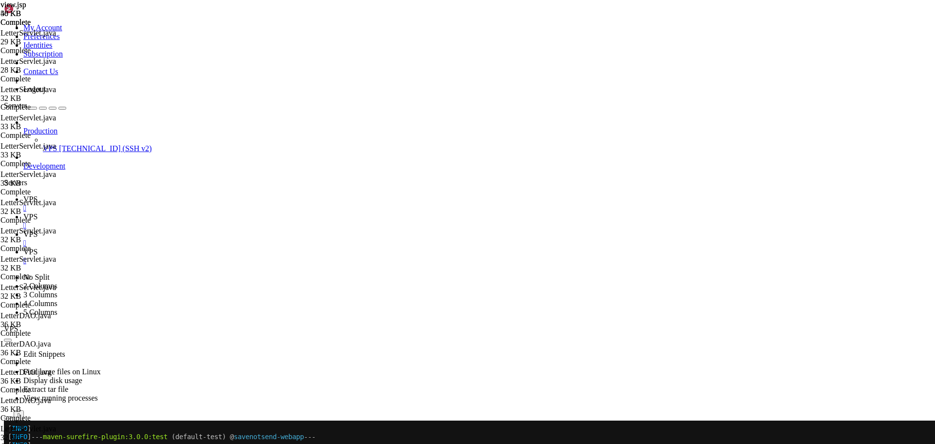
click at [139, 195] on link "VPS " at bounding box center [476, 204] width 907 height 18
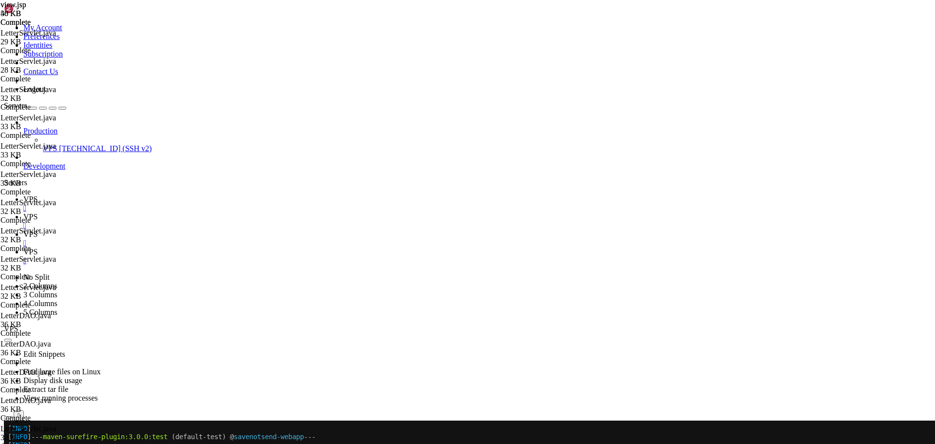
click at [37, 247] on span "VPS" at bounding box center [30, 251] width 14 height 8
click at [23, 212] on icon at bounding box center [23, 216] width 0 height 8
click at [8, 443] on icon "button" at bounding box center [8, 444] width 0 height 0
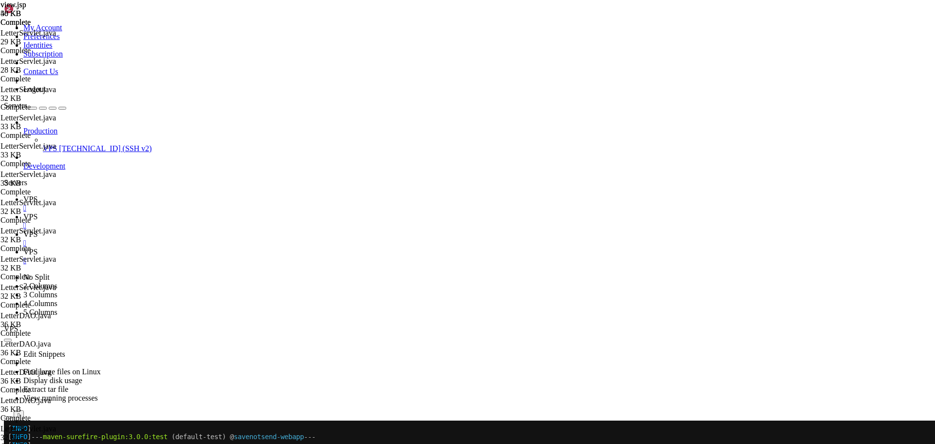
click at [8, 443] on icon "button" at bounding box center [8, 444] width 0 height 0
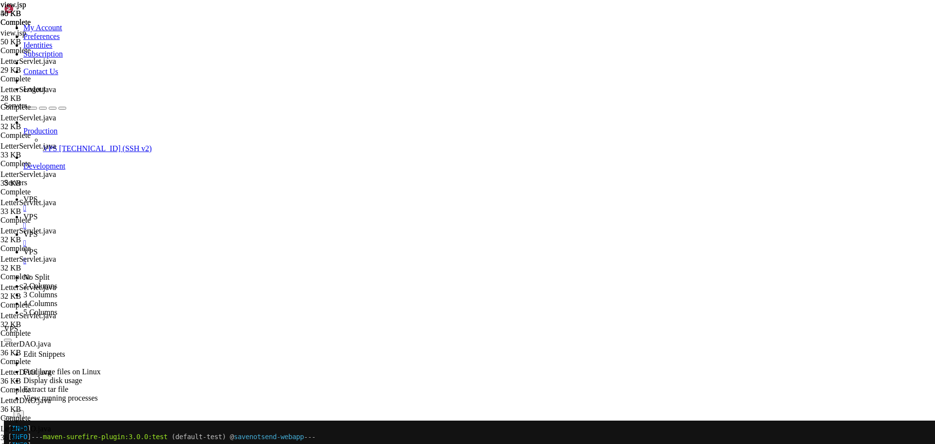
click at [37, 195] on span "VPS" at bounding box center [30, 199] width 14 height 8
click at [190, 212] on link "VPS " at bounding box center [476, 221] width 907 height 18
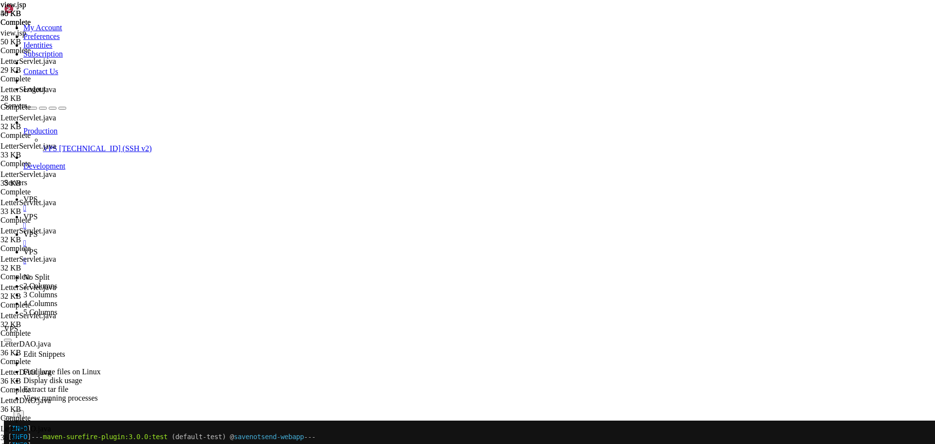
click at [37, 195] on span "VPS" at bounding box center [30, 199] width 14 height 8
click at [37, 212] on span "VPS" at bounding box center [30, 216] width 14 height 8
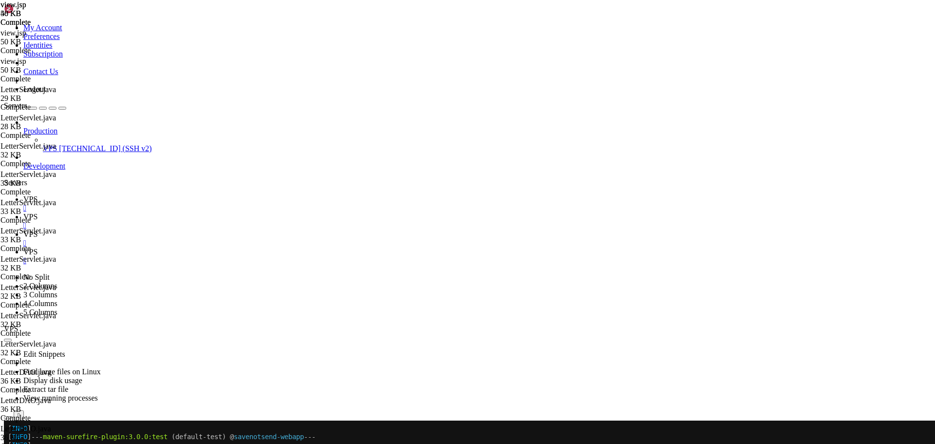
scroll to position [5125, 0]
drag, startPoint x: 160, startPoint y: 171, endPoint x: 301, endPoint y: 410, distance: 277.6
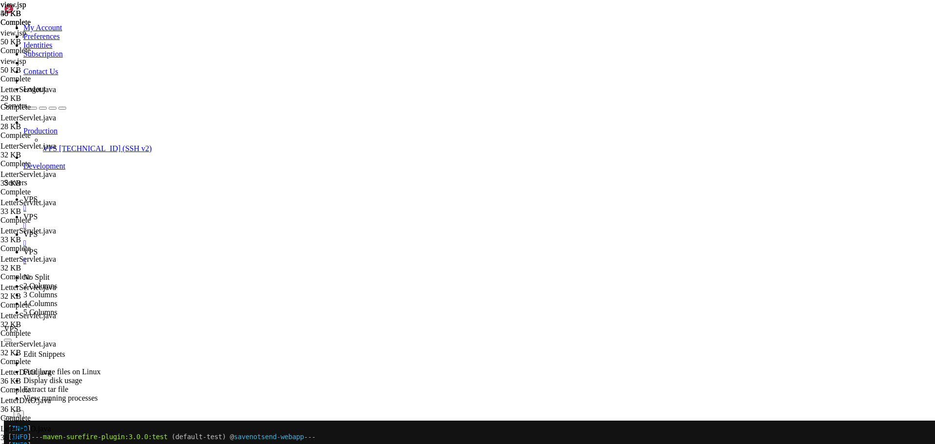
scroll to position [5125, 0]
drag, startPoint x: 172, startPoint y: 176, endPoint x: 362, endPoint y: 409, distance: 300.4
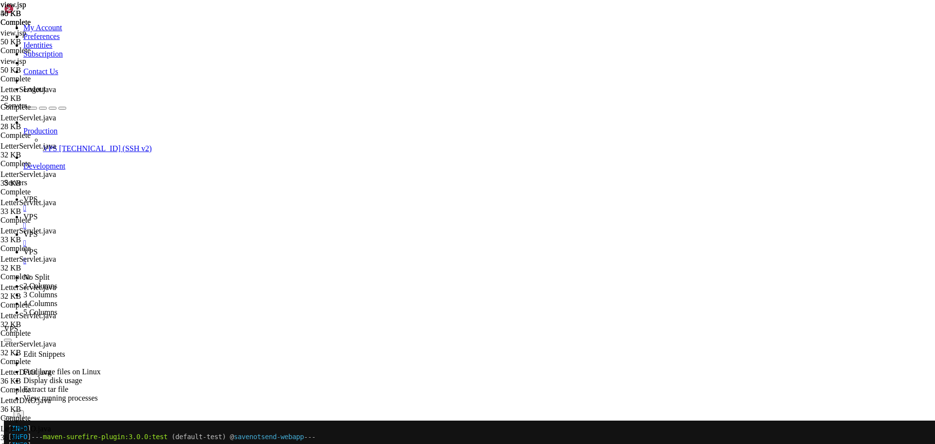
paste textarea "}"
type textarea "window.submitVote = function(letterId, voteId) { // Validate parameters before …"
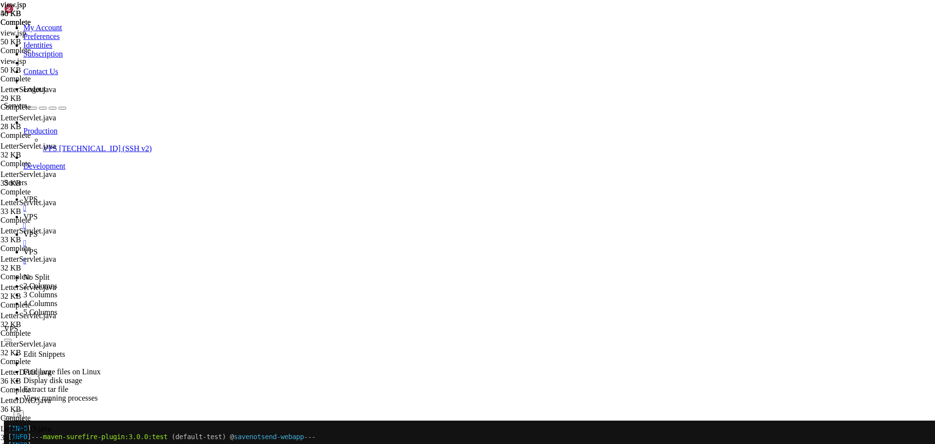
click at [23, 195] on icon at bounding box center [23, 199] width 0 height 8
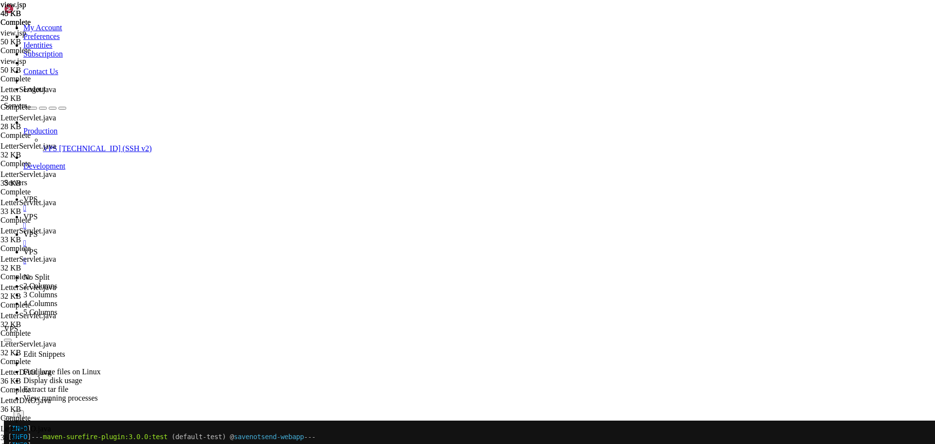
click at [37, 247] on span "VPS" at bounding box center [30, 251] width 14 height 8
click at [37, 212] on span "VPS" at bounding box center [30, 216] width 14 height 8
click at [146, 195] on link "VPS " at bounding box center [476, 204] width 907 height 18
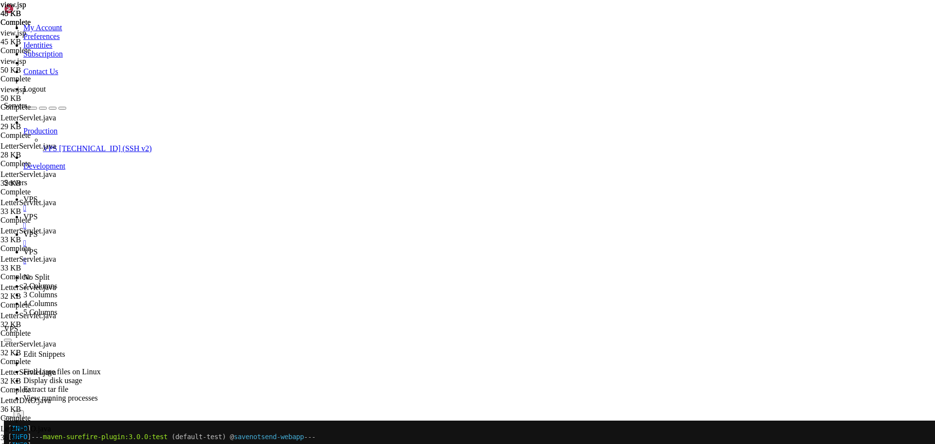
click at [282, 247] on link "VPS " at bounding box center [476, 256] width 907 height 18
click at [37, 212] on span "VPS" at bounding box center [30, 216] width 14 height 8
type textarea "<c:set var="totalVotes" value="${totalVotes + (letter.voteCounts[voteType.voteI…"
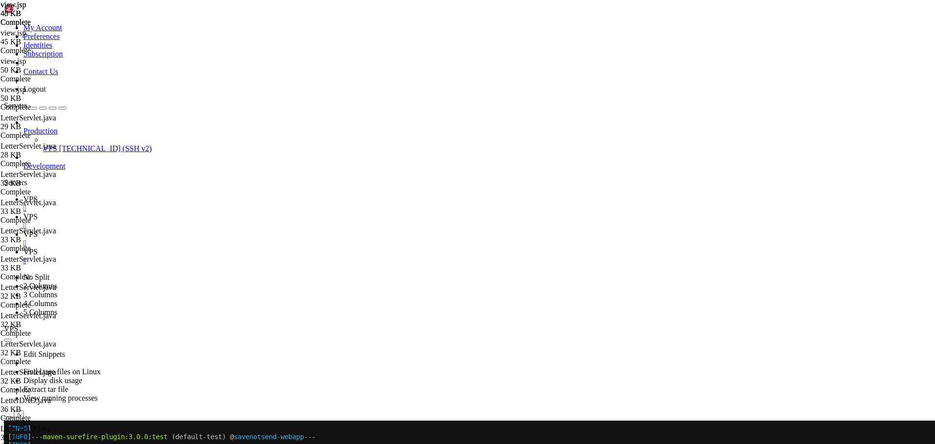
click at [37, 195] on span "VPS" at bounding box center [30, 199] width 14 height 8
click at [23, 212] on icon at bounding box center [23, 216] width 0 height 8
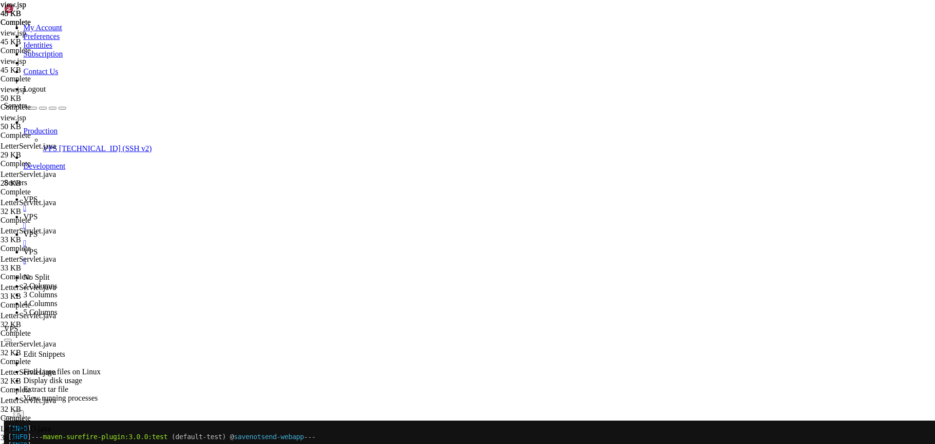
click at [276, 247] on link "VPS " at bounding box center [476, 256] width 907 height 18
click at [37, 212] on span "VPS" at bounding box center [30, 216] width 14 height 8
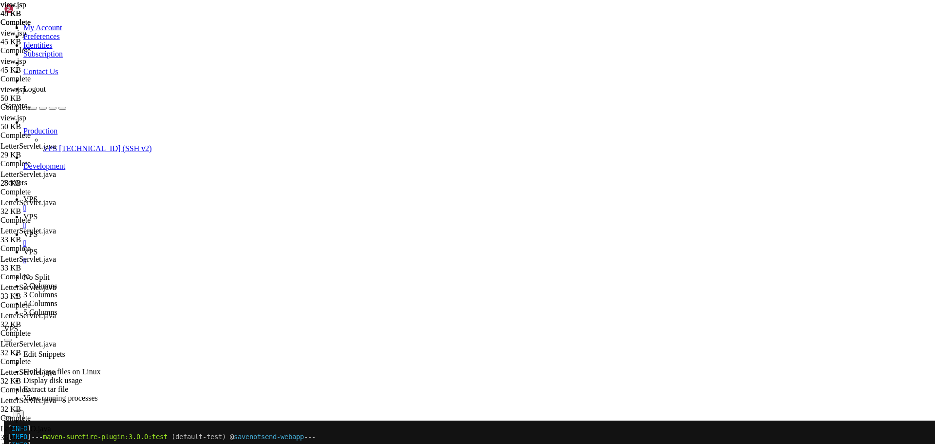
drag, startPoint x: 198, startPoint y: 415, endPoint x: 160, endPoint y: 119, distance: 297.9
paste textarea "</"
drag, startPoint x: 322, startPoint y: 122, endPoint x: 159, endPoint y: 122, distance: 163.1
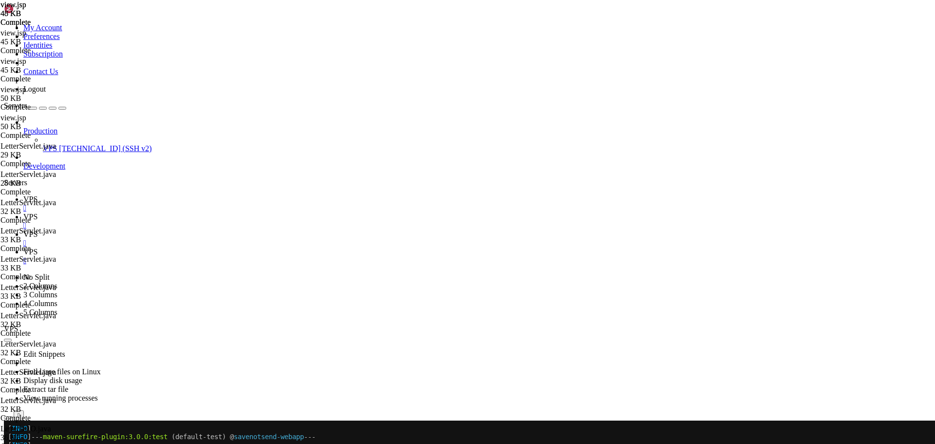
type textarea "<%@ include file="/WEB-INF/jsp/common/footer.jsp" %>"
type textarea "</script>"
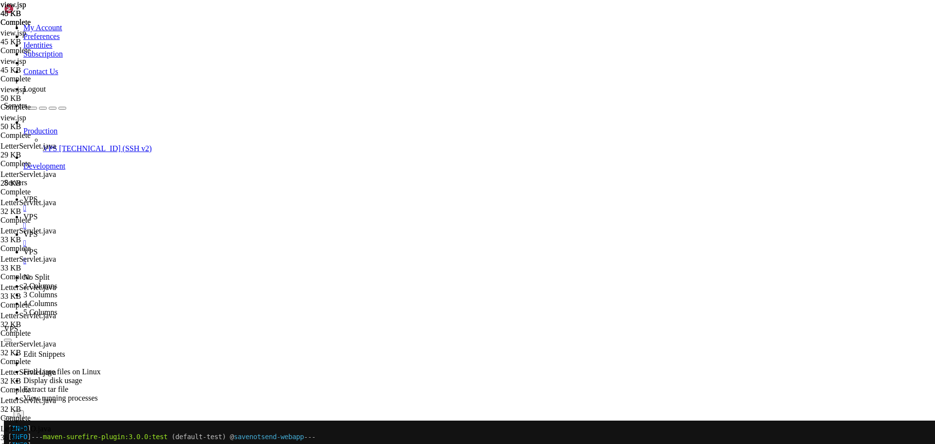
scroll to position [5657, 0]
paste textarea "<%@ include file="/WEB-INF/jsp/common/footer.jsp" %>"
type textarea "<%@ include file="/WEB-INF/jsp/common/footer.jsp" %>"
click at [37, 195] on span "VPS" at bounding box center [30, 199] width 14 height 8
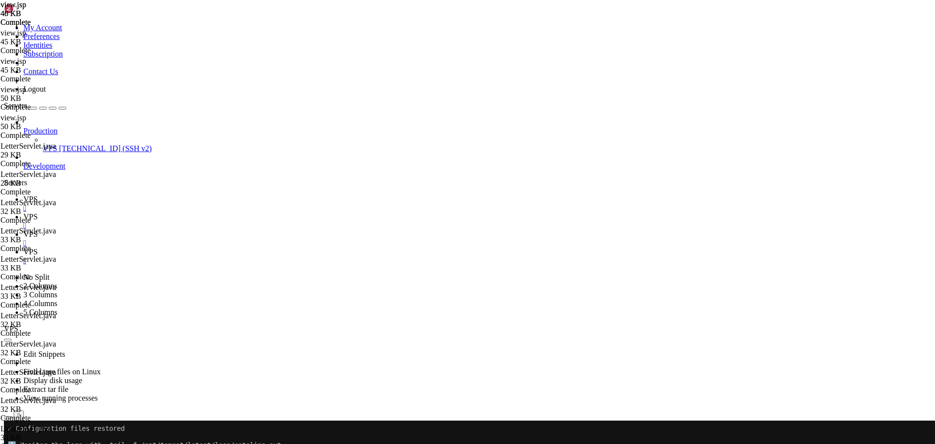
scroll to position [15327, 0]
